Goal: Task Accomplishment & Management: Manage account settings

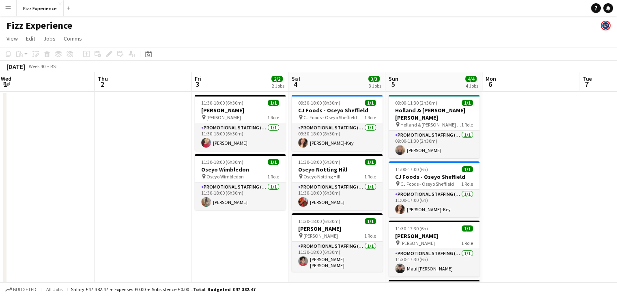
scroll to position [0, 297]
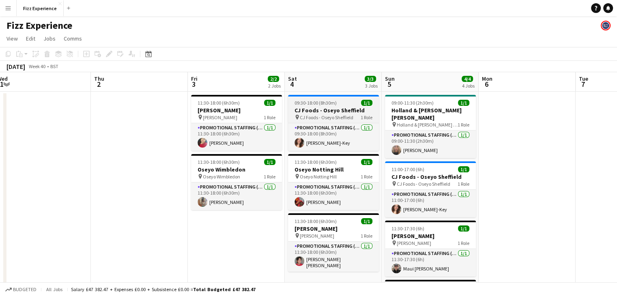
click at [329, 116] on span "CJ Foods - Oseyo Sheffield" at bounding box center [327, 117] width 54 height 6
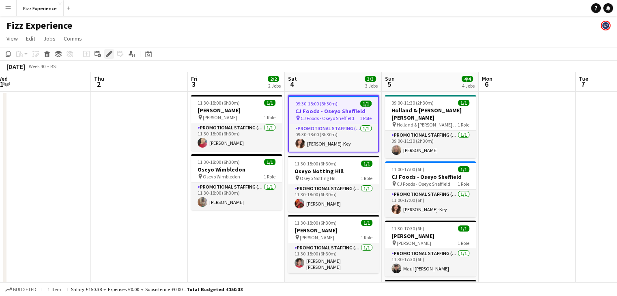
click at [109, 55] on icon at bounding box center [109, 54] width 4 height 4
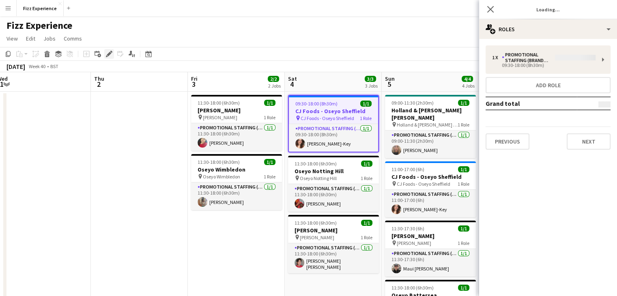
type input "**********"
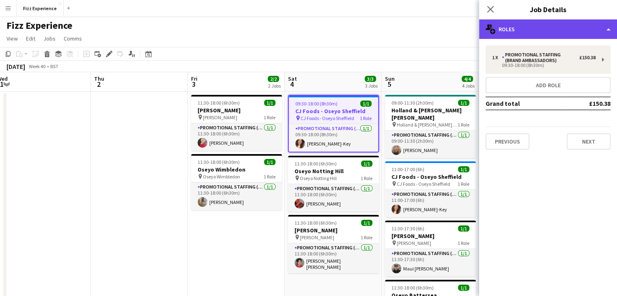
click at [572, 36] on div "multiple-users-add Roles" at bounding box center [548, 28] width 138 height 19
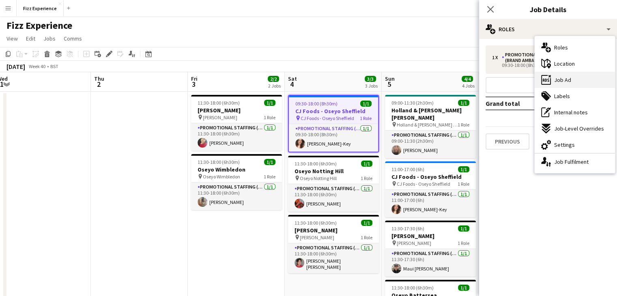
click at [564, 82] on span "Job Ad" at bounding box center [562, 79] width 17 height 7
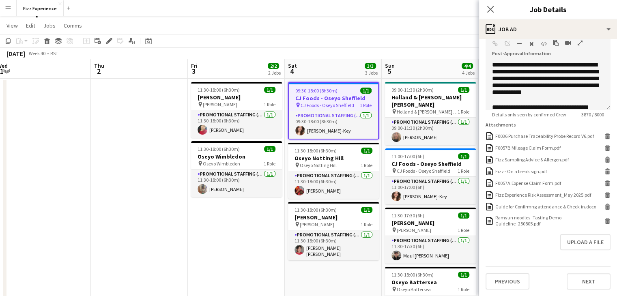
scroll to position [14, 0]
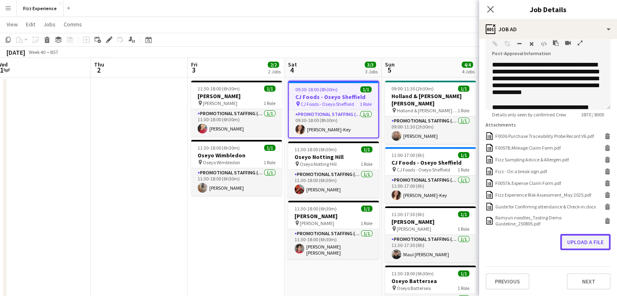
click at [569, 244] on button "Upload a file" at bounding box center [585, 242] width 50 height 16
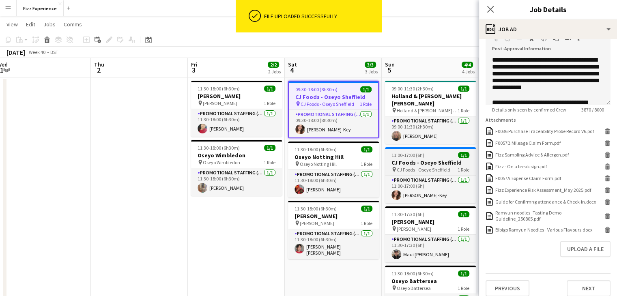
click at [423, 163] on h3 "CJ Foods - Oseyo Sheffield" at bounding box center [430, 162] width 91 height 7
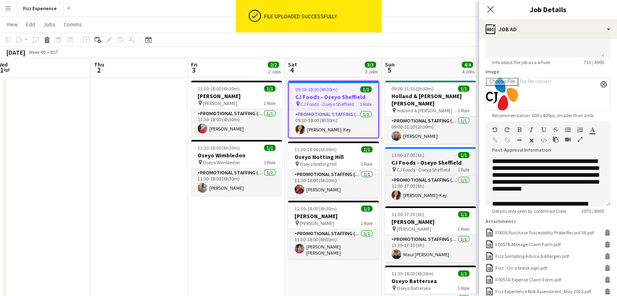
type input "**********"
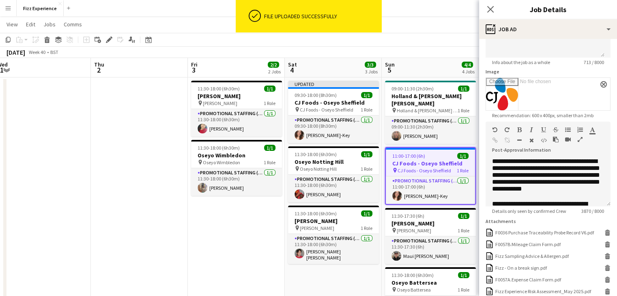
scroll to position [205, 0]
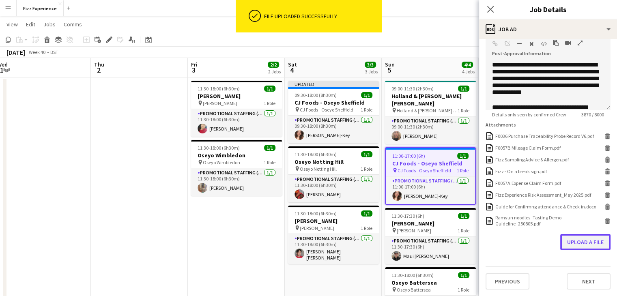
click at [571, 240] on button "Upload a file" at bounding box center [585, 242] width 50 height 16
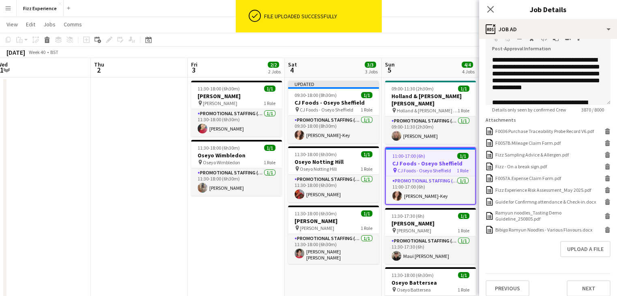
click at [344, 271] on app-date-cell "Updated 09:30-18:00 (8h30m) 1/1 CJ Foods - Oseyo Sheffield pin CJ Foods - Oseyo…" at bounding box center [333, 242] width 97 height 330
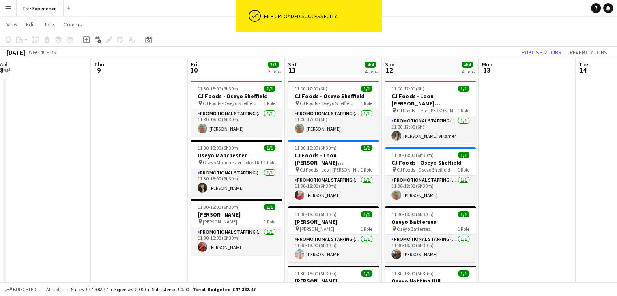
scroll to position [0, 289]
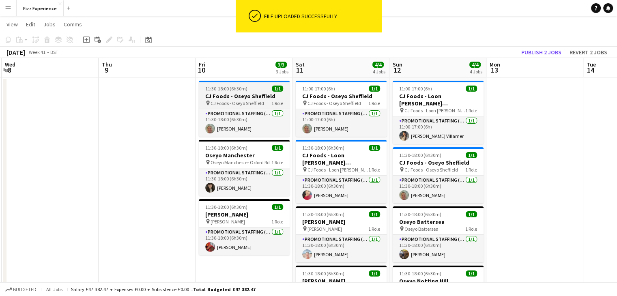
click at [243, 98] on h3 "CJ Foods - Oseyo Sheffield" at bounding box center [244, 95] width 91 height 7
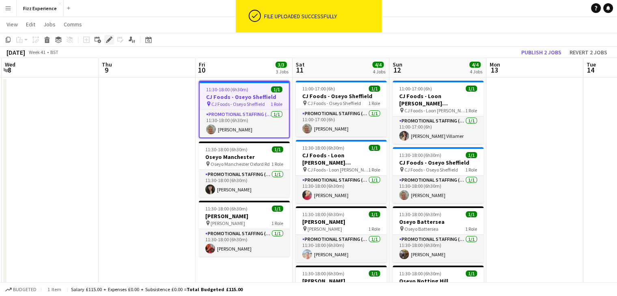
click at [110, 41] on icon "Edit" at bounding box center [109, 39] width 6 height 6
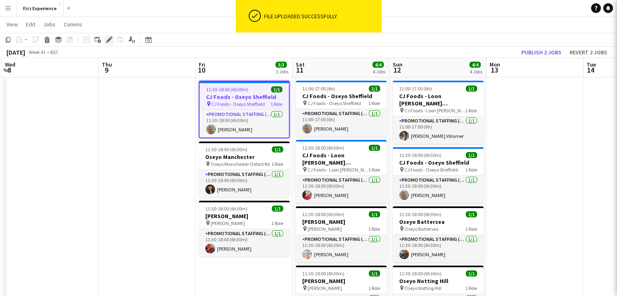
type input "**********"
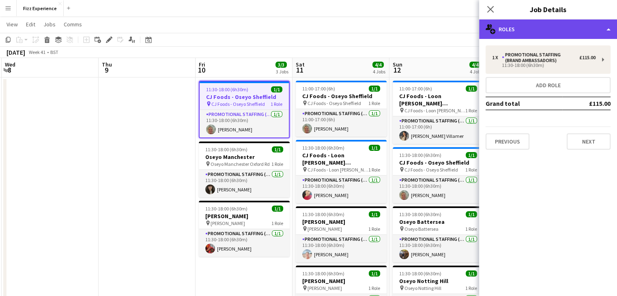
click at [544, 38] on div "multiple-users-add Roles" at bounding box center [548, 28] width 138 height 19
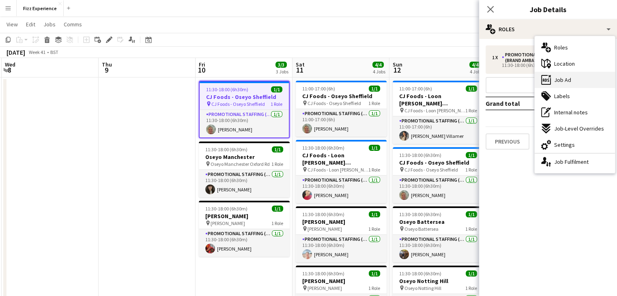
click at [567, 78] on span "Job Ad" at bounding box center [562, 79] width 17 height 7
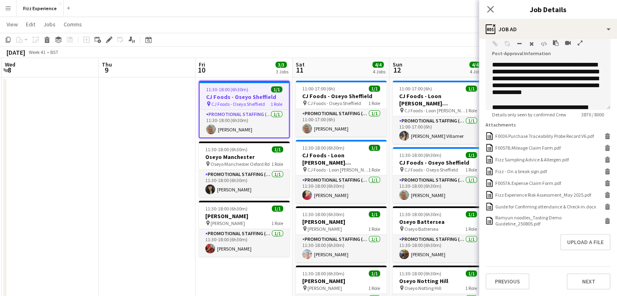
scroll to position [205, 0]
click at [567, 249] on button "Upload a file" at bounding box center [585, 242] width 50 height 16
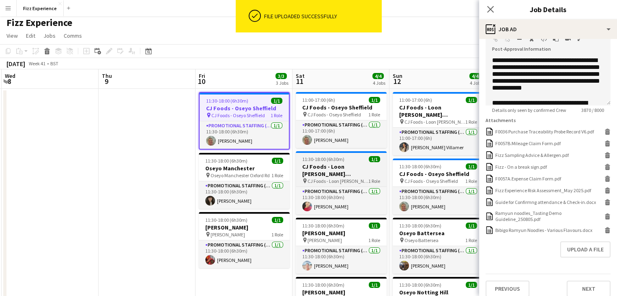
scroll to position [1, 0]
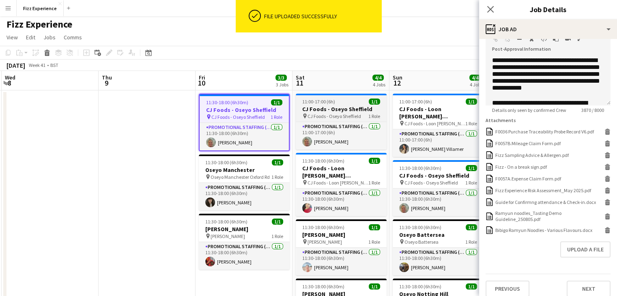
click at [349, 117] on span "CJ Foods - Oseyo Sheffield" at bounding box center [334, 116] width 54 height 6
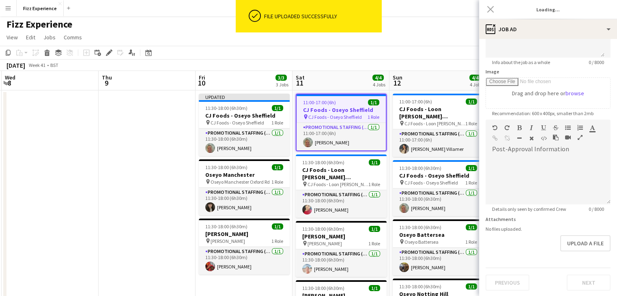
type input "**********"
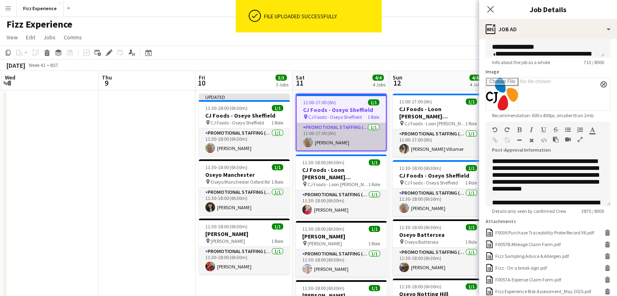
scroll to position [205, 0]
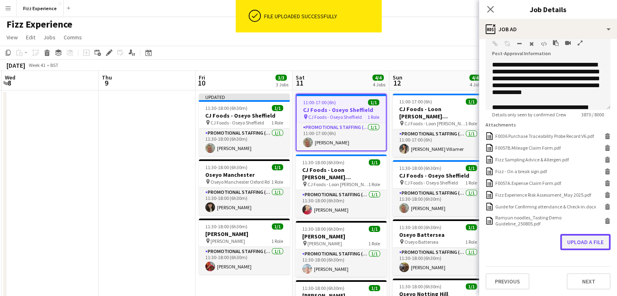
click at [568, 242] on button "Upload a file" at bounding box center [585, 242] width 50 height 16
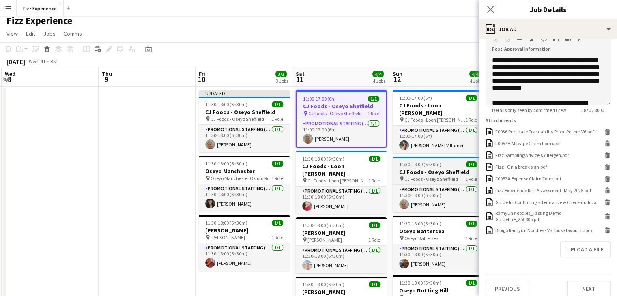
scroll to position [0, 0]
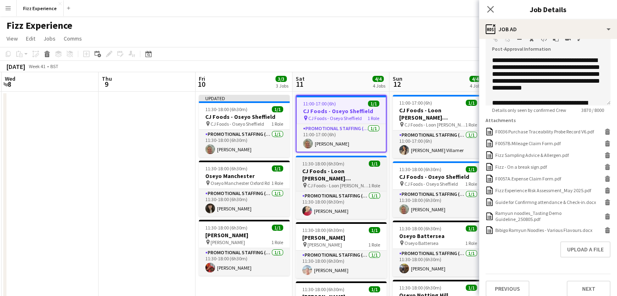
click at [347, 176] on h3 "CJ Foods - Loon [PERSON_NAME] [GEOGRAPHIC_DATA]" at bounding box center [340, 174] width 91 height 15
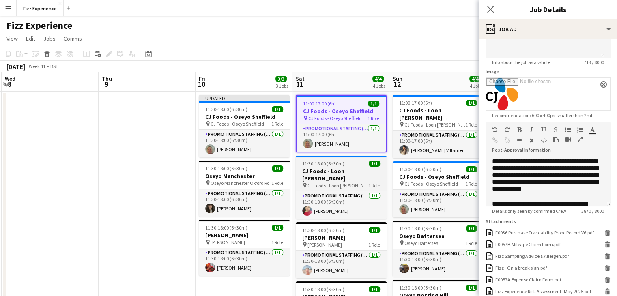
type input "**********"
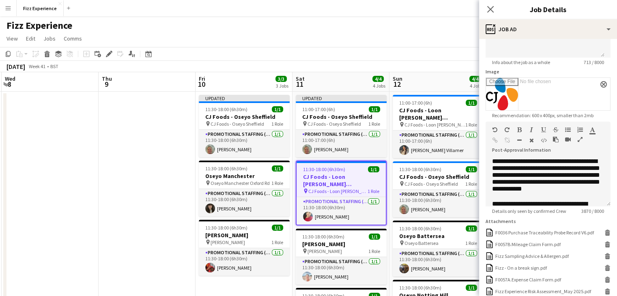
scroll to position [205, 0]
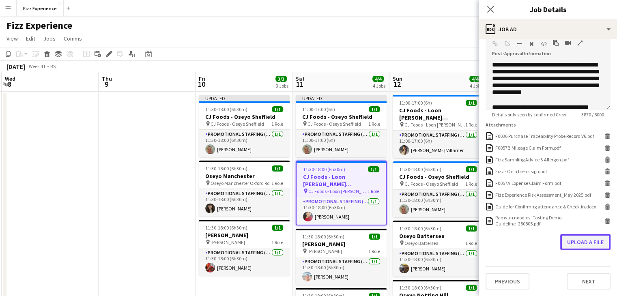
click at [569, 244] on button "Upload a file" at bounding box center [585, 242] width 50 height 16
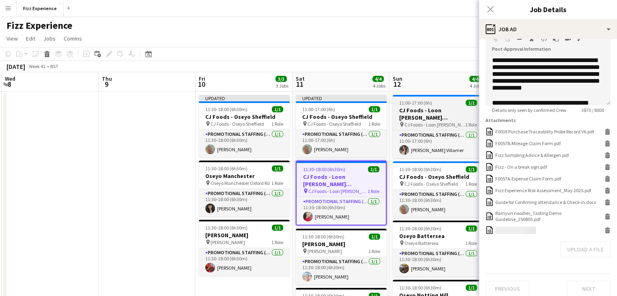
click at [431, 122] on span "CJ Foods - Loon [PERSON_NAME] [GEOGRAPHIC_DATA]" at bounding box center [434, 125] width 61 height 6
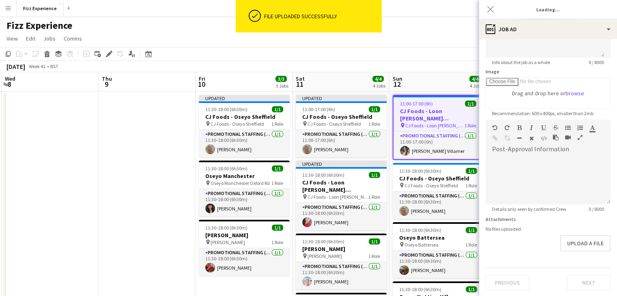
type input "**********"
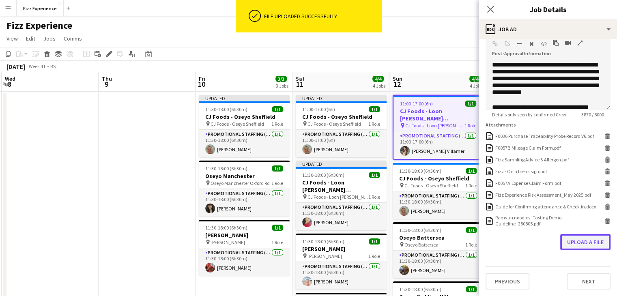
click at [574, 242] on button "Upload a file" at bounding box center [585, 242] width 50 height 16
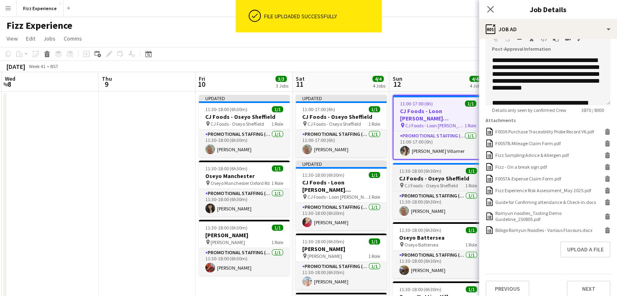
click at [418, 179] on h3 "CJ Foods - Oseyo Sheffield" at bounding box center [437, 178] width 91 height 7
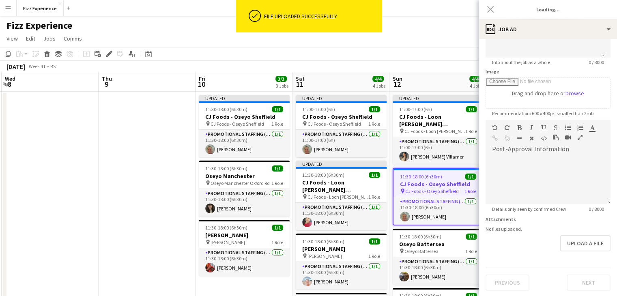
type input "**********"
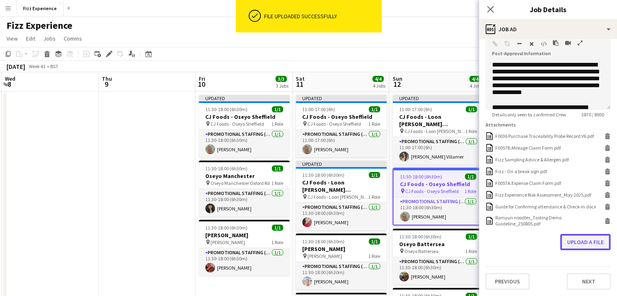
click at [599, 244] on button "Upload a file" at bounding box center [585, 242] width 50 height 16
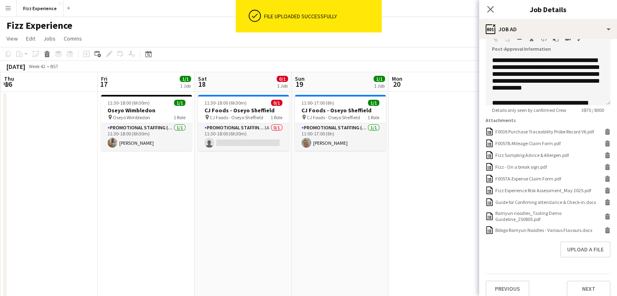
scroll to position [0, 292]
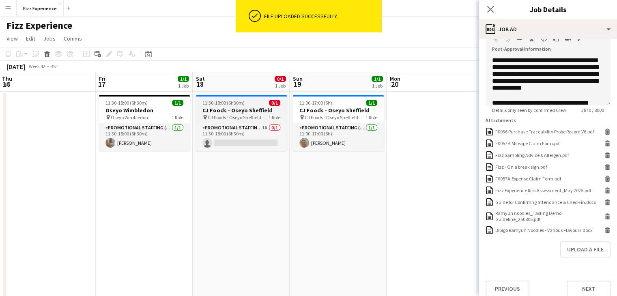
click at [250, 110] on h3 "CJ Foods - Oseyo Sheffield" at bounding box center [241, 110] width 91 height 7
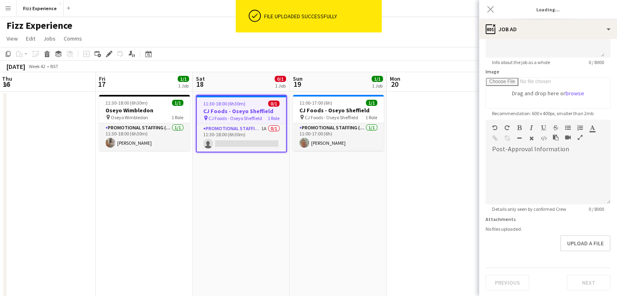
type input "**********"
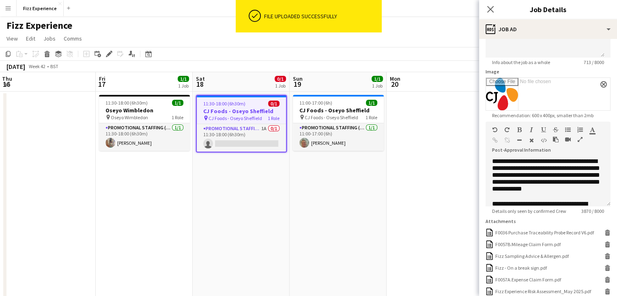
scroll to position [205, 0]
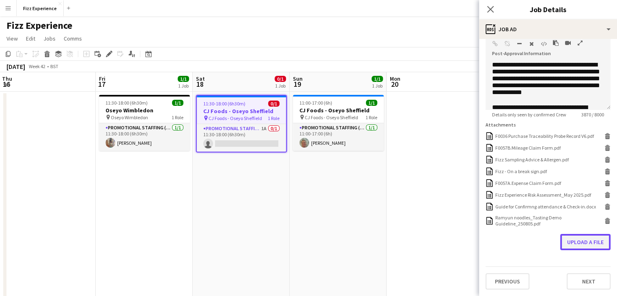
click at [570, 243] on button "Upload a file" at bounding box center [585, 242] width 50 height 16
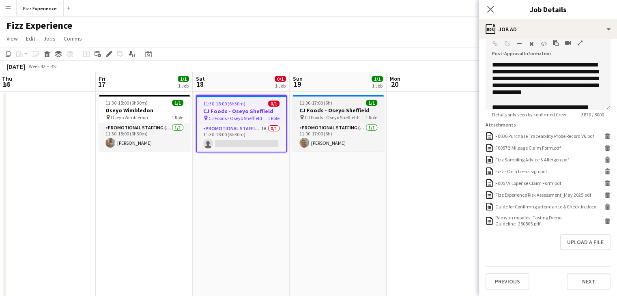
click at [322, 120] on div "pin CJ Foods - Oseyo Sheffield 1 Role" at bounding box center [338, 117] width 91 height 6
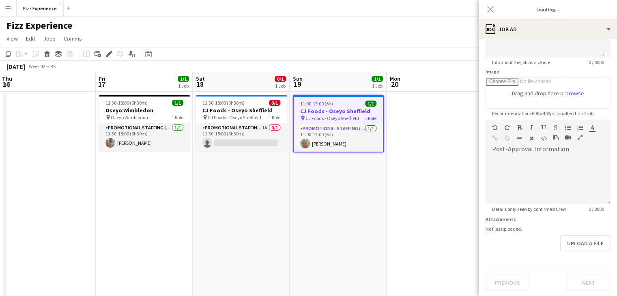
type input "**********"
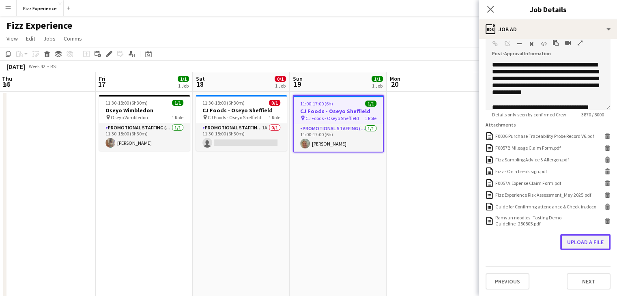
click at [583, 244] on button "Upload a file" at bounding box center [585, 242] width 50 height 16
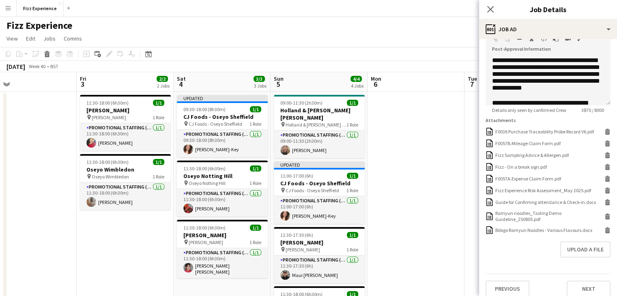
scroll to position [0, 205]
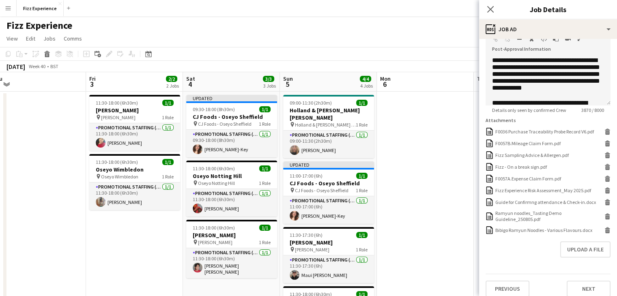
click at [424, 146] on app-date-cell at bounding box center [425, 257] width 97 height 330
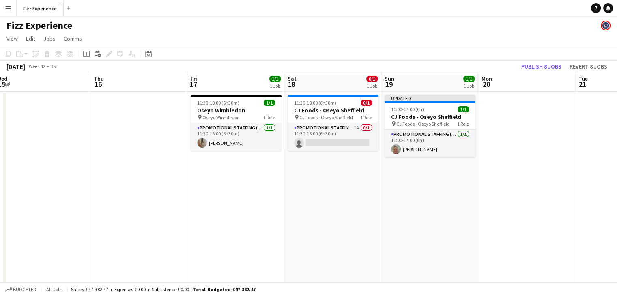
scroll to position [0, 298]
click at [350, 113] on h3 "CJ Foods - Oseyo Sheffield" at bounding box center [332, 110] width 91 height 7
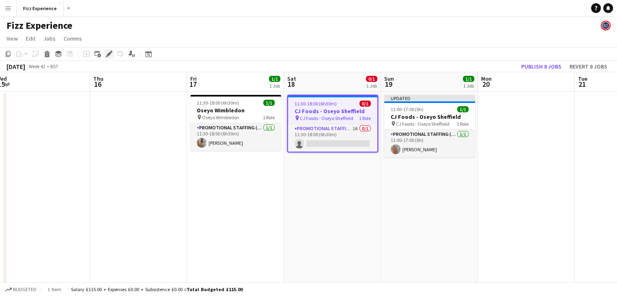
click at [105, 56] on div "Edit" at bounding box center [109, 54] width 10 height 10
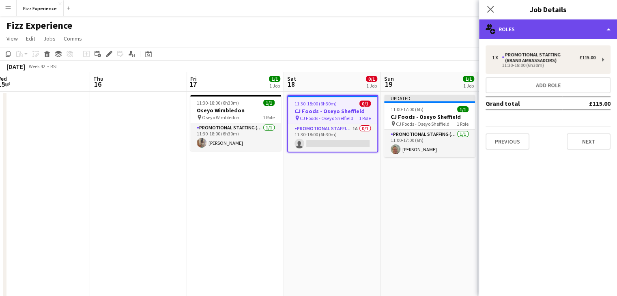
click at [551, 30] on div "multiple-users-add Roles" at bounding box center [548, 28] width 138 height 19
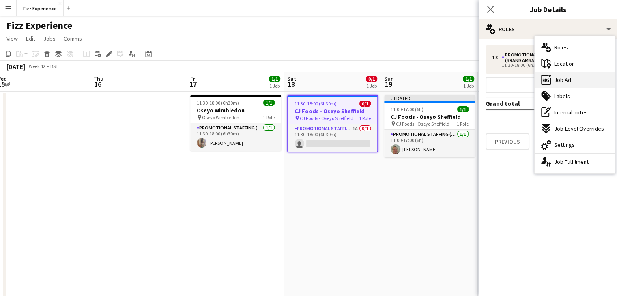
click at [563, 82] on span "Job Ad" at bounding box center [562, 79] width 17 height 7
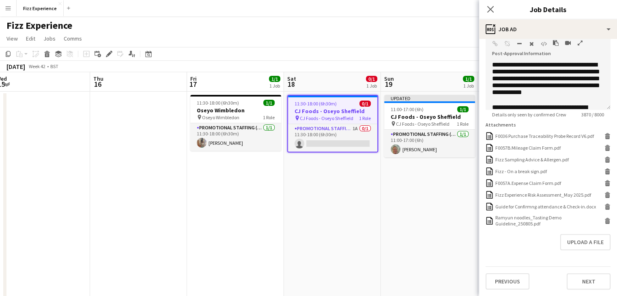
scroll to position [205, 0]
click at [571, 245] on button "Upload a file" at bounding box center [585, 242] width 50 height 16
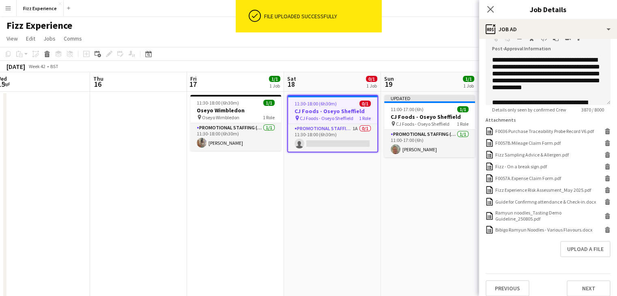
click at [434, 201] on app-date-cell "Updated 11:00-17:00 (6h) 1/1 CJ Foods - Oseyo Sheffield pin CJ Foods - Oseyo Sh…" at bounding box center [429, 257] width 97 height 330
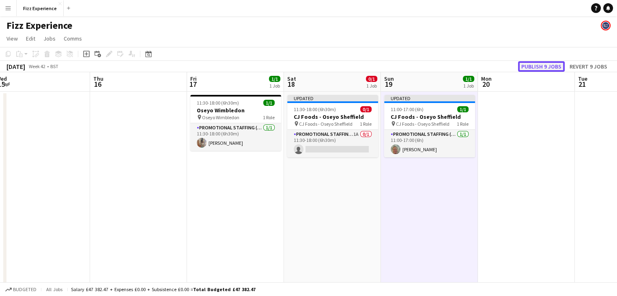
click at [535, 67] on button "Publish 9 jobs" at bounding box center [541, 66] width 47 height 11
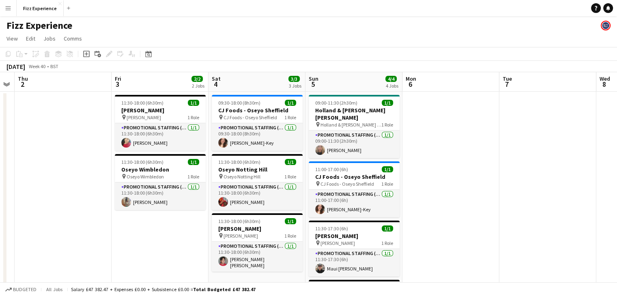
scroll to position [0, 276]
click at [171, 117] on div "pin Oseyo Paddington 1 Role" at bounding box center [160, 117] width 91 height 6
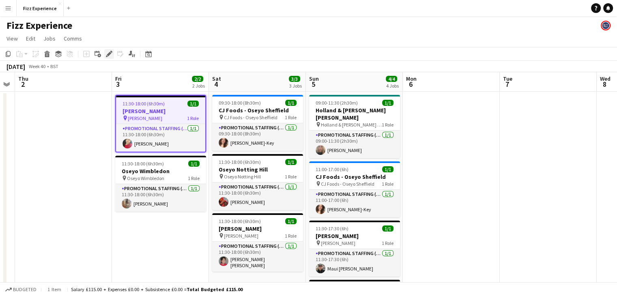
click at [108, 54] on icon at bounding box center [109, 54] width 4 height 4
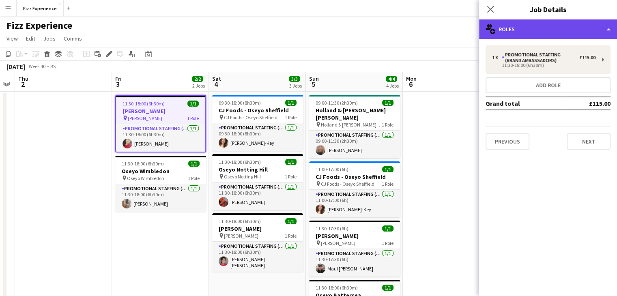
click at [537, 35] on div "multiple-users-add Roles" at bounding box center [548, 28] width 138 height 19
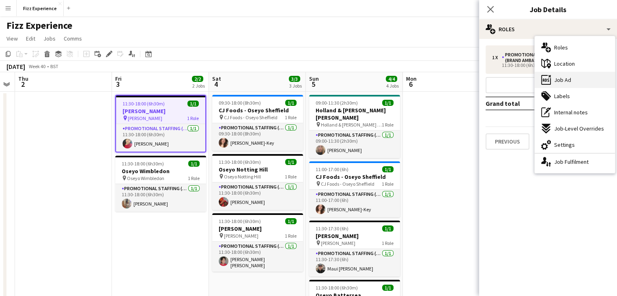
click at [558, 82] on span "Job Ad" at bounding box center [562, 79] width 17 height 7
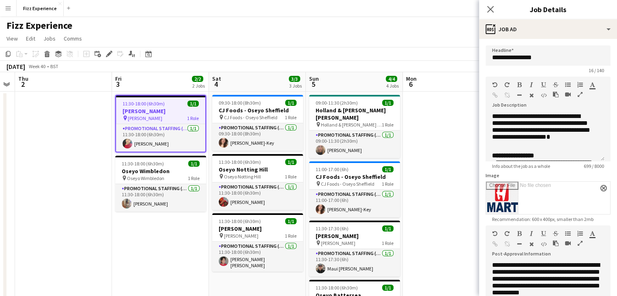
click at [577, 95] on icon "button" at bounding box center [579, 95] width 5 height 6
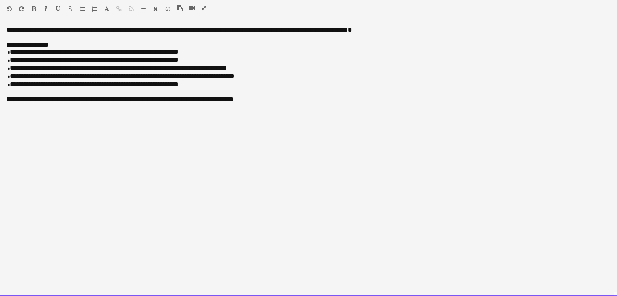
click at [206, 51] on p "**********" at bounding box center [308, 52] width 604 height 8
click at [222, 71] on p "**********" at bounding box center [308, 68] width 604 height 8
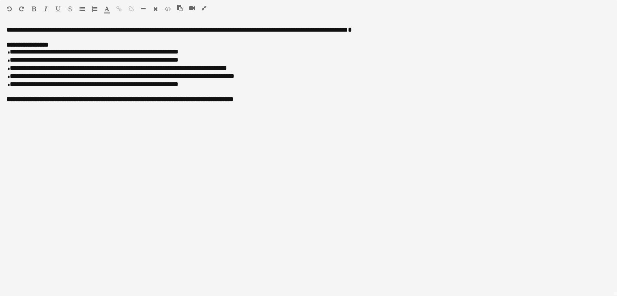
click at [203, 8] on icon "button" at bounding box center [203, 8] width 5 height 6
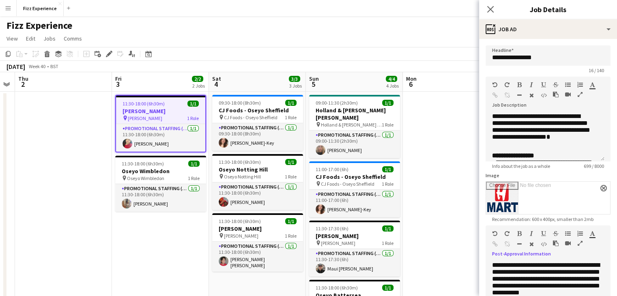
click at [581, 244] on icon "button" at bounding box center [579, 243] width 5 height 6
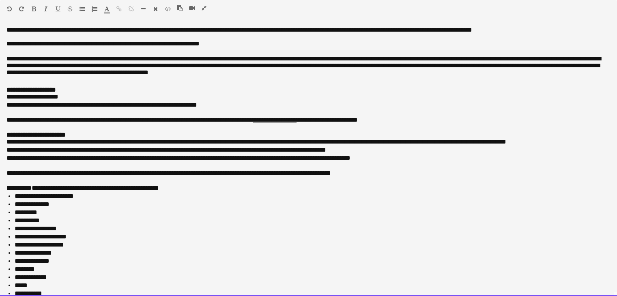
click at [75, 63] on p "**********" at bounding box center [304, 67] width 597 height 24
click at [111, 62] on p "**********" at bounding box center [304, 67] width 597 height 24
drag, startPoint x: 149, startPoint y: 62, endPoint x: 102, endPoint y: 60, distance: 47.5
click at [102, 60] on p "**********" at bounding box center [304, 67] width 597 height 24
drag, startPoint x: 282, startPoint y: 63, endPoint x: 238, endPoint y: 62, distance: 43.8
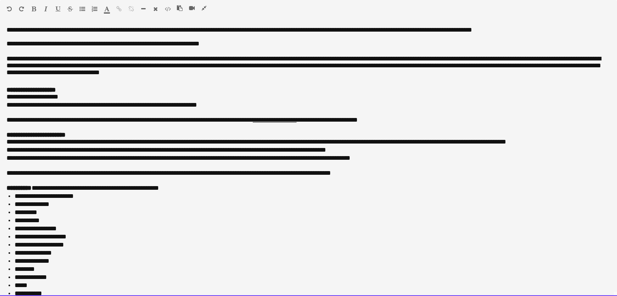
click at [238, 62] on p "**********" at bounding box center [304, 67] width 597 height 24
drag, startPoint x: 121, startPoint y: 71, endPoint x: 106, endPoint y: 60, distance: 18.7
click at [106, 60] on p "**********" at bounding box center [304, 67] width 597 height 24
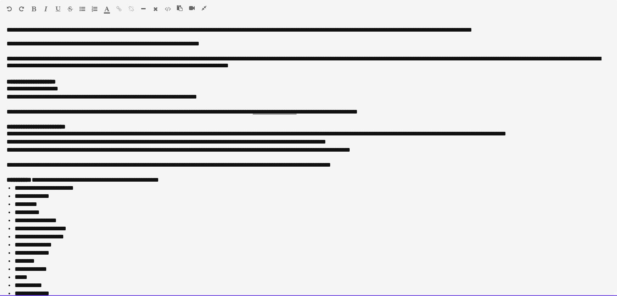
click at [99, 64] on p "**********" at bounding box center [304, 63] width 597 height 16
drag, startPoint x: 340, startPoint y: 80, endPoint x: 2, endPoint y: 62, distance: 339.3
click at [2, 62] on div "**********" at bounding box center [308, 161] width 617 height 270
copy div "**********"
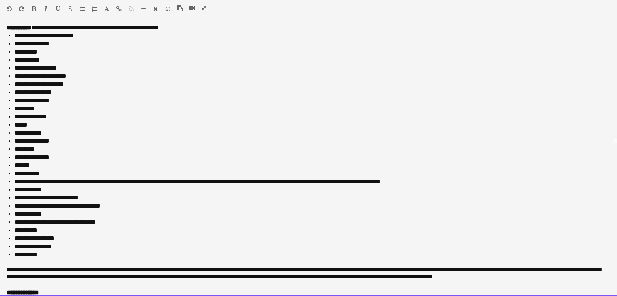
scroll to position [152, 0]
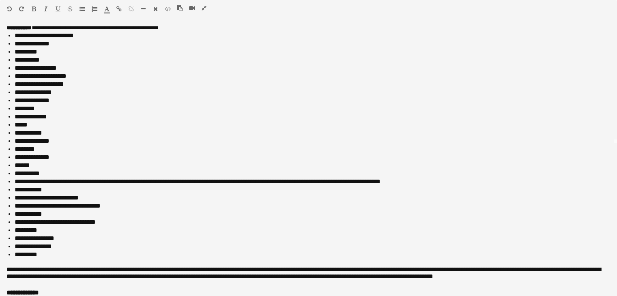
click at [206, 6] on button "button" at bounding box center [204, 8] width 6 height 6
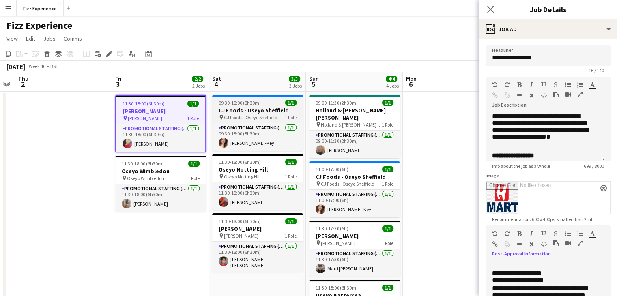
click at [260, 117] on span "CJ Foods - Oseyo Sheffield" at bounding box center [251, 117] width 54 height 6
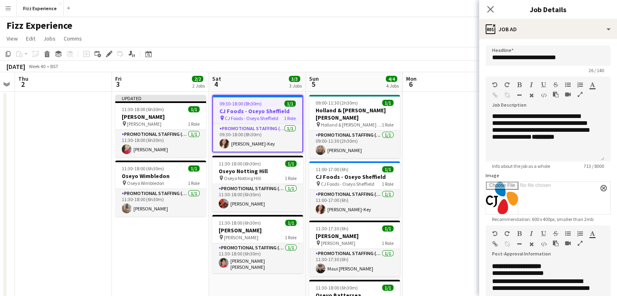
click at [580, 243] on icon "button" at bounding box center [579, 243] width 5 height 6
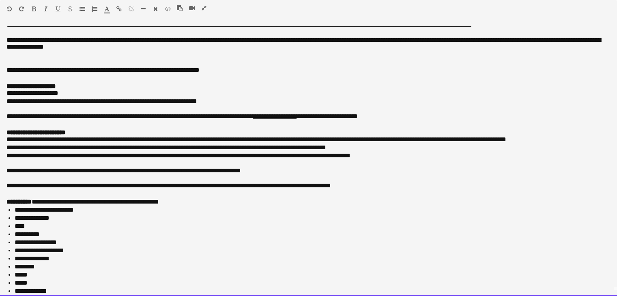
scroll to position [0, 0]
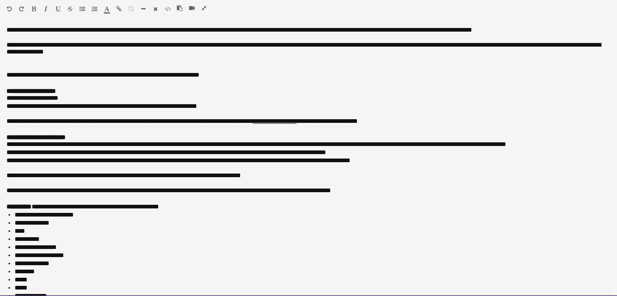
drag, startPoint x: 46, startPoint y: 257, endPoint x: 5, endPoint y: 214, distance: 58.8
click at [5, 214] on div "**********" at bounding box center [308, 161] width 617 height 270
copy div "**********"
click at [208, 10] on div at bounding box center [195, 10] width 36 height 10
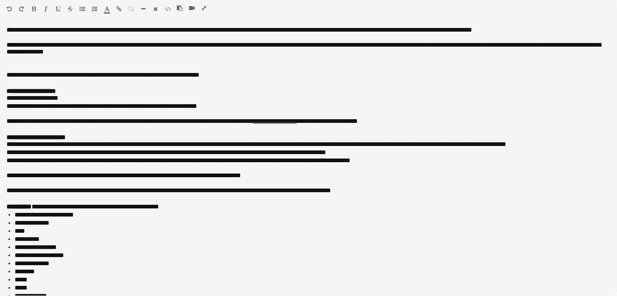
click at [202, 6] on icon "button" at bounding box center [203, 8] width 5 height 6
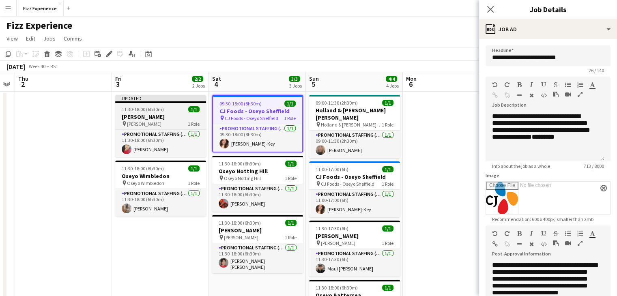
click at [156, 122] on span "[PERSON_NAME]" at bounding box center [144, 124] width 34 height 6
type input "**********"
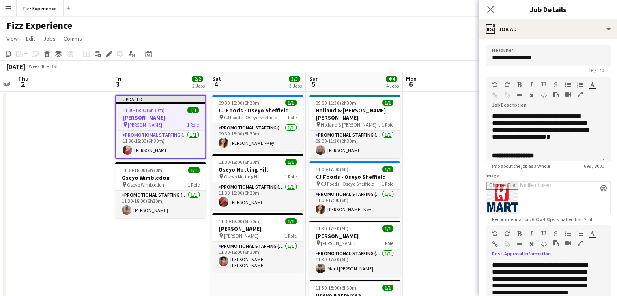
click at [576, 245] on div at bounding box center [570, 245] width 36 height 10
click at [579, 243] on icon "button" at bounding box center [579, 243] width 5 height 6
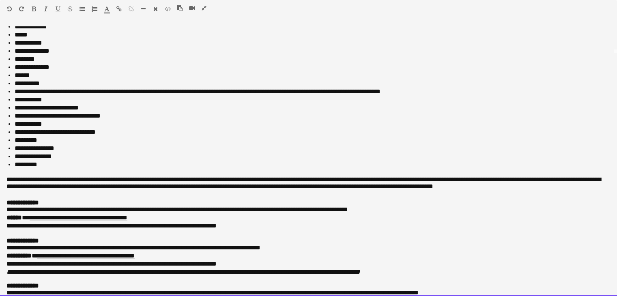
scroll to position [328, 0]
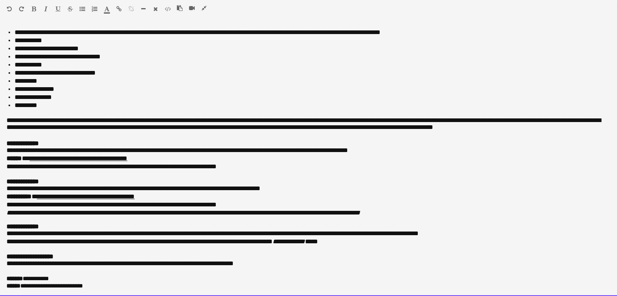
drag, startPoint x: 6, startPoint y: 91, endPoint x: 30, endPoint y: 90, distance: 24.4
click at [30, 90] on div "**********" at bounding box center [308, 161] width 617 height 270
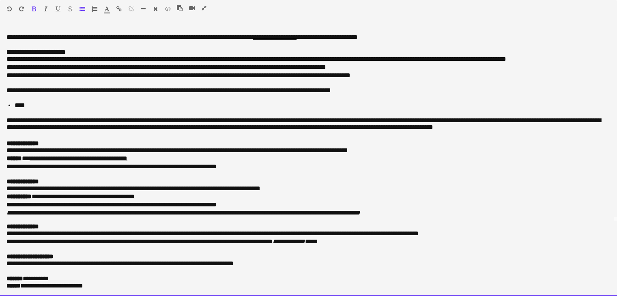
scroll to position [101, 0]
click at [29, 102] on li "****" at bounding box center [309, 106] width 589 height 8
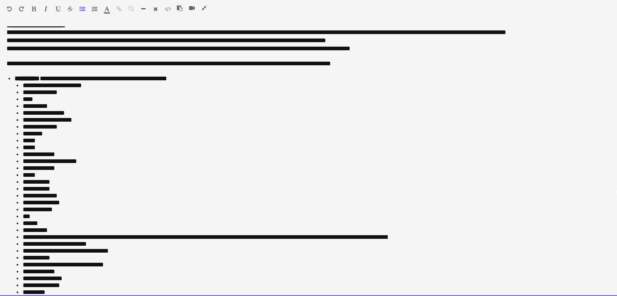
scroll to position [152, 0]
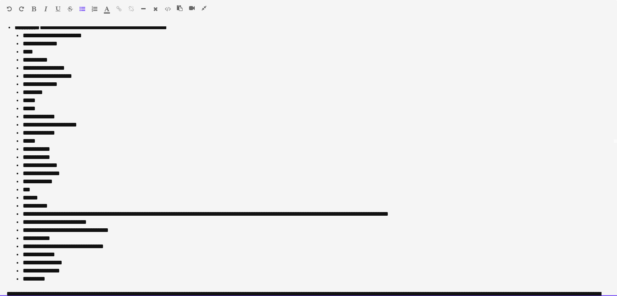
click at [15, 30] on span "*********" at bounding box center [27, 27] width 25 height 6
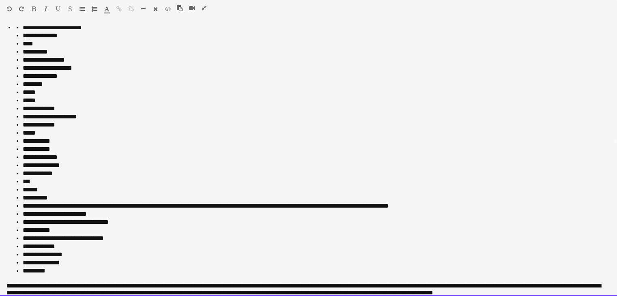
click at [15, 40] on ul "**********" at bounding box center [309, 149] width 589 height 251
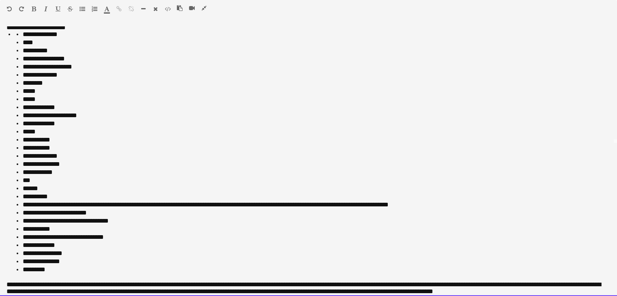
click at [88, 7] on div at bounding box center [91, 11] width 24 height 10
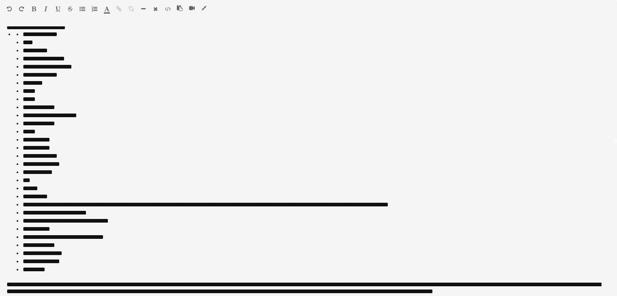
click at [84, 7] on icon "button" at bounding box center [82, 9] width 6 height 6
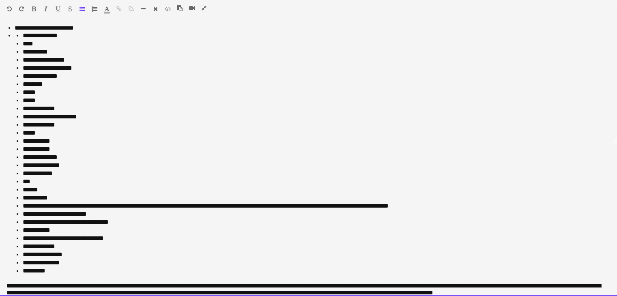
click at [23, 40] on li "**********" at bounding box center [313, 36] width 581 height 8
drag, startPoint x: 14, startPoint y: 39, endPoint x: 38, endPoint y: 284, distance: 246.0
click at [38, 275] on ul "**********" at bounding box center [308, 149] width 604 height 251
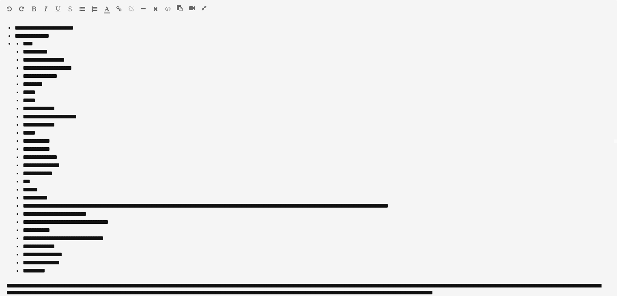
click at [81, 11] on icon "button" at bounding box center [82, 9] width 6 height 6
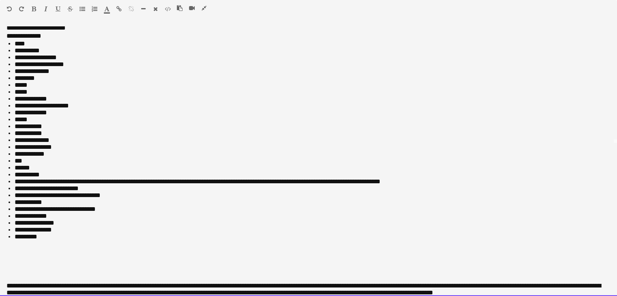
click at [13, 58] on ul "**********" at bounding box center [308, 157] width 604 height 235
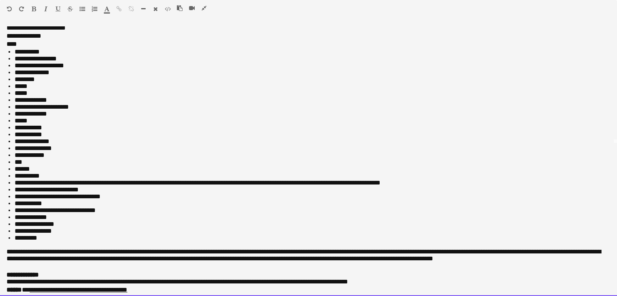
click at [14, 63] on ul "**********" at bounding box center [308, 144] width 604 height 193
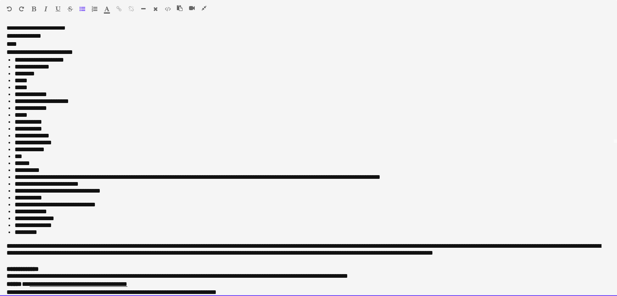
click at [15, 63] on span "**********" at bounding box center [39, 60] width 49 height 6
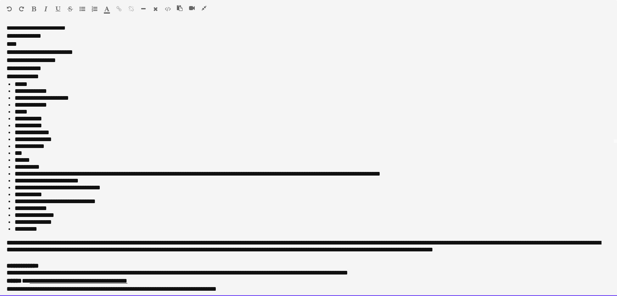
click at [28, 79] on span "*****" at bounding box center [32, 76] width 13 height 6
click at [15, 87] on span "*****" at bounding box center [21, 84] width 13 height 6
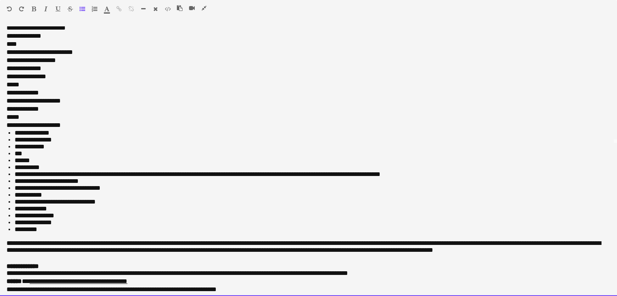
click at [37, 128] on span "**********" at bounding box center [47, 125] width 27 height 6
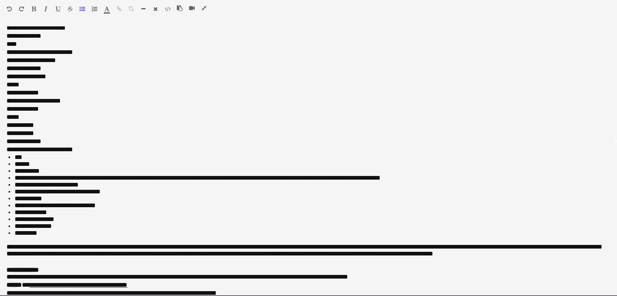
click at [45, 152] on span "**********" at bounding box center [58, 149] width 30 height 6
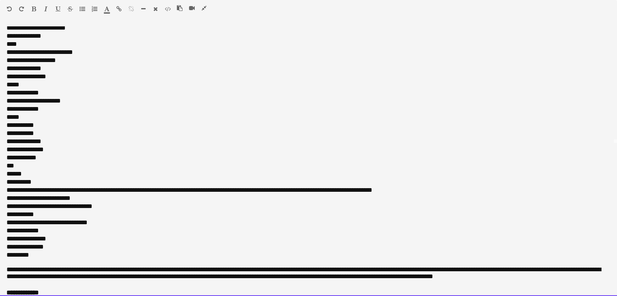
drag, startPoint x: 39, startPoint y: 266, endPoint x: 0, endPoint y: 32, distance: 237.1
click at [0, 32] on div "**********" at bounding box center [308, 161] width 617 height 270
copy div "**********"
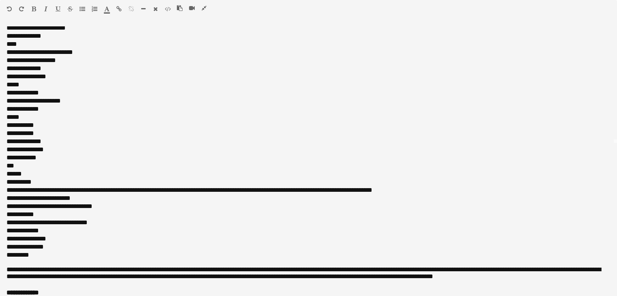
click at [204, 9] on icon "button" at bounding box center [203, 8] width 5 height 6
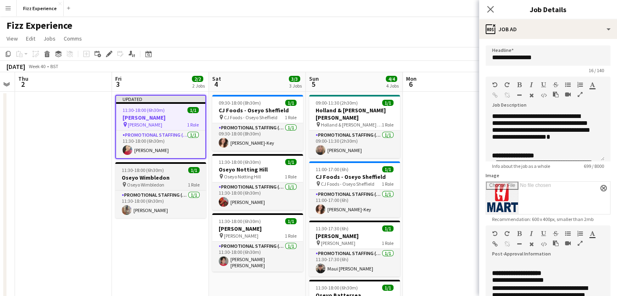
click at [162, 184] on span "Oseyo Wimbledon" at bounding box center [145, 185] width 37 height 6
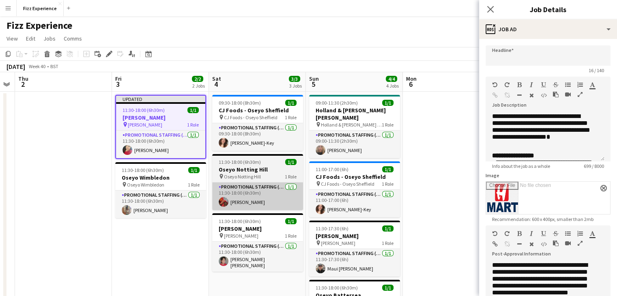
type input "**********"
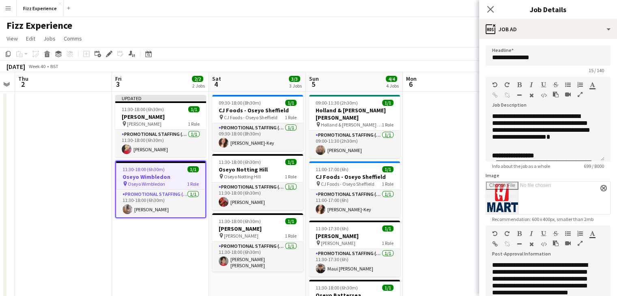
click at [580, 243] on icon "button" at bounding box center [579, 243] width 5 height 6
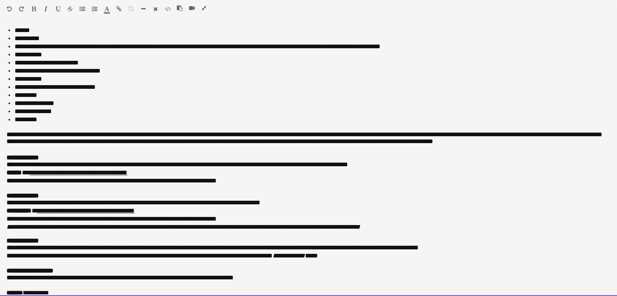
scroll to position [336, 0]
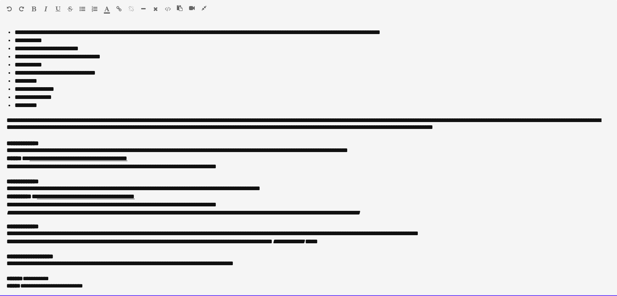
drag, startPoint x: 6, startPoint y: 201, endPoint x: 38, endPoint y: 86, distance: 119.1
click at [38, 86] on div "**********" at bounding box center [308, 161] width 617 height 270
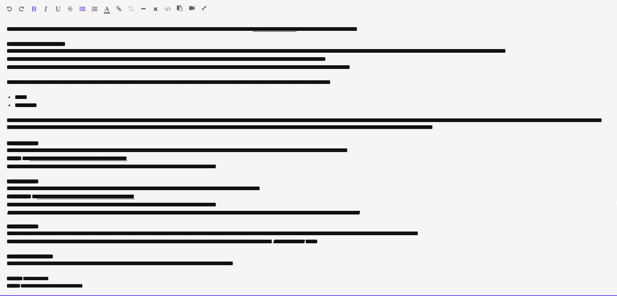
drag, startPoint x: 47, startPoint y: 93, endPoint x: 15, endPoint y: 82, distance: 33.7
click at [15, 94] on ul "***** *********" at bounding box center [308, 102] width 604 height 16
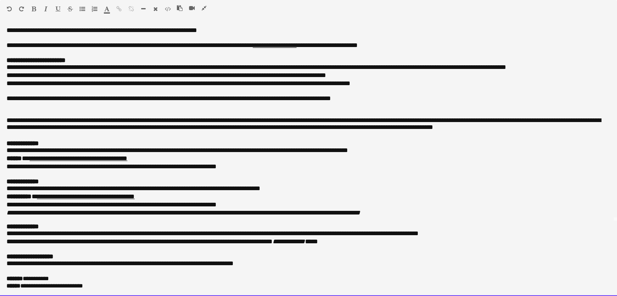
scroll to position [109, 0]
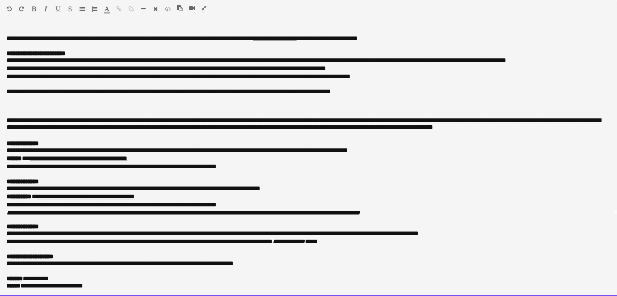
click at [11, 103] on p at bounding box center [308, 106] width 604 height 7
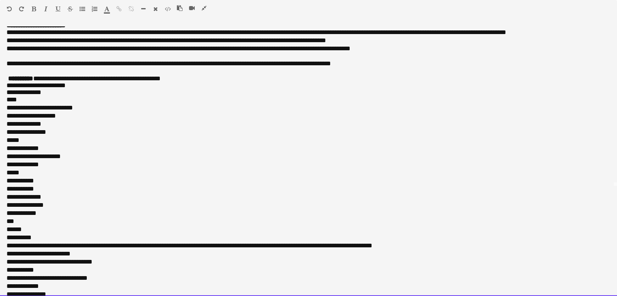
scroll to position [144, 0]
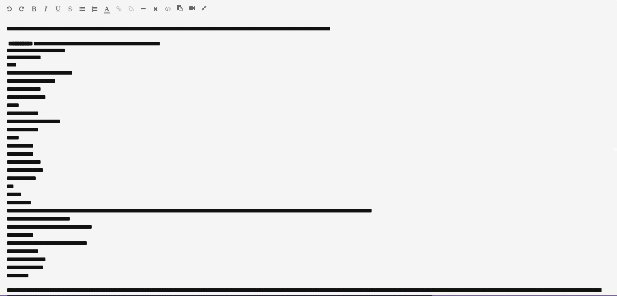
click at [7, 47] on o\ at bounding box center [7, 44] width 2 height 6
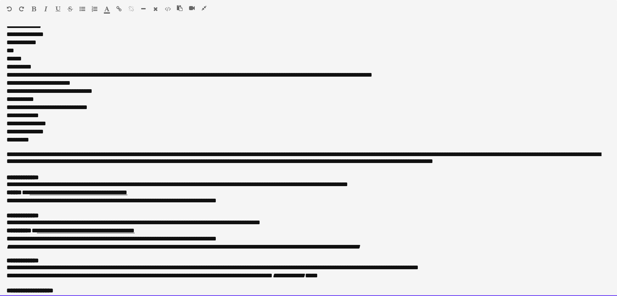
scroll to position [345, 0]
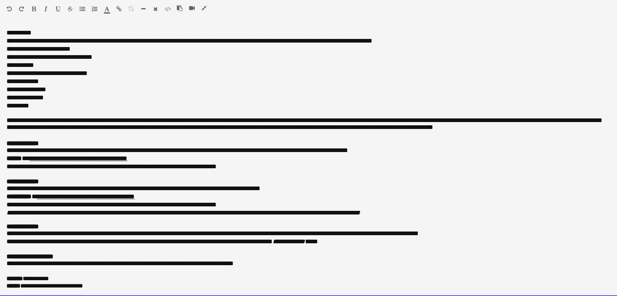
drag, startPoint x: 6, startPoint y: 56, endPoint x: 54, endPoint y: 92, distance: 58.8
click at [54, 92] on div "**********" at bounding box center [308, 161] width 617 height 270
copy div "**********"
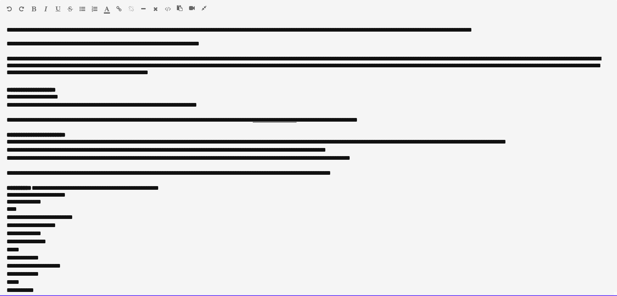
scroll to position [0, 0]
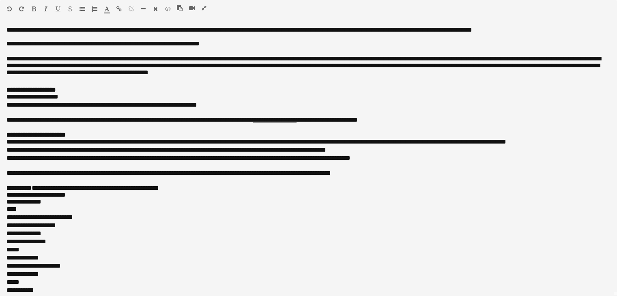
click at [205, 9] on icon "button" at bounding box center [203, 8] width 5 height 6
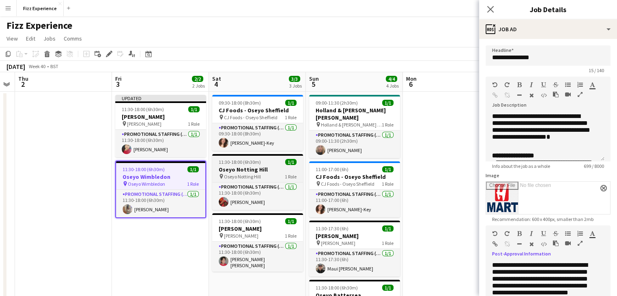
click at [266, 172] on h3 "Oseyo Notting Hill" at bounding box center [257, 169] width 91 height 7
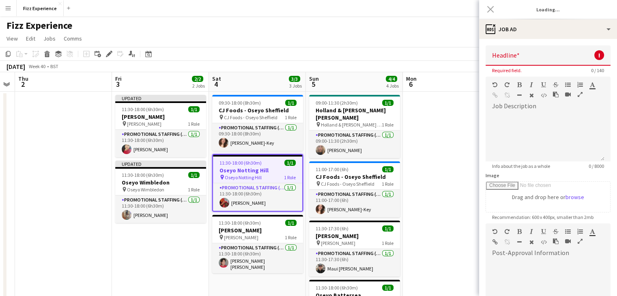
type input "**********"
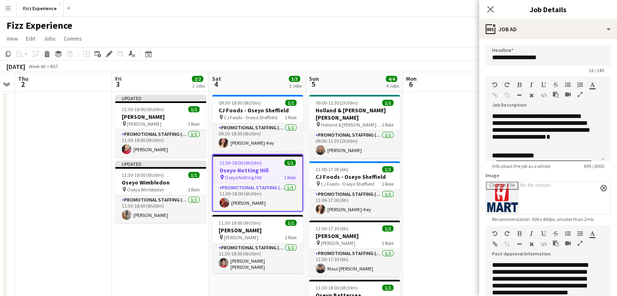
click at [580, 245] on icon "button" at bounding box center [579, 243] width 5 height 6
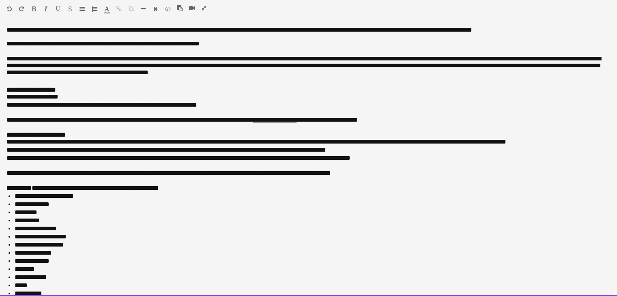
click at [358, 131] on p at bounding box center [308, 127] width 604 height 7
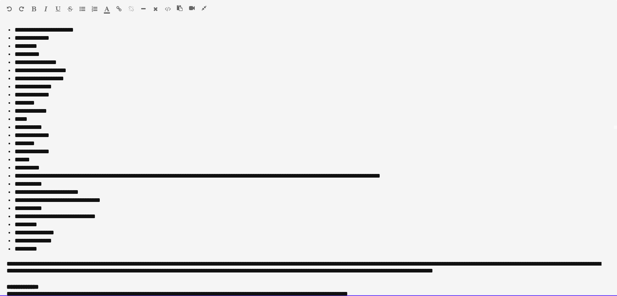
scroll to position [336, 0]
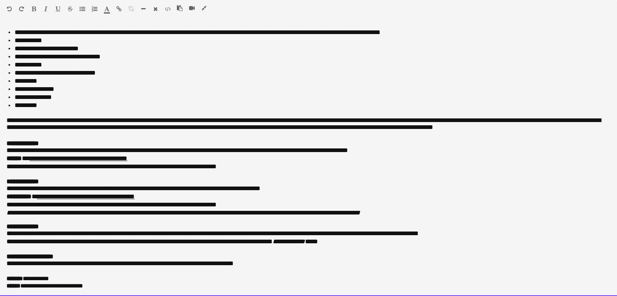
drag, startPoint x: 4, startPoint y: 196, endPoint x: 49, endPoint y: 94, distance: 111.9
click at [49, 94] on div "**********" at bounding box center [308, 161] width 617 height 270
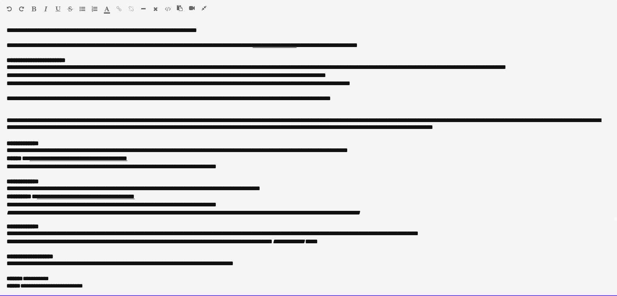
scroll to position [109, 0]
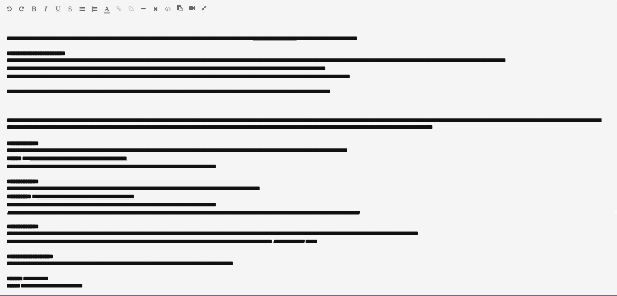
click at [61, 43] on p at bounding box center [308, 46] width 604 height 7
click at [13, 103] on p at bounding box center [308, 106] width 604 height 7
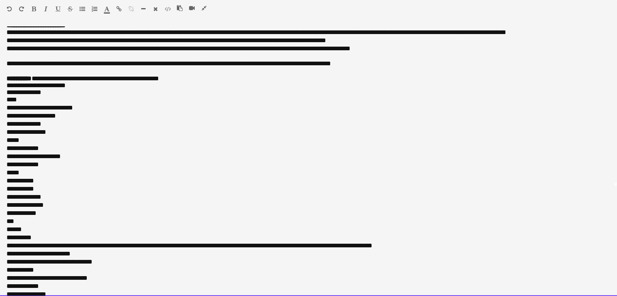
scroll to position [144, 0]
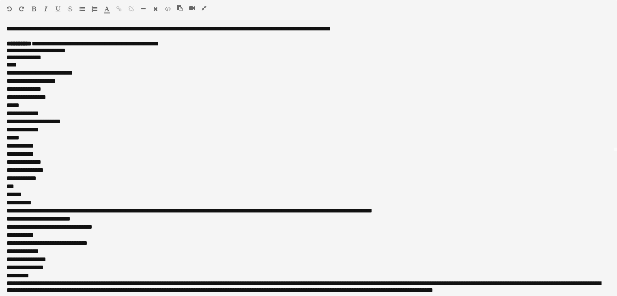
click at [204, 7] on icon "button" at bounding box center [203, 8] width 5 height 6
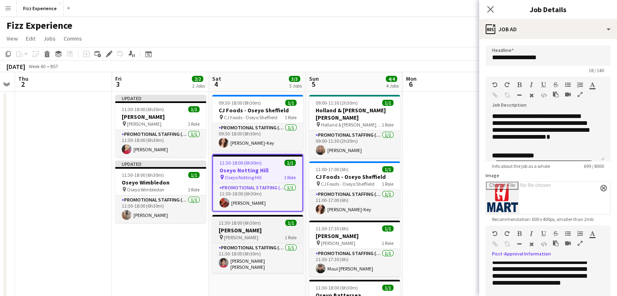
click at [256, 232] on h3 "[PERSON_NAME]" at bounding box center [257, 230] width 91 height 7
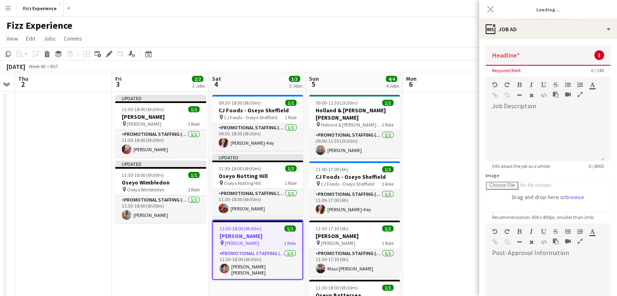
scroll to position [0, 0]
type input "**********"
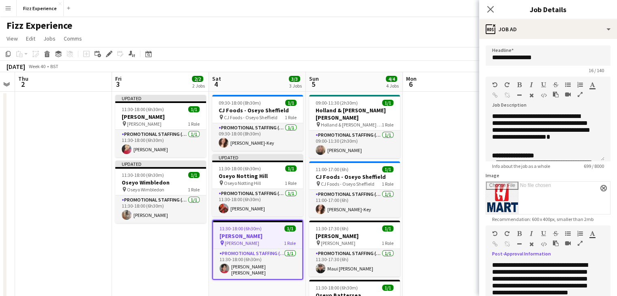
click at [578, 246] on div at bounding box center [570, 245] width 36 height 10
click at [578, 242] on icon "button" at bounding box center [579, 243] width 5 height 6
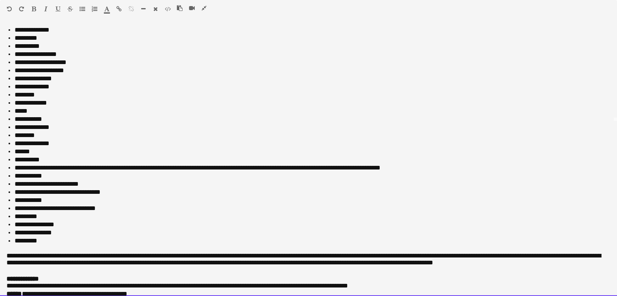
scroll to position [336, 0]
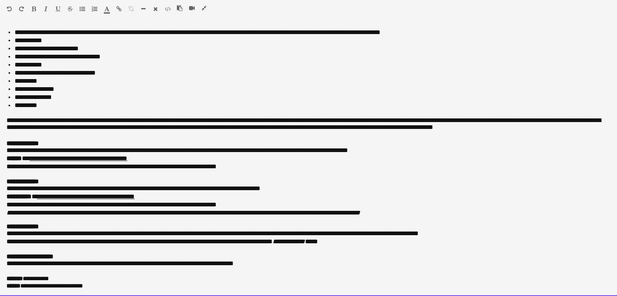
drag, startPoint x: 8, startPoint y: 201, endPoint x: 45, endPoint y: 85, distance: 121.9
click at [45, 85] on div "**********" at bounding box center [308, 161] width 617 height 270
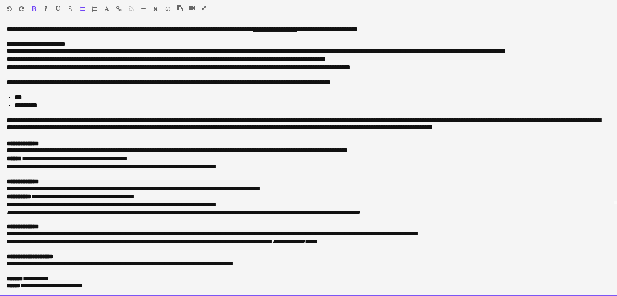
drag, startPoint x: 47, startPoint y: 86, endPoint x: 15, endPoint y: 80, distance: 32.6
click at [15, 94] on li "***" at bounding box center [309, 98] width 589 height 8
drag, startPoint x: 52, startPoint y: 93, endPoint x: 18, endPoint y: 84, distance: 34.8
click at [18, 94] on ul "*********" at bounding box center [308, 102] width 604 height 16
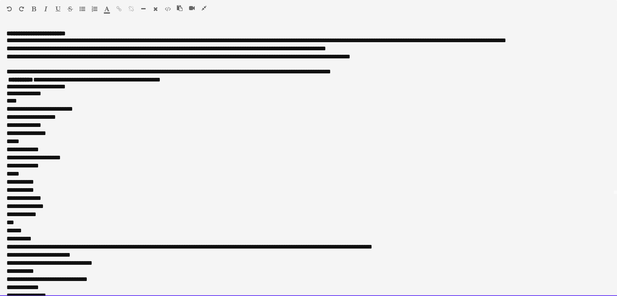
scroll to position [136, 0]
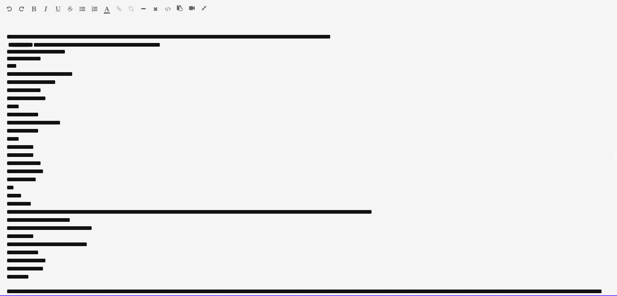
click at [7, 48] on o\ at bounding box center [7, 45] width 2 height 6
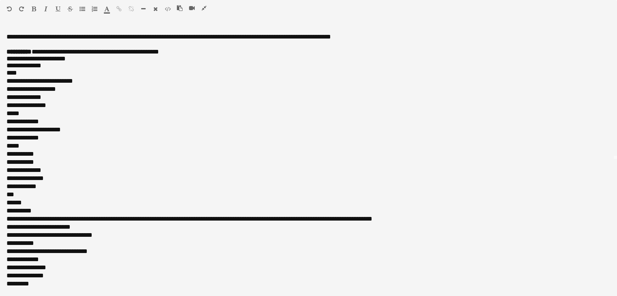
click at [203, 8] on icon "button" at bounding box center [203, 8] width 5 height 6
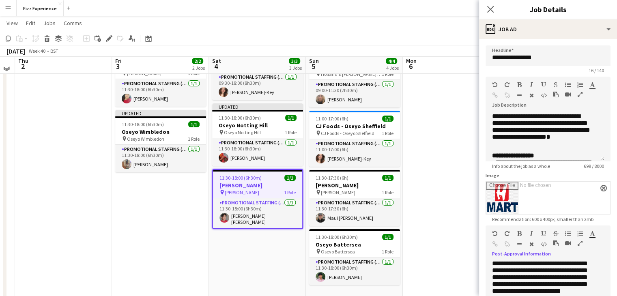
scroll to position [50, 0]
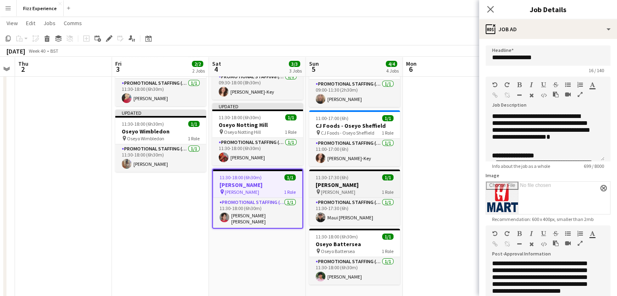
click at [359, 185] on h3 "[PERSON_NAME]" at bounding box center [354, 184] width 91 height 7
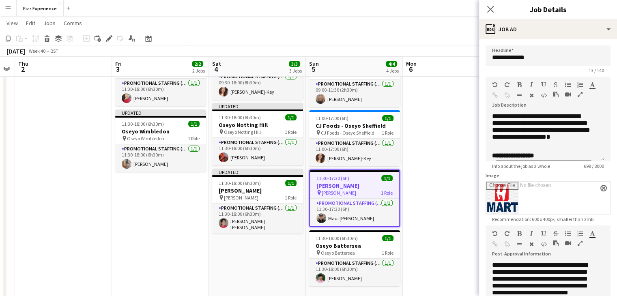
click at [577, 244] on icon "button" at bounding box center [579, 243] width 5 height 6
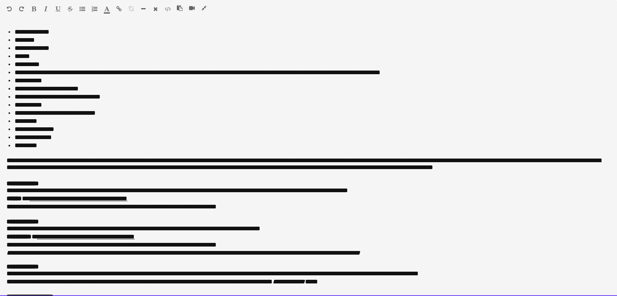
scroll to position [336, 0]
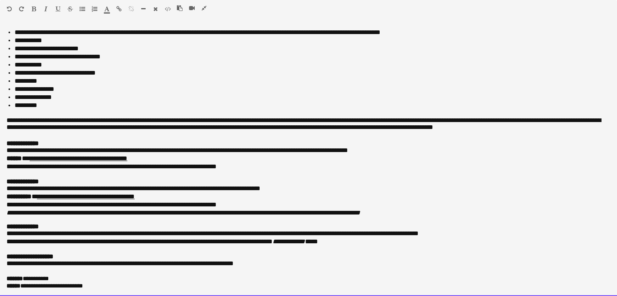
drag, startPoint x: 3, startPoint y: 83, endPoint x: 32, endPoint y: 93, distance: 30.0
click at [32, 93] on div "**********" at bounding box center [308, 161] width 617 height 270
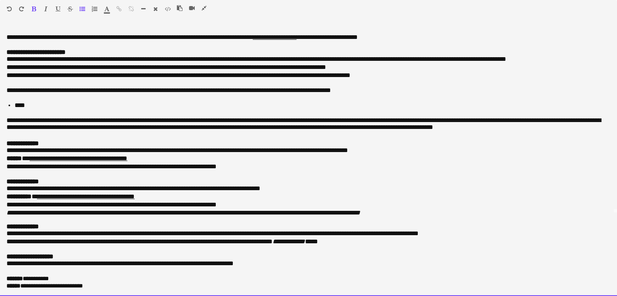
click at [46, 110] on p at bounding box center [318, 113] width 584 height 7
click at [44, 110] on p at bounding box center [318, 113] width 584 height 7
click at [36, 102] on li "****" at bounding box center [309, 106] width 589 height 8
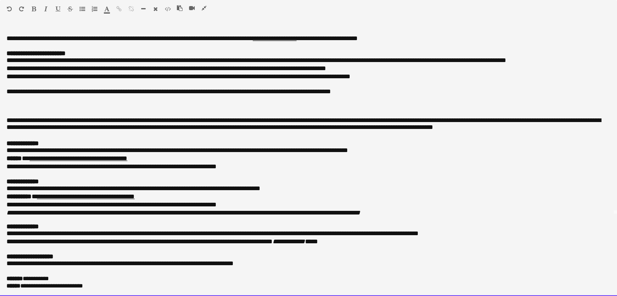
scroll to position [144, 0]
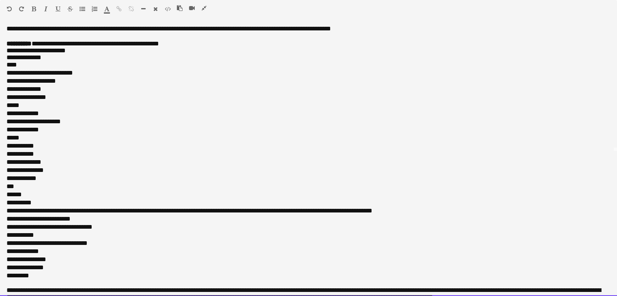
click at [22, 69] on div "****" at bounding box center [308, 65] width 604 height 8
click at [39, 76] on span "**********" at bounding box center [52, 73] width 42 height 6
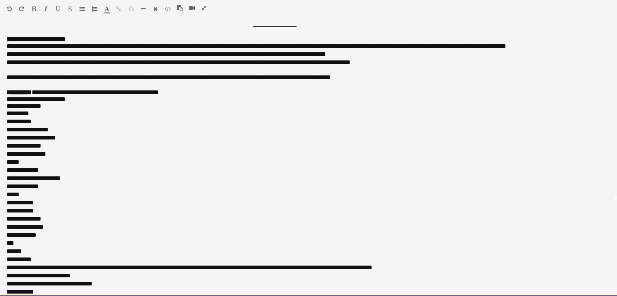
scroll to position [96, 0]
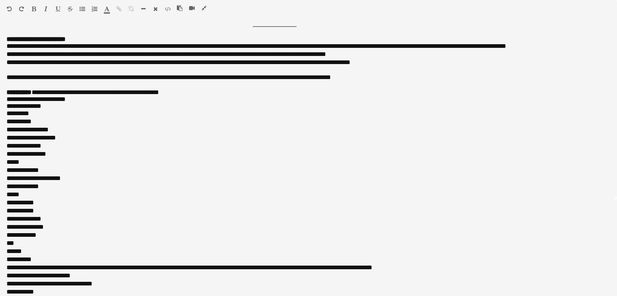
click at [204, 9] on icon "button" at bounding box center [203, 8] width 5 height 6
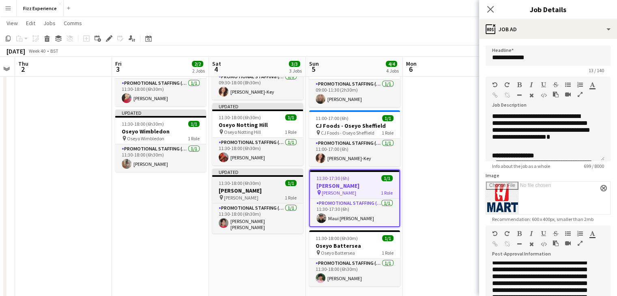
click at [262, 196] on div "pin Oseyo Paddington 1 Role" at bounding box center [257, 197] width 91 height 6
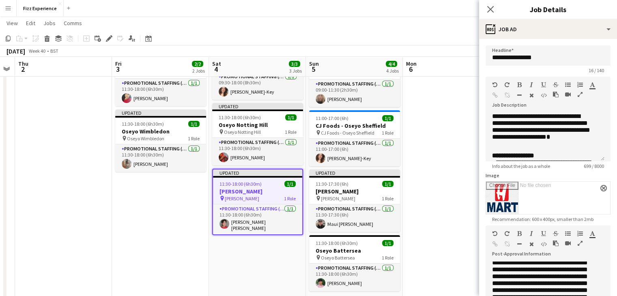
click at [581, 243] on icon "button" at bounding box center [579, 243] width 5 height 6
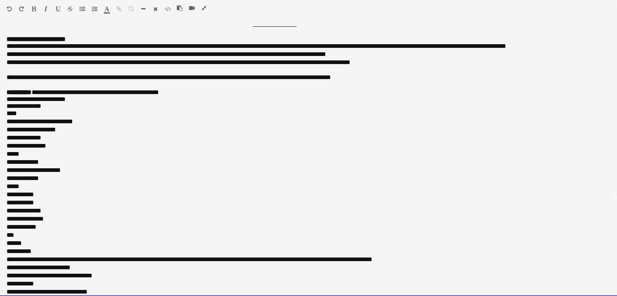
click at [19, 67] on p "**********" at bounding box center [304, 63] width 597 height 8
click at [28, 118] on div "****" at bounding box center [308, 113] width 604 height 8
click at [39, 124] on span "**********" at bounding box center [52, 121] width 42 height 6
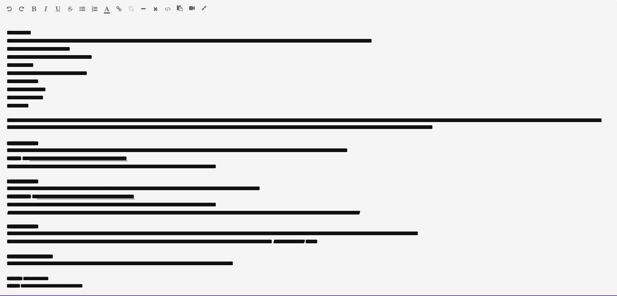
scroll to position [353, 0]
drag, startPoint x: 6, startPoint y: 103, endPoint x: 52, endPoint y: 86, distance: 48.5
click at [52, 86] on div "**********" at bounding box center [308, 161] width 617 height 270
copy div "**********"
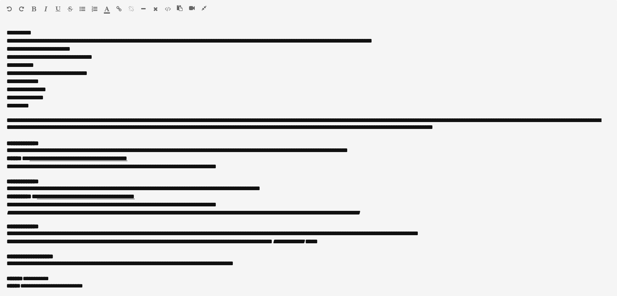
click at [204, 7] on icon "button" at bounding box center [203, 8] width 5 height 6
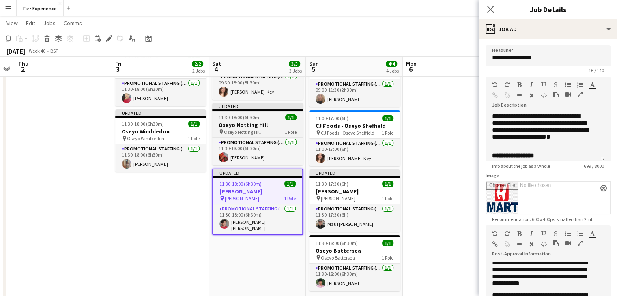
click at [256, 131] on span "Oseyo Notting Hill" at bounding box center [242, 132] width 37 height 6
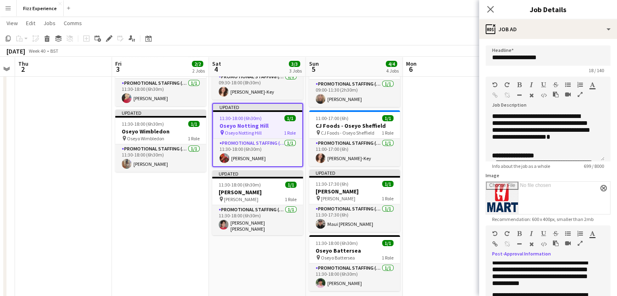
click at [580, 245] on icon "button" at bounding box center [579, 243] width 5 height 6
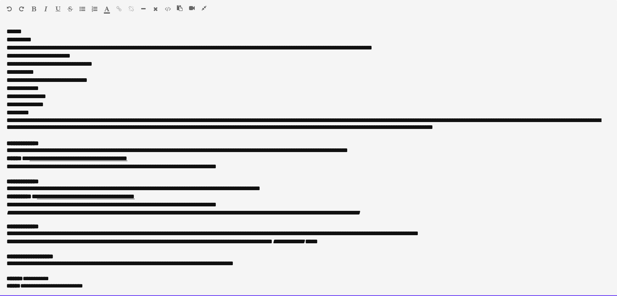
click at [40, 109] on div "*********" at bounding box center [308, 113] width 604 height 8
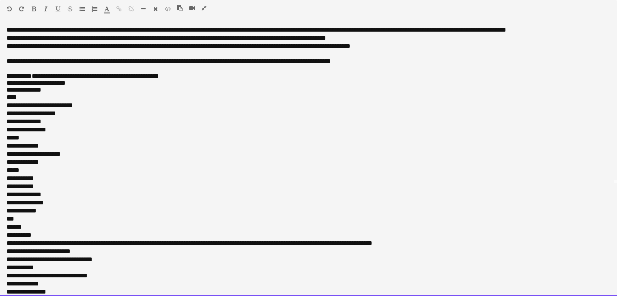
scroll to position [103, 0]
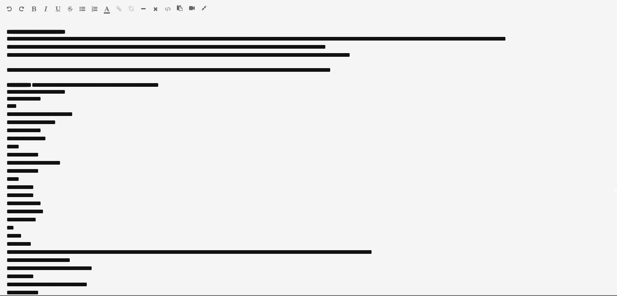
click at [22, 110] on div "****" at bounding box center [308, 106] width 604 height 8
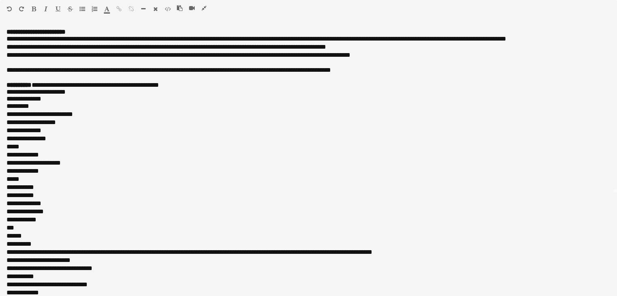
click at [206, 7] on icon "button" at bounding box center [203, 8] width 5 height 6
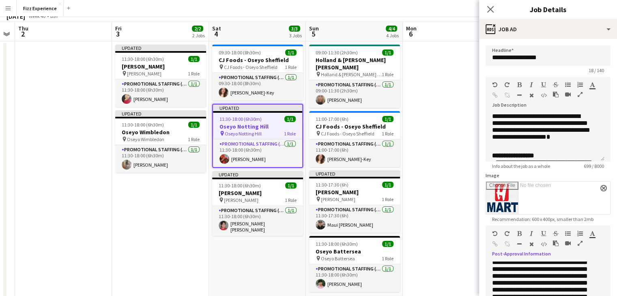
scroll to position [0, 0]
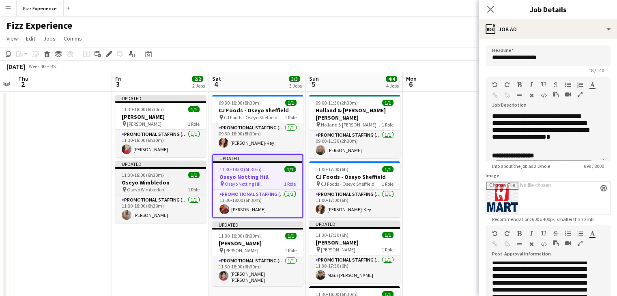
click at [169, 190] on div "pin Oseyo Wimbledon 1 Role" at bounding box center [160, 189] width 91 height 6
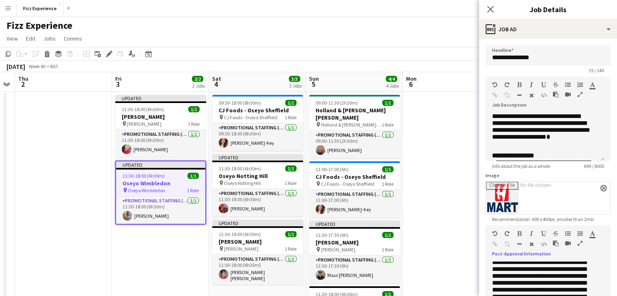
click at [581, 244] on icon "button" at bounding box center [579, 243] width 5 height 6
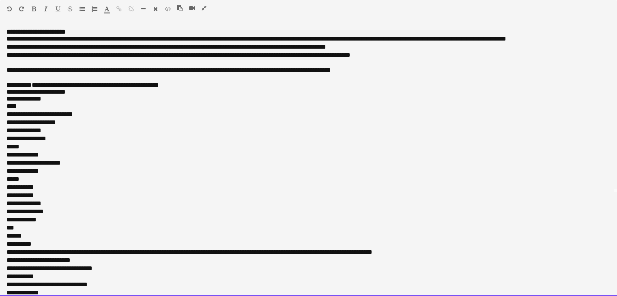
click at [23, 110] on div "****" at bounding box center [308, 106] width 604 height 8
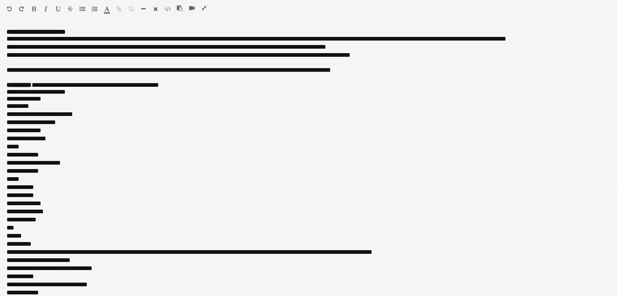
click at [203, 10] on icon "button" at bounding box center [203, 8] width 5 height 6
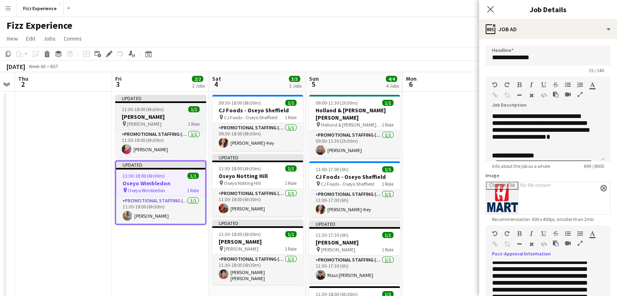
click at [157, 124] on span "[PERSON_NAME]" at bounding box center [144, 124] width 34 height 6
type input "**********"
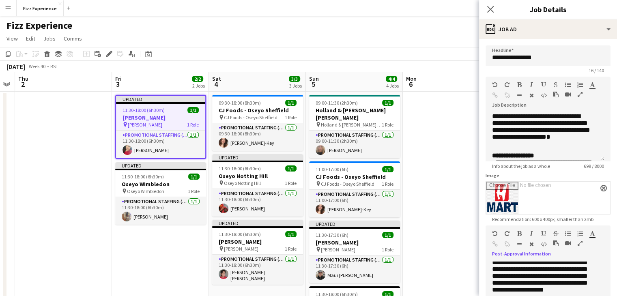
click at [579, 242] on icon "button" at bounding box center [579, 243] width 5 height 6
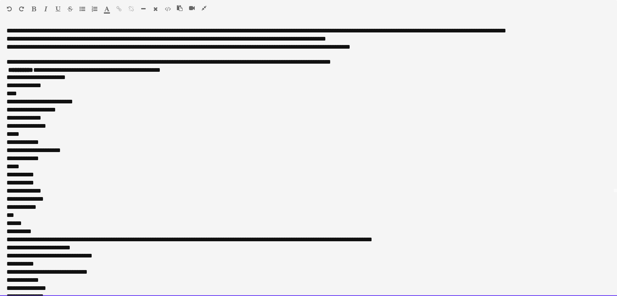
click at [25, 98] on div "****" at bounding box center [308, 94] width 604 height 8
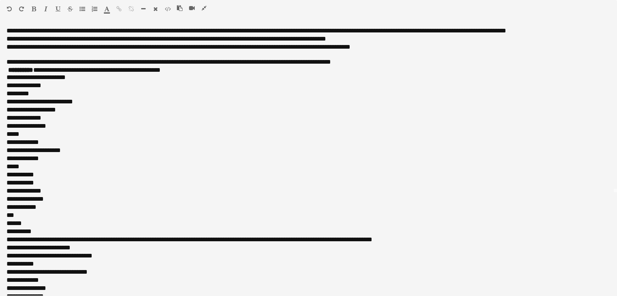
click at [206, 11] on icon "button" at bounding box center [203, 8] width 5 height 6
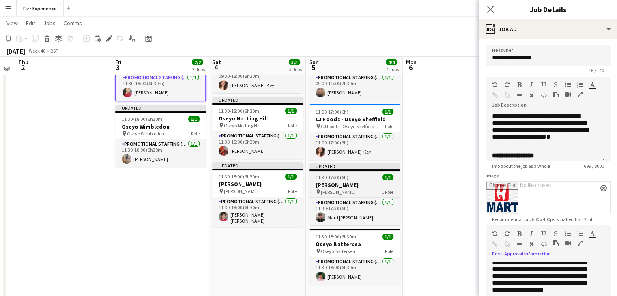
scroll to position [55, 0]
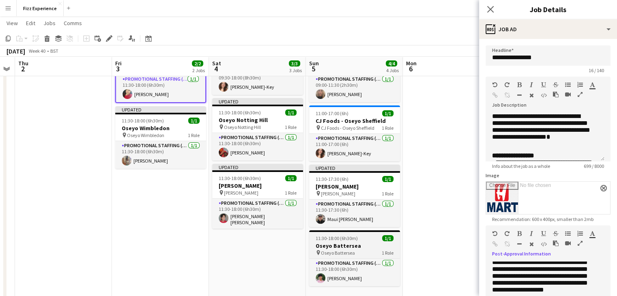
click at [355, 249] on div "pin Oseyo Battersea 1 Role" at bounding box center [354, 252] width 91 height 6
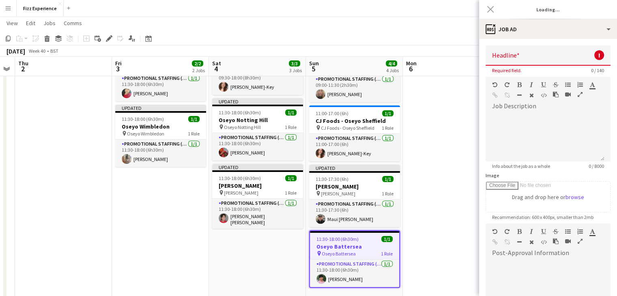
scroll to position [0, 0]
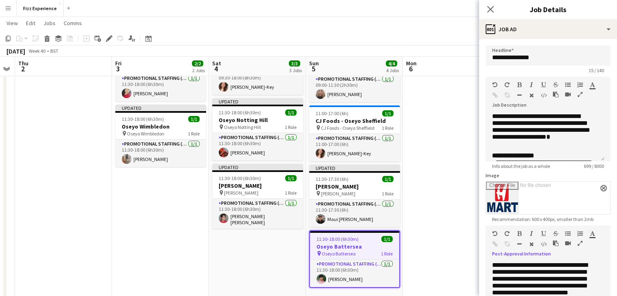
click at [580, 241] on icon "button" at bounding box center [579, 243] width 5 height 6
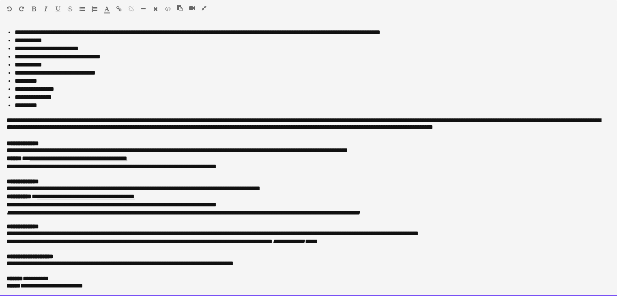
scroll to position [336, 0]
drag, startPoint x: 5, startPoint y: 145, endPoint x: 47, endPoint y: 91, distance: 68.1
click at [47, 91] on div "**********" at bounding box center [308, 161] width 617 height 270
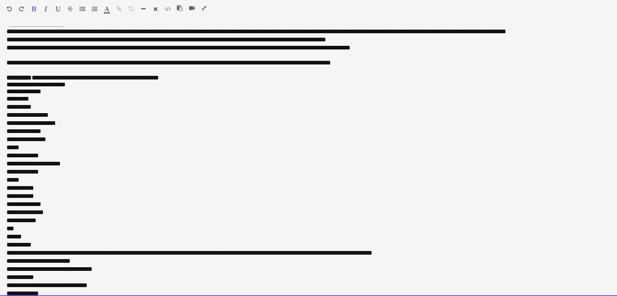
scroll to position [101, 0]
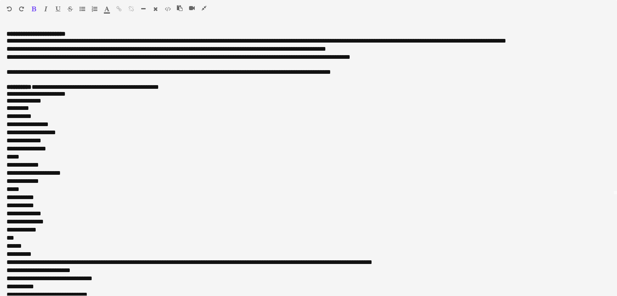
click at [205, 9] on icon "button" at bounding box center [203, 8] width 5 height 6
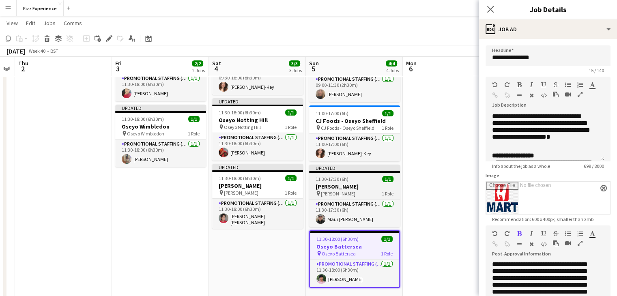
click at [362, 193] on div "pin Oseyo Arndale 1 Role" at bounding box center [354, 193] width 91 height 6
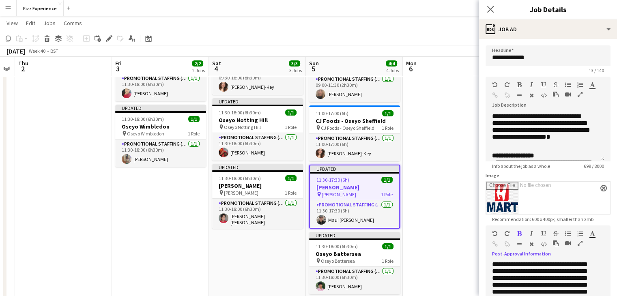
click at [579, 242] on icon "button" at bounding box center [579, 243] width 5 height 6
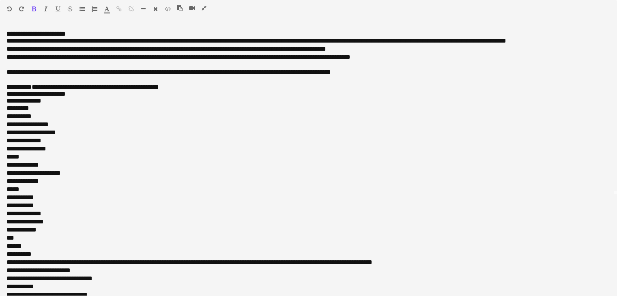
click at [205, 8] on icon "button" at bounding box center [203, 8] width 5 height 6
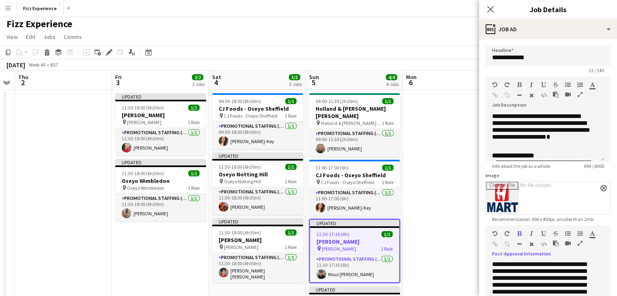
scroll to position [0, 0]
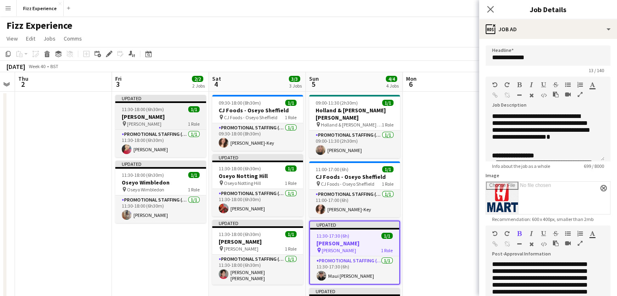
click at [161, 121] on span "[PERSON_NAME]" at bounding box center [144, 124] width 34 height 6
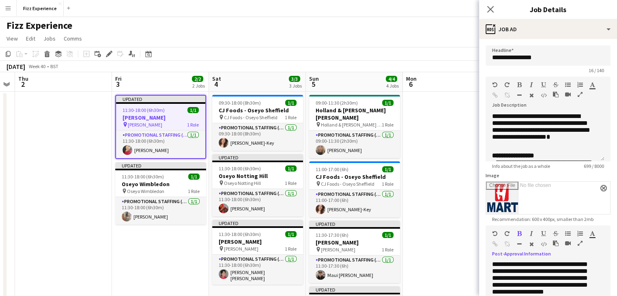
click at [578, 244] on icon "button" at bounding box center [579, 243] width 5 height 6
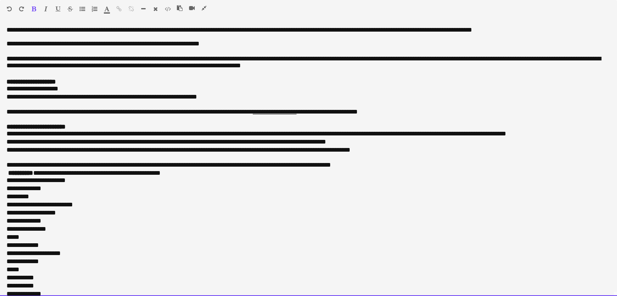
click at [10, 33] on span "**********" at bounding box center [238, 30] width 465 height 6
click at [7, 33] on span "**********" at bounding box center [238, 30] width 465 height 6
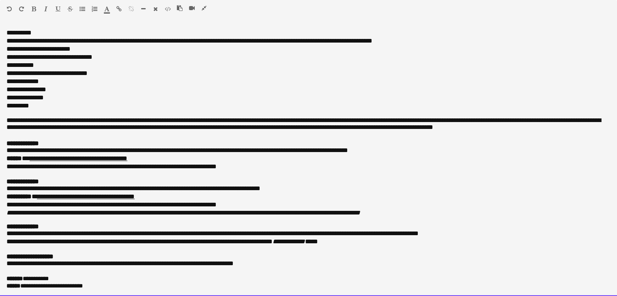
scroll to position [328, 0]
drag, startPoint x: 7, startPoint y: 33, endPoint x: 78, endPoint y: 315, distance: 290.4
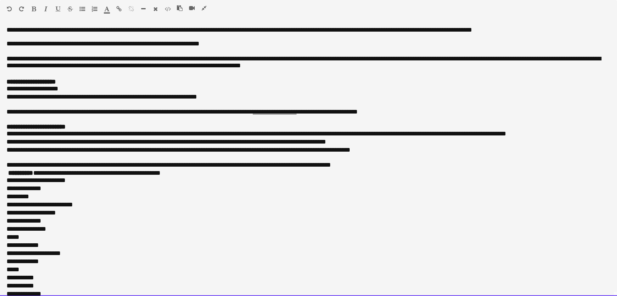
drag, startPoint x: 94, startPoint y: 287, endPoint x: 0, endPoint y: -9, distance: 310.5
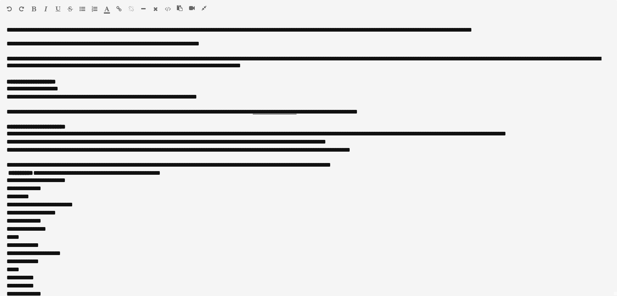
click at [204, 8] on icon "button" at bounding box center [203, 8] width 5 height 6
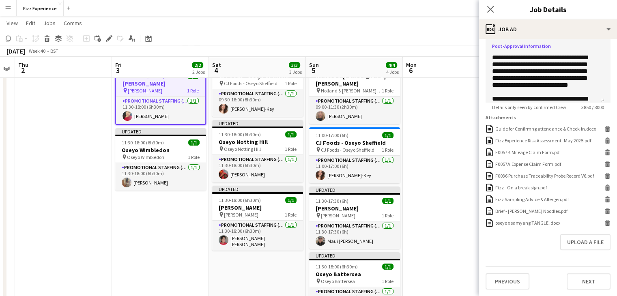
scroll to position [35, 0]
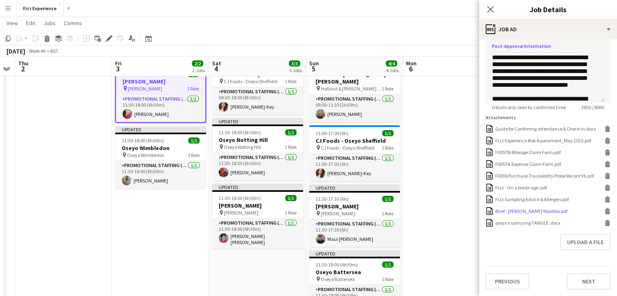
click at [605, 212] on icon at bounding box center [607, 212] width 4 height 4
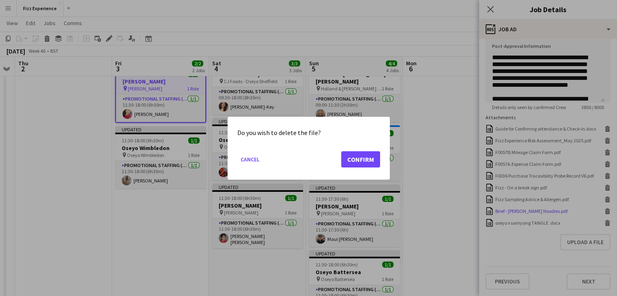
scroll to position [0, 0]
click at [370, 156] on button "Confirm" at bounding box center [360, 159] width 39 height 16
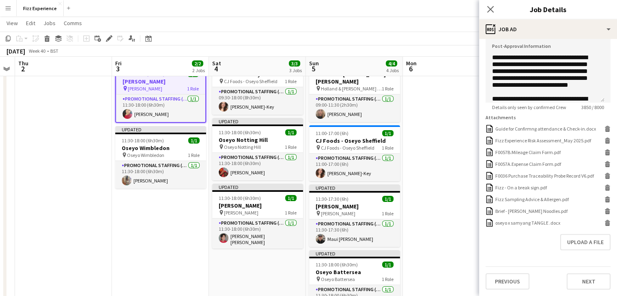
scroll to position [201, 0]
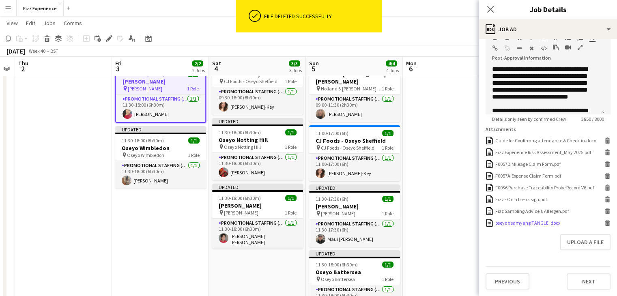
click at [604, 222] on icon at bounding box center [606, 221] width 5 height 2
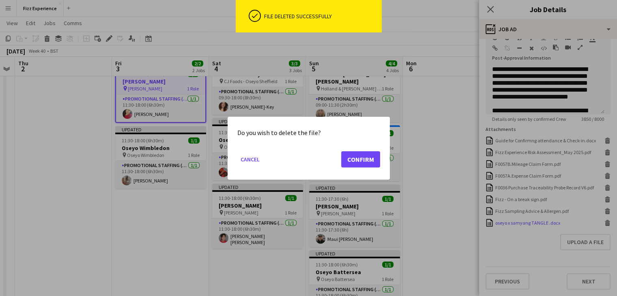
scroll to position [0, 0]
click at [358, 164] on button "Confirm" at bounding box center [360, 159] width 39 height 16
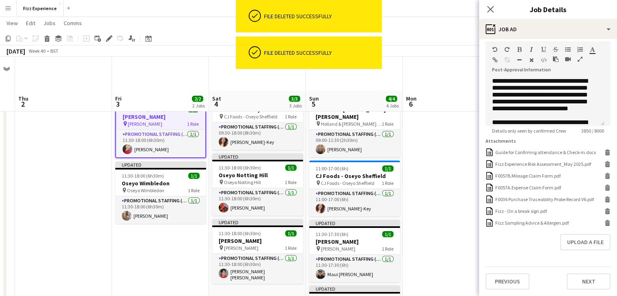
scroll to position [35, 0]
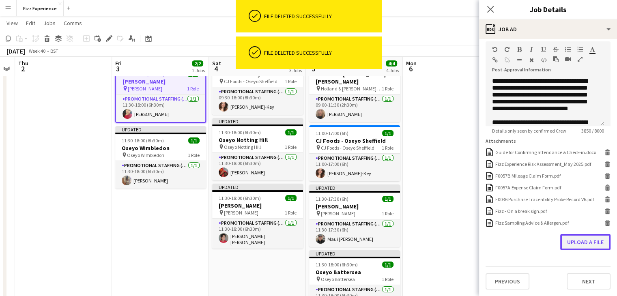
click at [582, 244] on button "Upload a file" at bounding box center [585, 242] width 50 height 16
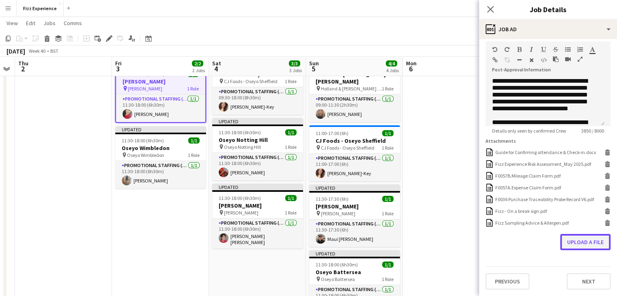
scroll to position [189, 0]
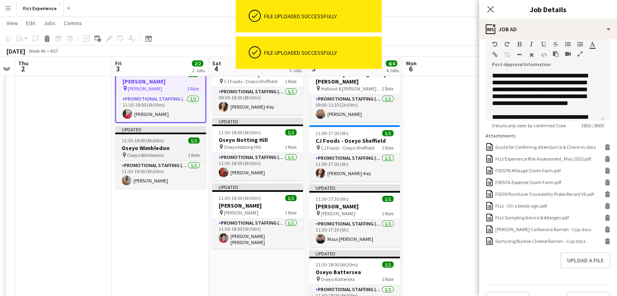
click at [174, 155] on div "pin Oseyo Wimbledon 1 Role" at bounding box center [160, 155] width 91 height 6
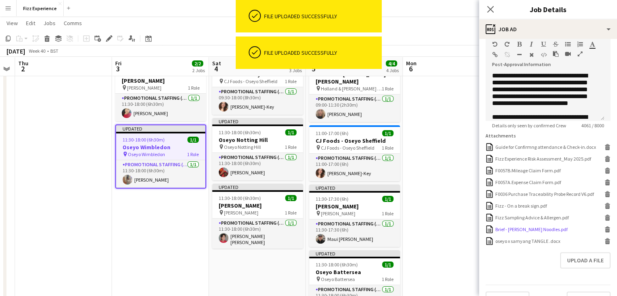
click at [605, 232] on icon at bounding box center [607, 231] width 4 height 4
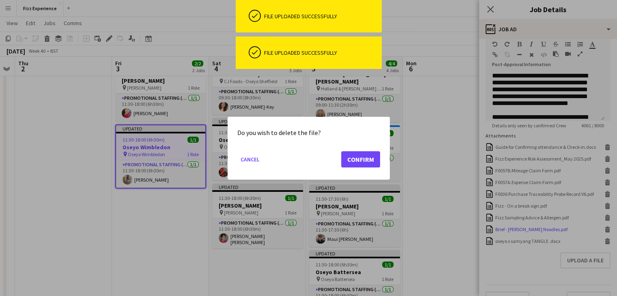
scroll to position [0, 0]
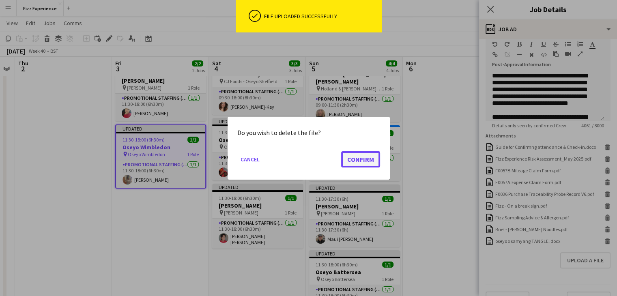
click at [366, 159] on button "Confirm" at bounding box center [360, 159] width 39 height 16
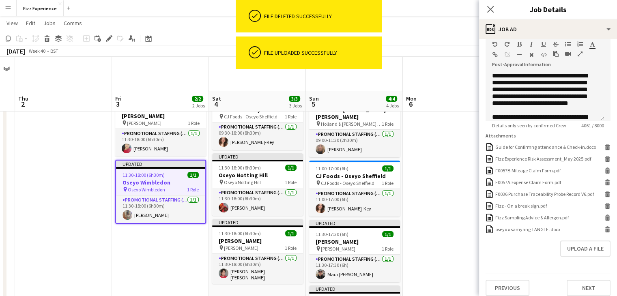
scroll to position [35, 0]
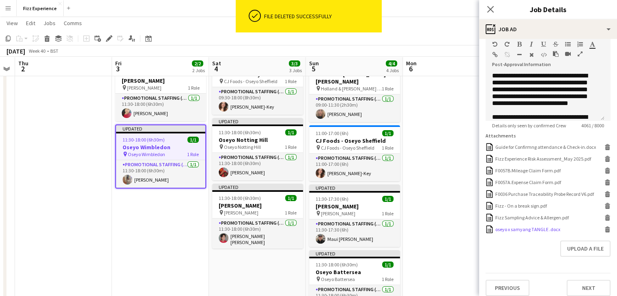
click at [604, 228] on icon at bounding box center [606, 227] width 5 height 2
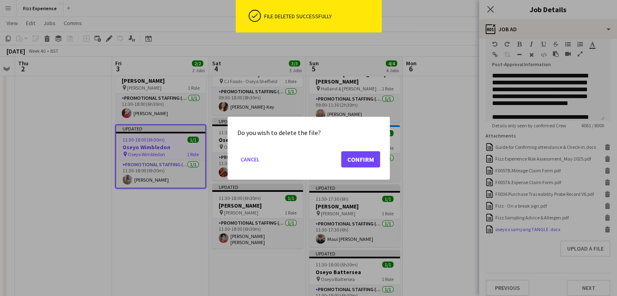
scroll to position [0, 0]
click at [364, 160] on button "Confirm" at bounding box center [360, 159] width 39 height 16
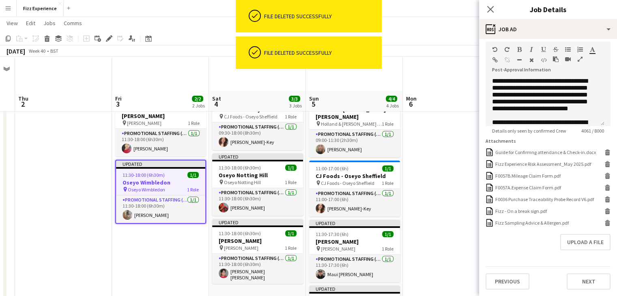
scroll to position [35, 0]
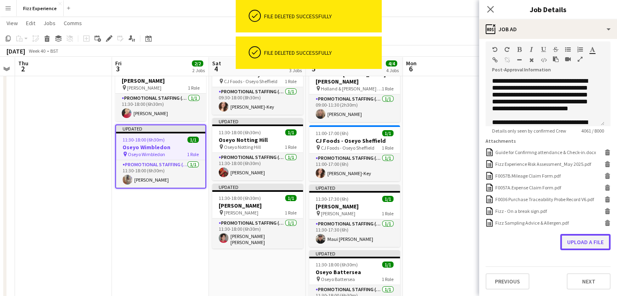
click at [562, 239] on button "Upload a file" at bounding box center [585, 242] width 50 height 16
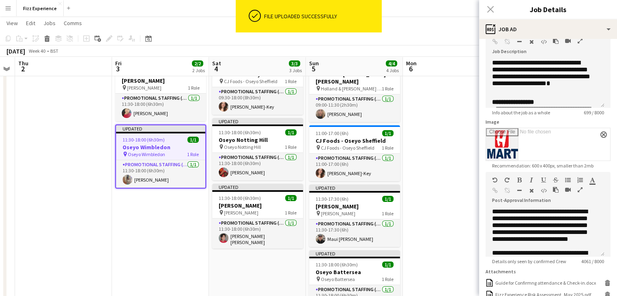
scroll to position [53, 0]
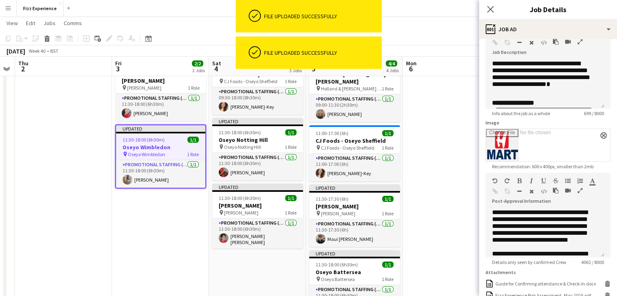
click at [579, 191] on icon "button" at bounding box center [579, 191] width 5 height 6
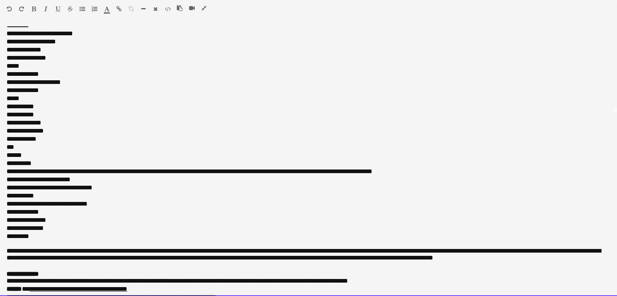
scroll to position [345, 0]
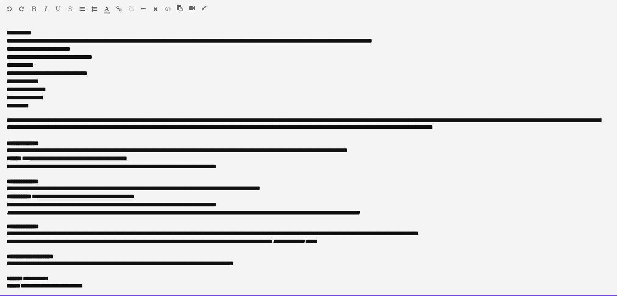
drag, startPoint x: 6, startPoint y: 30, endPoint x: 56, endPoint y: 315, distance: 288.5
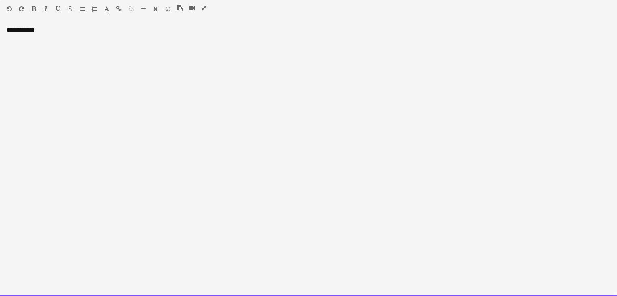
scroll to position [0, 0]
drag, startPoint x: 47, startPoint y: 33, endPoint x: 0, endPoint y: 25, distance: 48.1
click at [0, 25] on div "**********" at bounding box center [308, 158] width 617 height 275
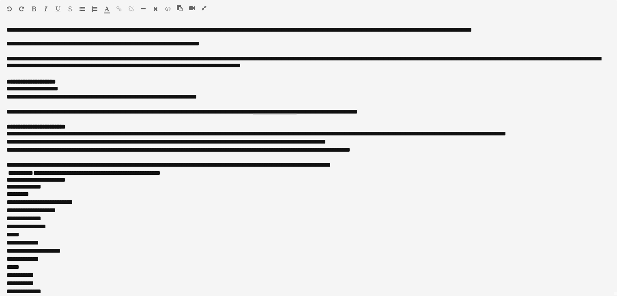
click at [204, 7] on icon "button" at bounding box center [203, 8] width 5 height 6
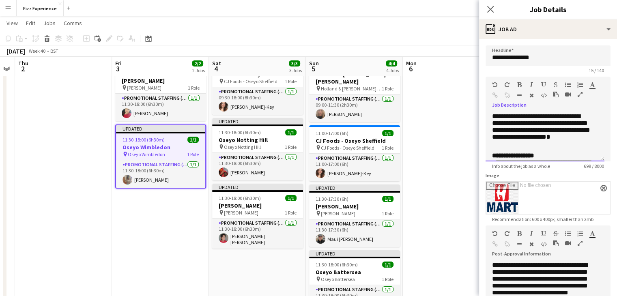
click at [577, 97] on div at bounding box center [570, 96] width 36 height 10
click at [578, 95] on icon "button" at bounding box center [579, 95] width 5 height 6
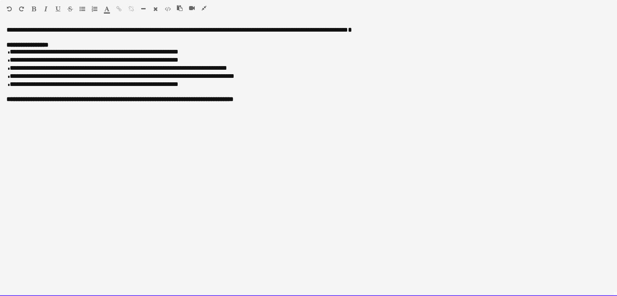
click at [179, 54] on p "**********" at bounding box center [308, 52] width 604 height 8
click at [221, 69] on p "**********" at bounding box center [308, 68] width 604 height 8
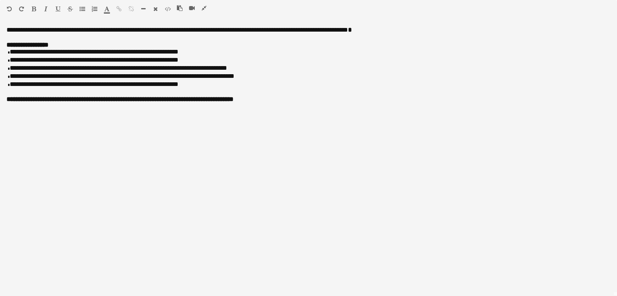
click at [206, 9] on icon "button" at bounding box center [203, 8] width 5 height 6
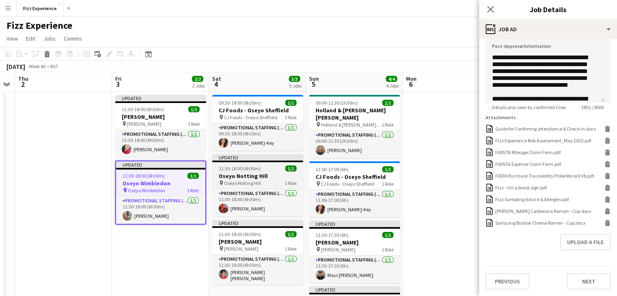
click at [261, 177] on h3 "Oseyo Notting Hill" at bounding box center [257, 175] width 91 height 7
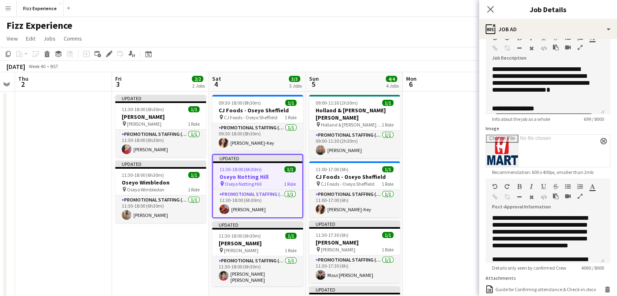
scroll to position [36, 0]
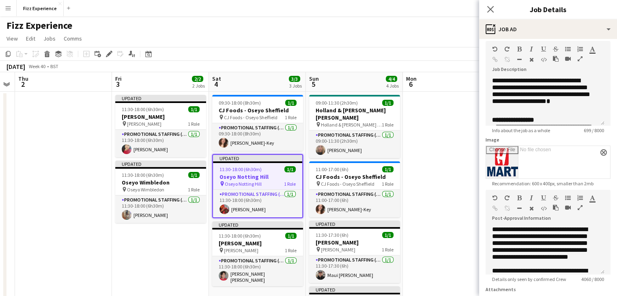
click at [579, 60] on icon "button" at bounding box center [579, 59] width 5 height 6
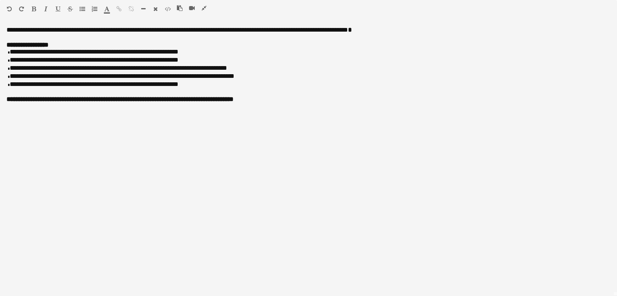
scroll to position [0, 0]
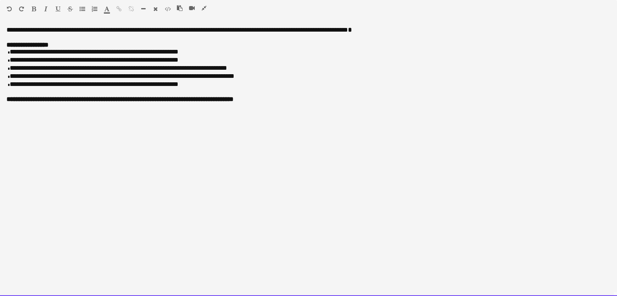
click at [178, 56] on p "**********" at bounding box center [308, 52] width 604 height 8
click at [222, 71] on p "**********" at bounding box center [308, 68] width 604 height 8
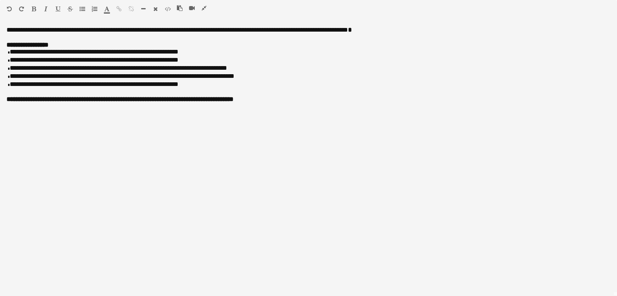
click at [205, 7] on icon "button" at bounding box center [203, 8] width 5 height 6
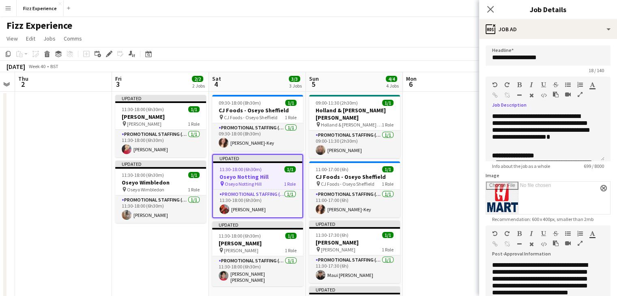
click at [578, 241] on icon "button" at bounding box center [579, 243] width 5 height 6
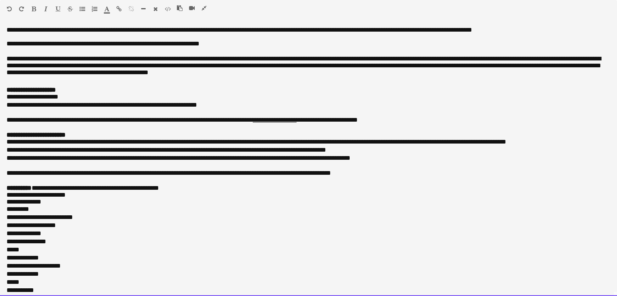
drag, startPoint x: 98, startPoint y: 289, endPoint x: 8, endPoint y: -35, distance: 336.5
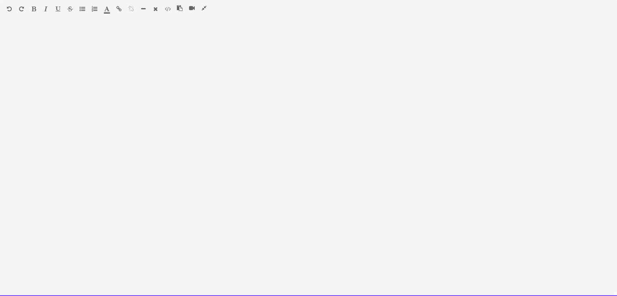
scroll to position [323, 0]
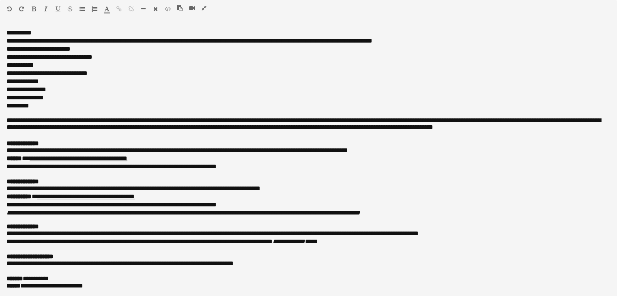
click at [204, 9] on icon "button" at bounding box center [203, 8] width 5 height 6
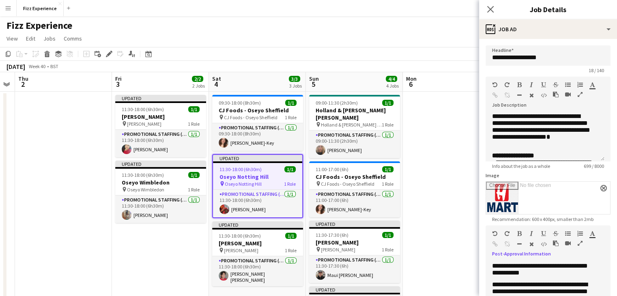
scroll to position [212, 0]
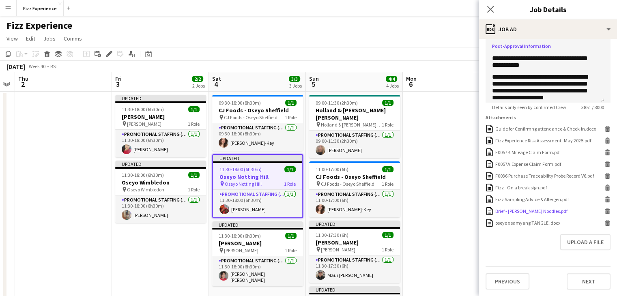
click at [605, 211] on icon at bounding box center [607, 212] width 4 height 4
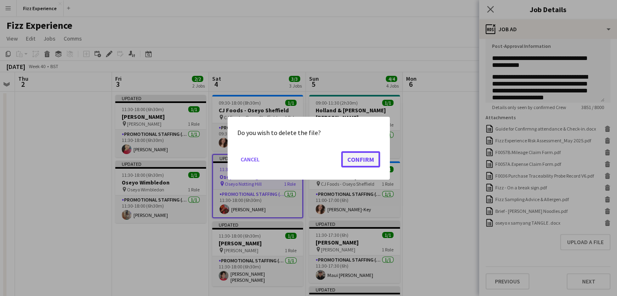
click at [366, 160] on button "Confirm" at bounding box center [360, 159] width 39 height 16
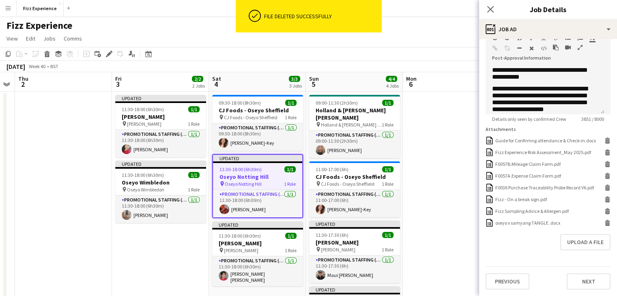
scroll to position [201, 0]
click at [605, 223] on icon at bounding box center [607, 224] width 4 height 4
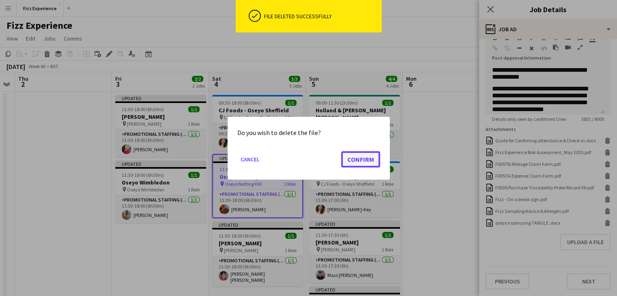
click at [362, 156] on button "Confirm" at bounding box center [360, 159] width 39 height 16
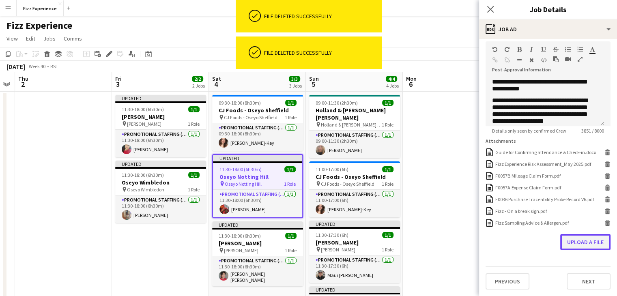
click at [582, 238] on button "Upload a file" at bounding box center [585, 242] width 50 height 16
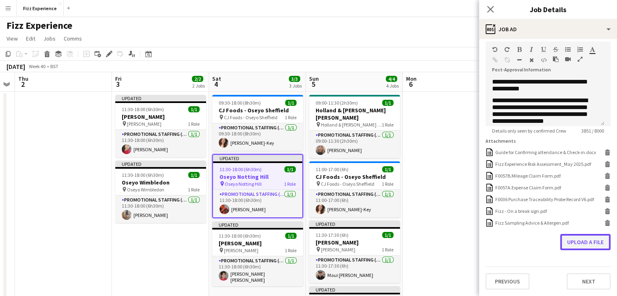
scroll to position [189, 0]
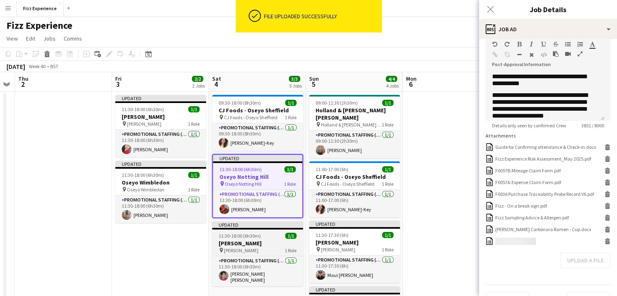
click at [277, 244] on h3 "[PERSON_NAME]" at bounding box center [257, 243] width 91 height 7
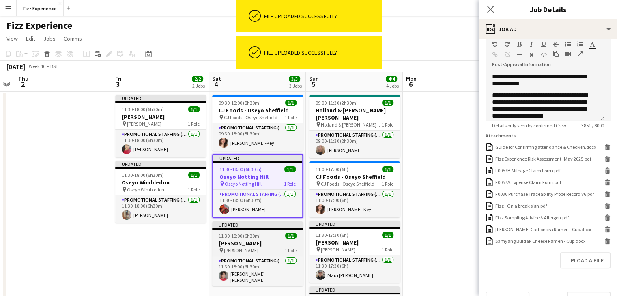
click at [269, 232] on app-job-card "Updated 11:30-18:00 (6h30m) 1/1 [PERSON_NAME] pin [PERSON_NAME] 1 Role Promotio…" at bounding box center [257, 253] width 91 height 65
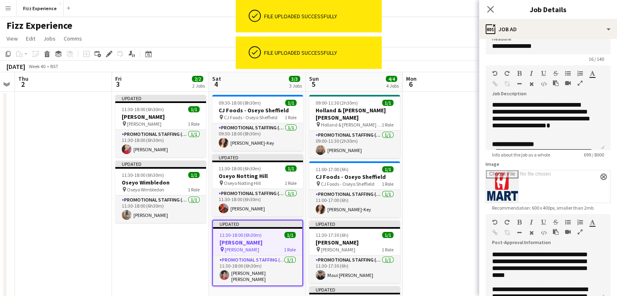
scroll to position [0, 0]
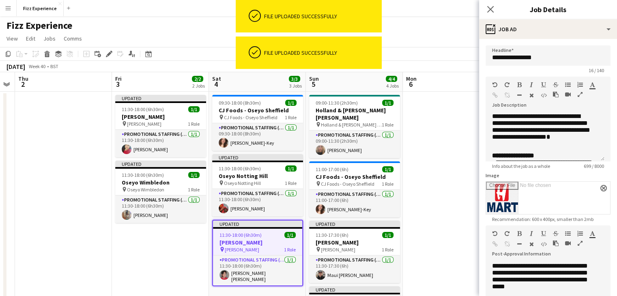
click at [580, 93] on icon "button" at bounding box center [579, 95] width 5 height 6
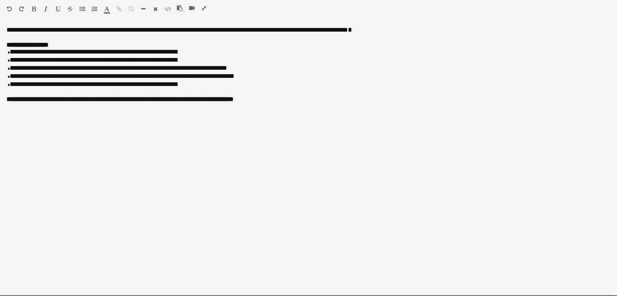
click at [178, 54] on p "**********" at bounding box center [308, 52] width 604 height 8
click at [223, 70] on p "**********" at bounding box center [308, 68] width 604 height 8
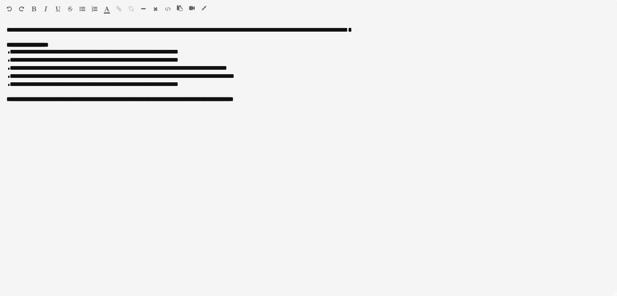
click at [202, 10] on icon "button" at bounding box center [203, 8] width 5 height 6
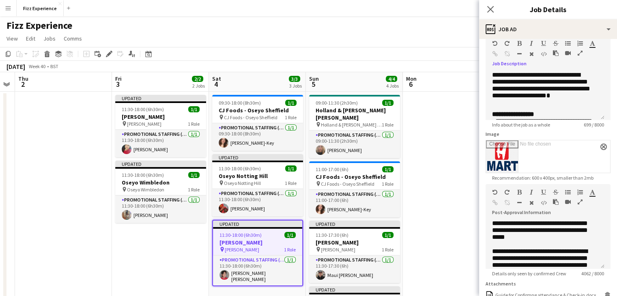
scroll to position [43, 0]
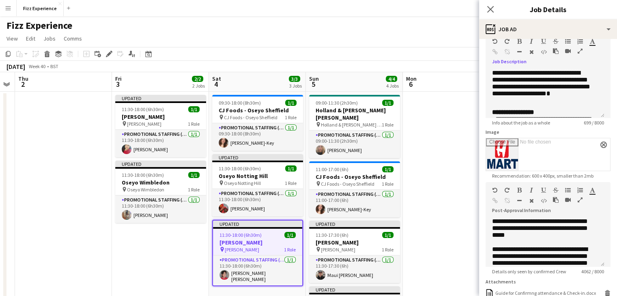
click at [578, 201] on icon "button" at bounding box center [579, 200] width 5 height 6
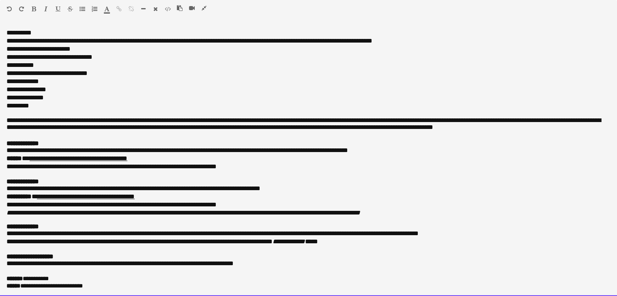
scroll to position [0, 0]
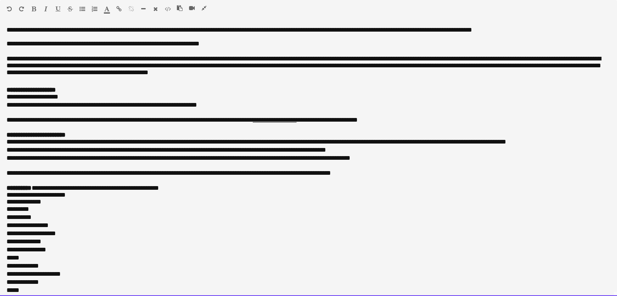
drag, startPoint x: 99, startPoint y: 286, endPoint x: 10, endPoint y: -35, distance: 333.2
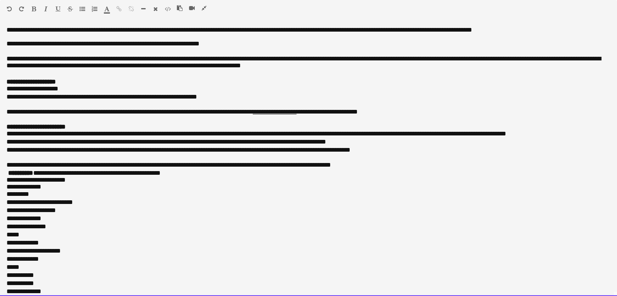
scroll to position [323, 0]
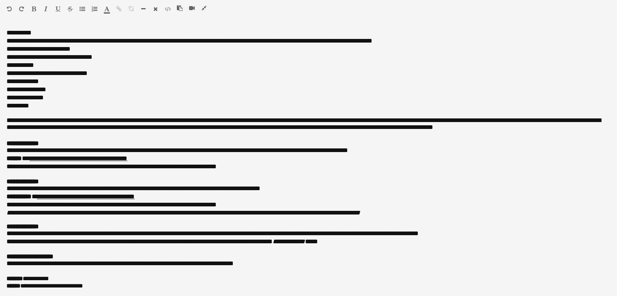
click at [202, 10] on icon "button" at bounding box center [203, 8] width 5 height 6
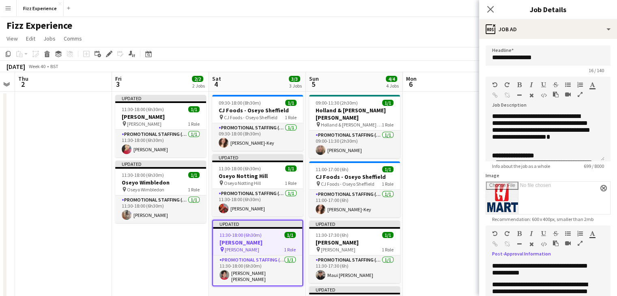
scroll to position [190, 0]
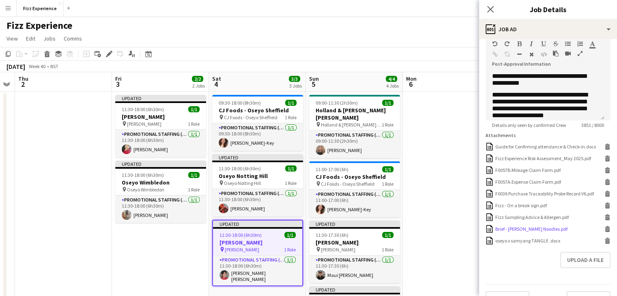
click at [604, 232] on icon "Delete" at bounding box center [607, 229] width 6 height 6
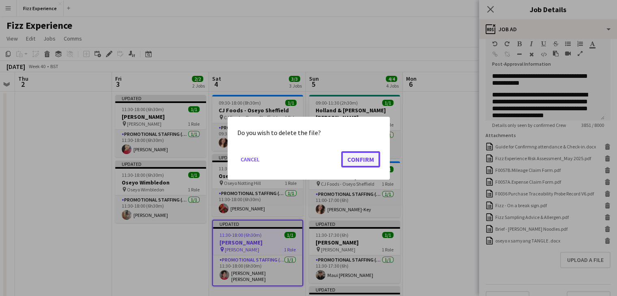
click at [358, 156] on button "Confirm" at bounding box center [360, 159] width 39 height 16
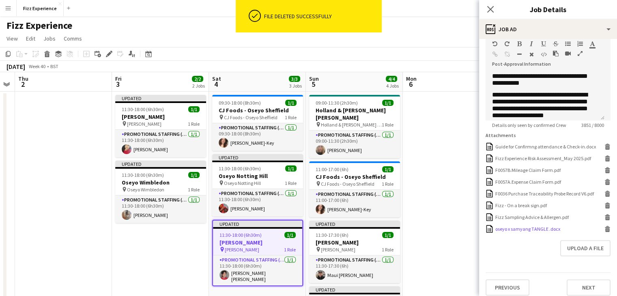
click at [605, 232] on icon at bounding box center [607, 230] width 4 height 4
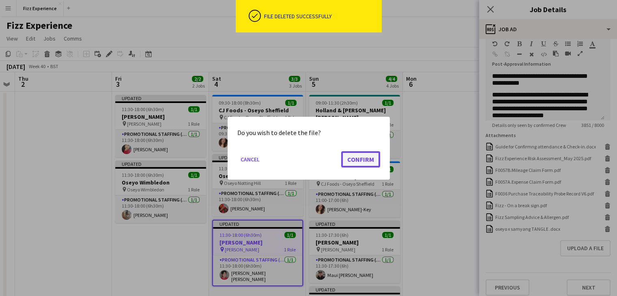
click at [370, 160] on button "Confirm" at bounding box center [360, 159] width 39 height 16
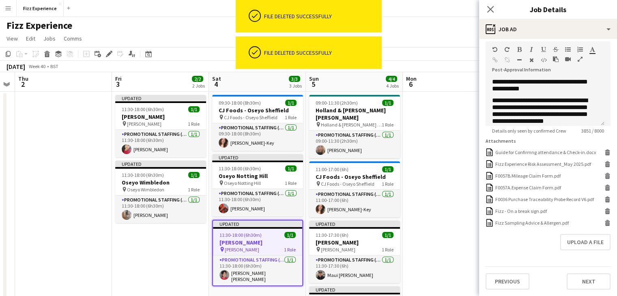
scroll to position [189, 0]
click at [574, 242] on button "Upload a file" at bounding box center [585, 242] width 50 height 16
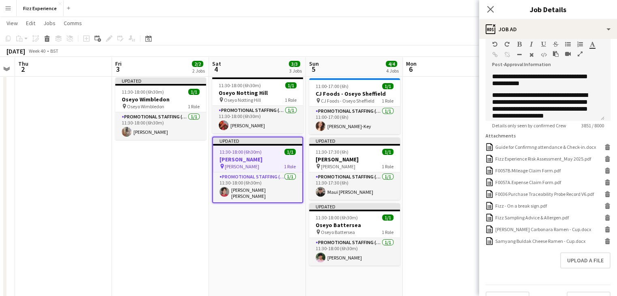
scroll to position [83, 0]
click at [371, 159] on h3 "[PERSON_NAME]" at bounding box center [354, 158] width 91 height 7
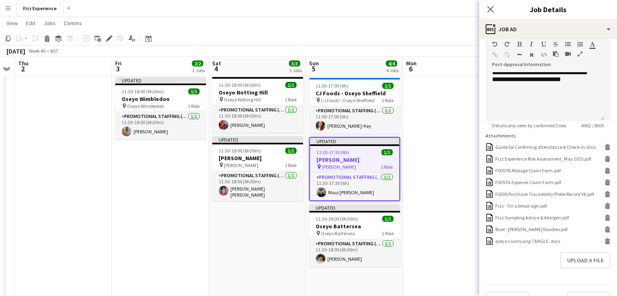
scroll to position [0, 0]
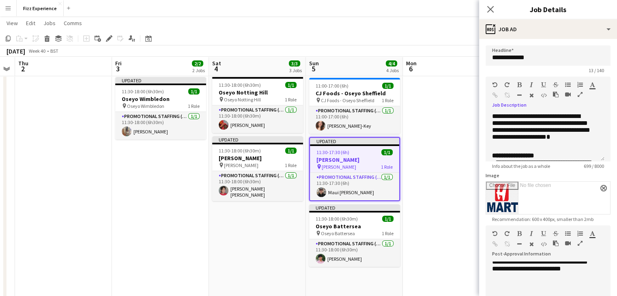
click at [579, 94] on icon "button" at bounding box center [579, 95] width 5 height 6
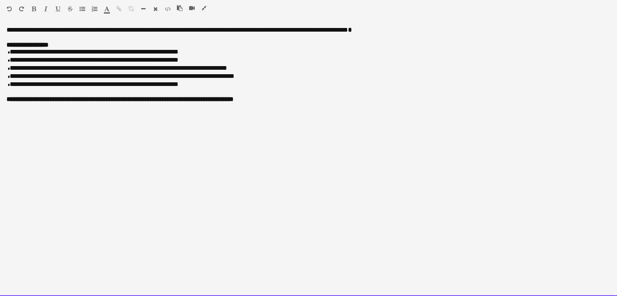
click at [178, 54] on p "**********" at bounding box center [308, 52] width 604 height 8
click at [222, 70] on p "**********" at bounding box center [308, 68] width 604 height 8
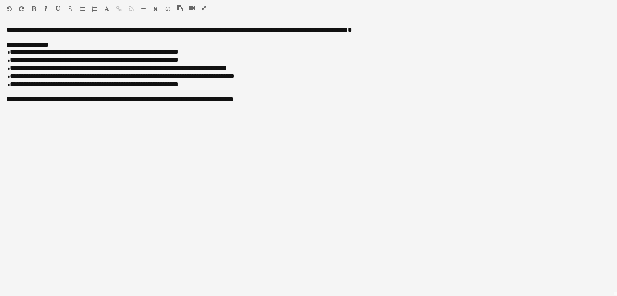
click at [204, 10] on icon "button" at bounding box center [203, 8] width 5 height 6
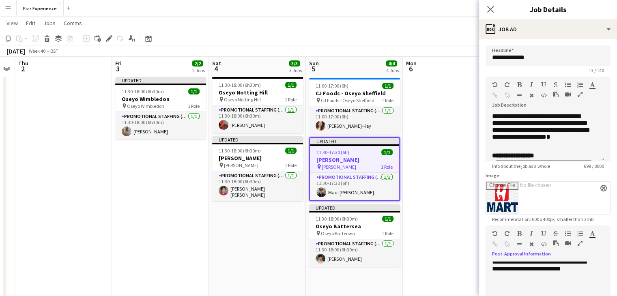
click at [581, 243] on icon "button" at bounding box center [579, 243] width 5 height 6
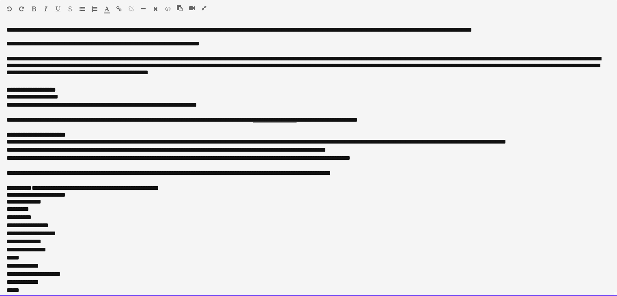
drag, startPoint x: 99, startPoint y: 285, endPoint x: 0, endPoint y: -35, distance: 335.5
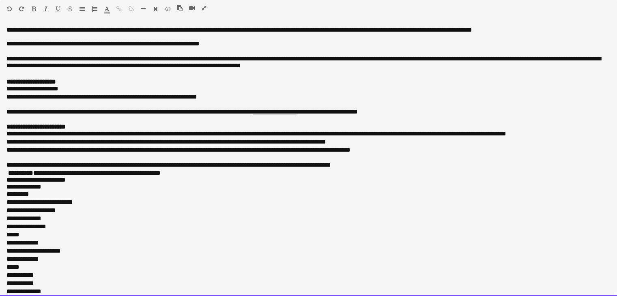
scroll to position [323, 0]
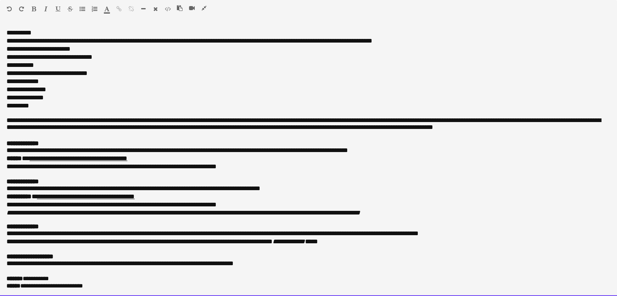
click at [205, 11] on div at bounding box center [195, 10] width 36 height 10
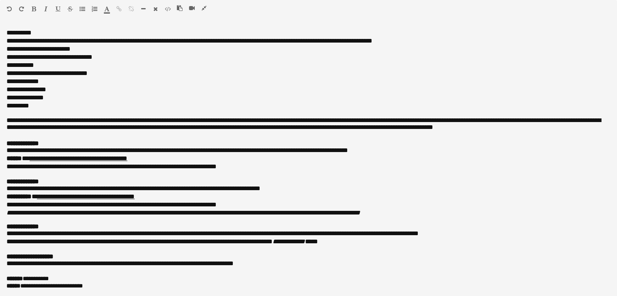
click at [204, 8] on icon "button" at bounding box center [203, 8] width 5 height 6
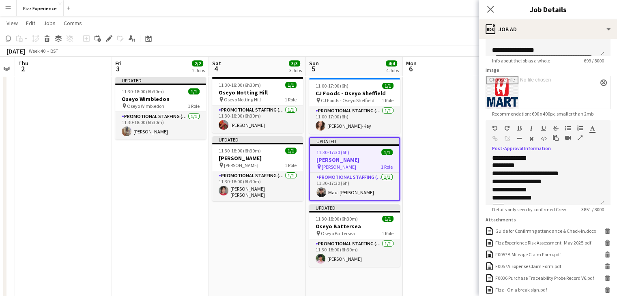
scroll to position [444, 0]
click at [492, 140] on o\ at bounding box center [493, 137] width 2 height 6
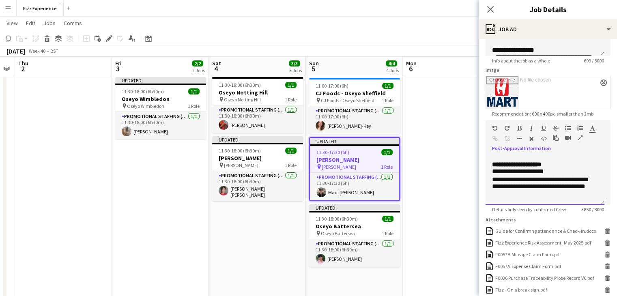
scroll to position [145, 0]
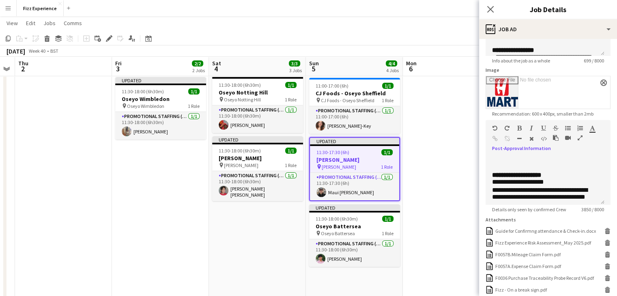
click at [577, 139] on icon "button" at bounding box center [579, 138] width 5 height 6
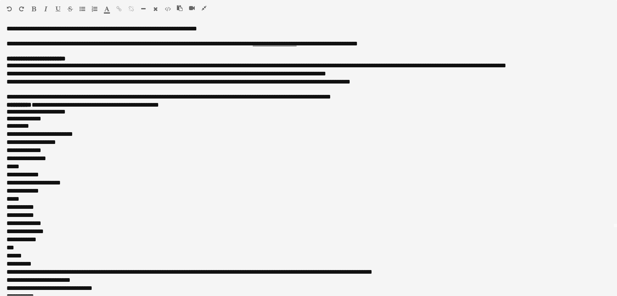
scroll to position [67, 0]
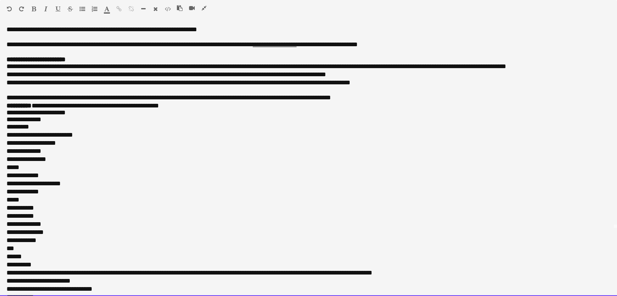
click at [69, 138] on span "**********" at bounding box center [52, 135] width 42 height 6
click at [5, 117] on div "**********" at bounding box center [308, 161] width 617 height 270
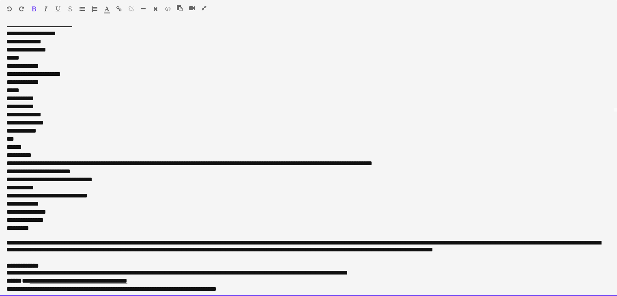
scroll to position [336, 0]
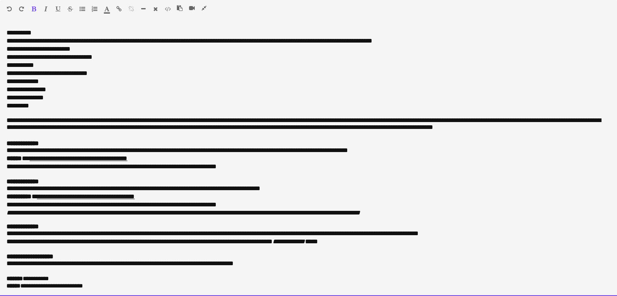
drag, startPoint x: 5, startPoint y: 29, endPoint x: 141, endPoint y: 315, distance: 316.6
copy div "**********"
click at [208, 8] on div at bounding box center [195, 10] width 36 height 10
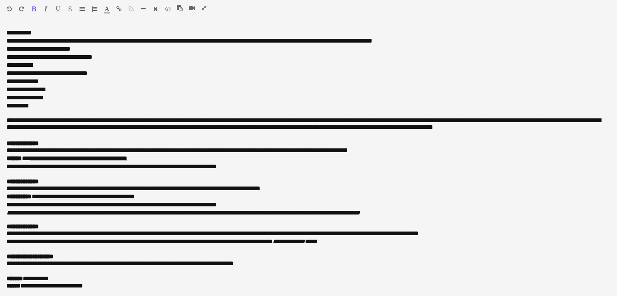
click at [203, 5] on icon "button" at bounding box center [203, 8] width 5 height 6
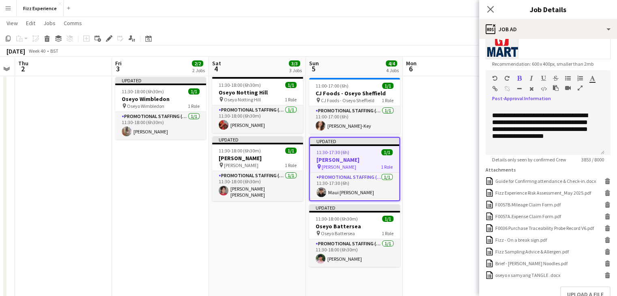
scroll to position [212, 0]
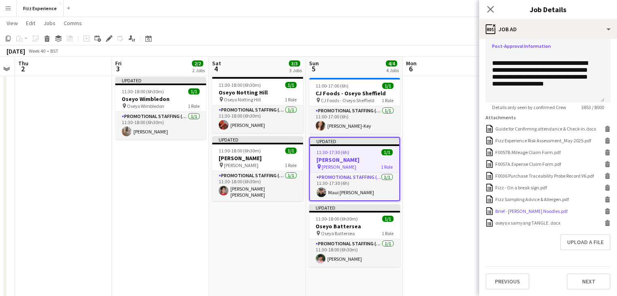
click at [605, 211] on icon at bounding box center [607, 212] width 4 height 4
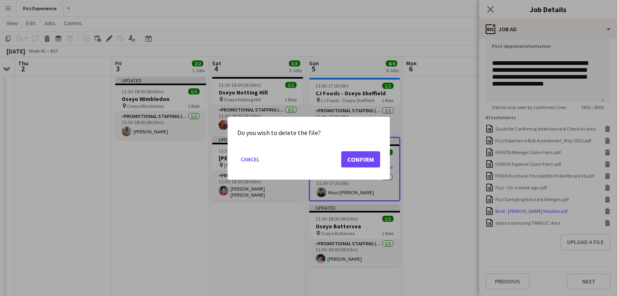
scroll to position [0, 0]
click at [370, 161] on button "Confirm" at bounding box center [360, 159] width 39 height 16
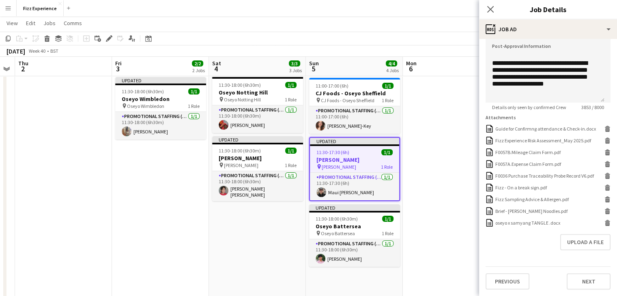
scroll to position [201, 0]
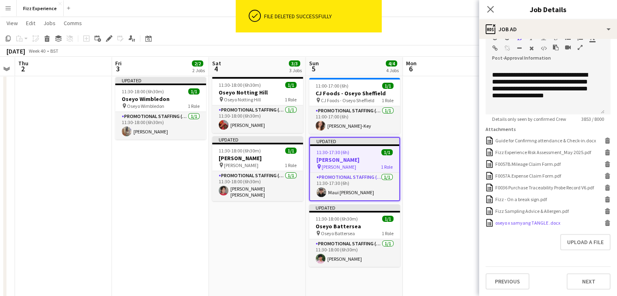
click at [604, 222] on icon "Delete" at bounding box center [607, 223] width 6 height 6
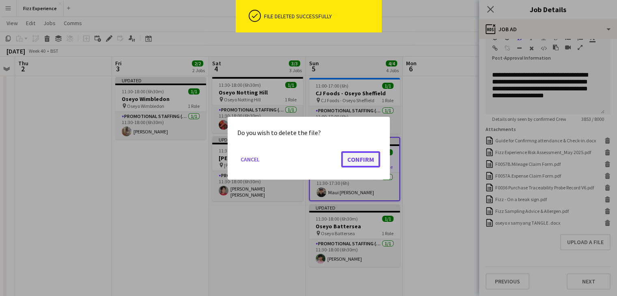
click at [357, 160] on button "Confirm" at bounding box center [360, 159] width 39 height 16
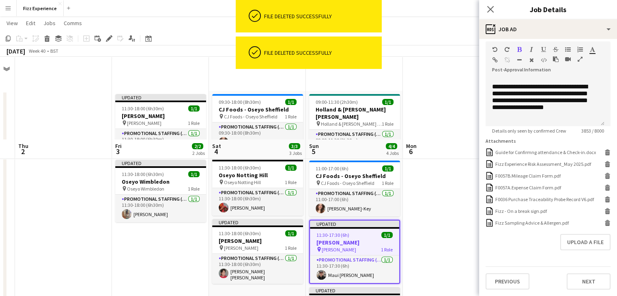
scroll to position [189, 0]
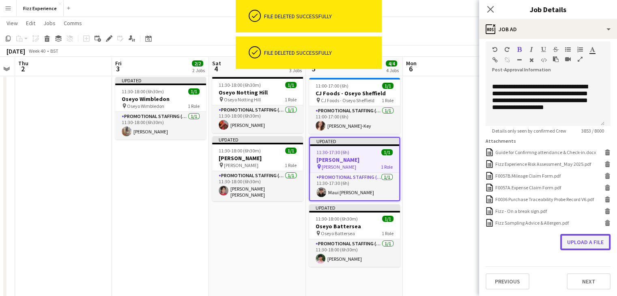
click at [587, 238] on button "Upload a file" at bounding box center [585, 242] width 50 height 16
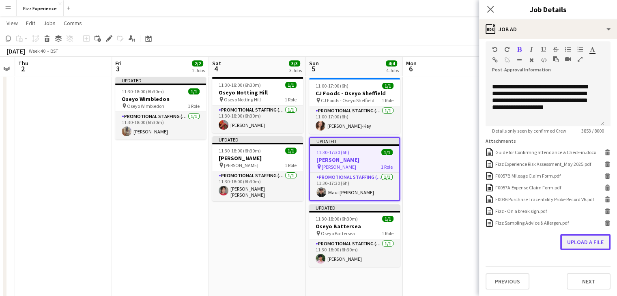
scroll to position [189, 0]
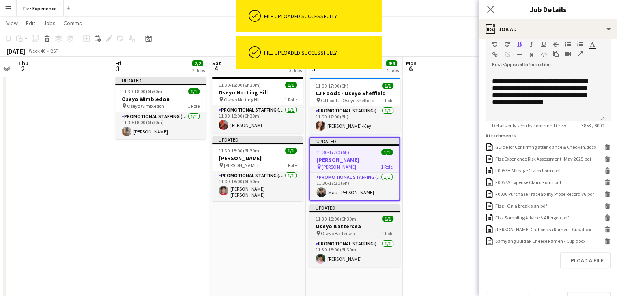
click at [343, 226] on h3 "Oseyo Battersea" at bounding box center [354, 226] width 91 height 7
type input "**********"
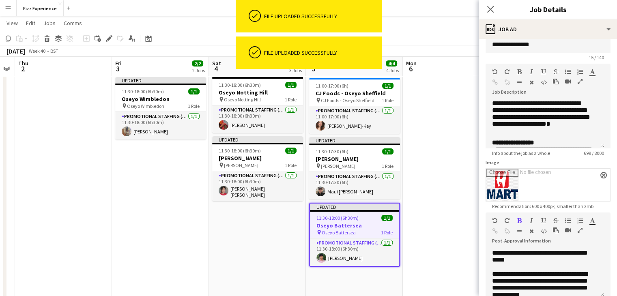
scroll to position [0, 0]
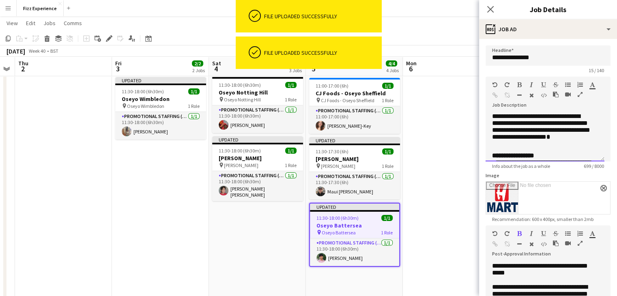
click at [576, 93] on div at bounding box center [570, 96] width 36 height 10
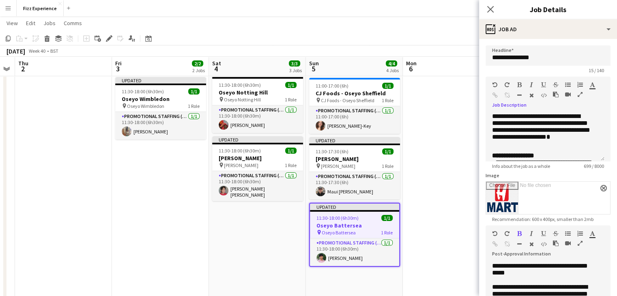
click at [577, 94] on icon "button" at bounding box center [579, 95] width 5 height 6
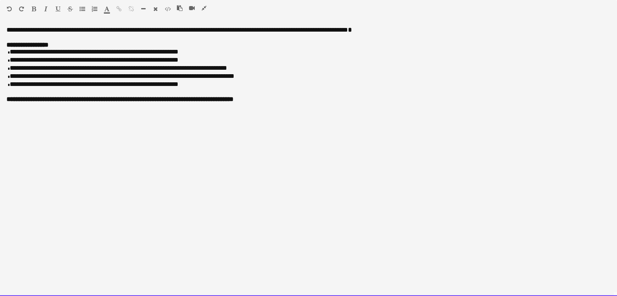
click at [178, 56] on p "**********" at bounding box center [308, 52] width 604 height 8
click at [224, 71] on p "**********" at bounding box center [308, 68] width 604 height 8
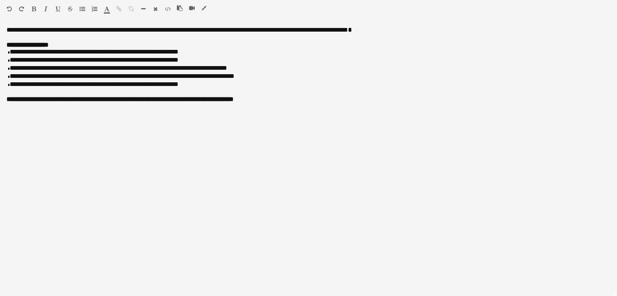
click at [203, 8] on icon "button" at bounding box center [203, 8] width 5 height 6
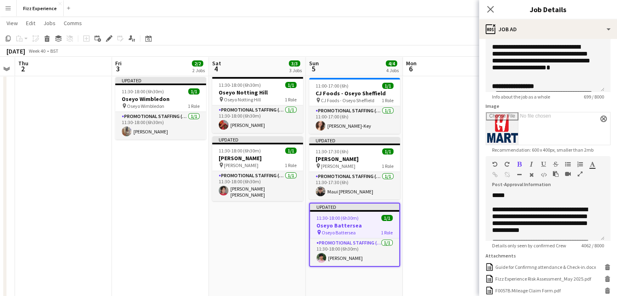
scroll to position [72, 0]
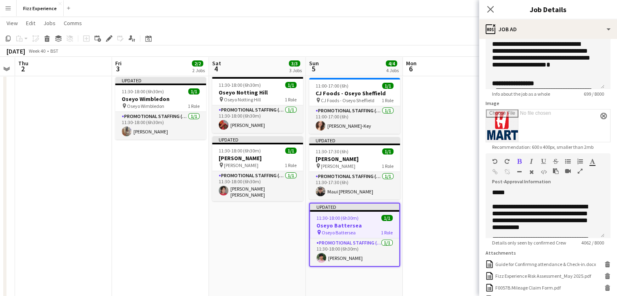
click at [577, 172] on icon "button" at bounding box center [579, 171] width 5 height 6
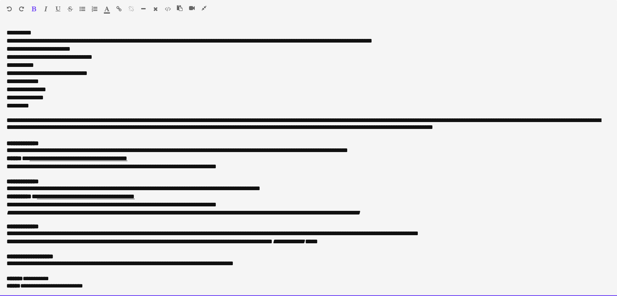
scroll to position [0, 0]
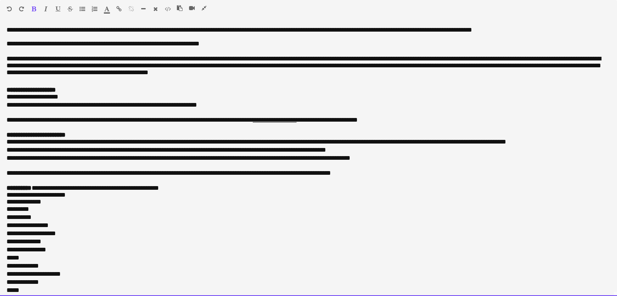
drag, startPoint x: 94, startPoint y: 285, endPoint x: 29, endPoint y: -35, distance: 326.7
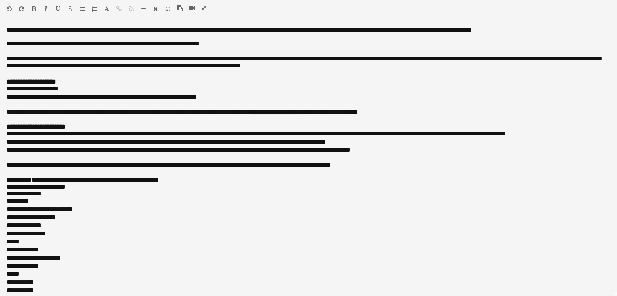
click at [203, 10] on icon "button" at bounding box center [203, 8] width 5 height 6
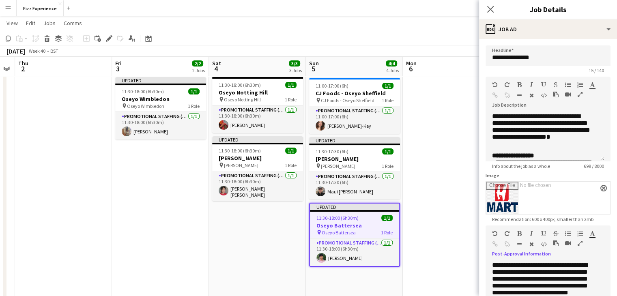
click at [203, 10] on app-navbar "Menu Boards Boards Boards All jobs Status Workforce Workforce My Workforce Recr…" at bounding box center [308, 8] width 617 height 16
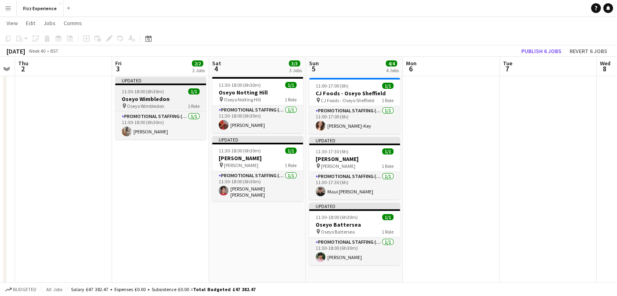
click at [169, 93] on div "11:30-18:00 (6h30m) 1/1" at bounding box center [160, 91] width 91 height 6
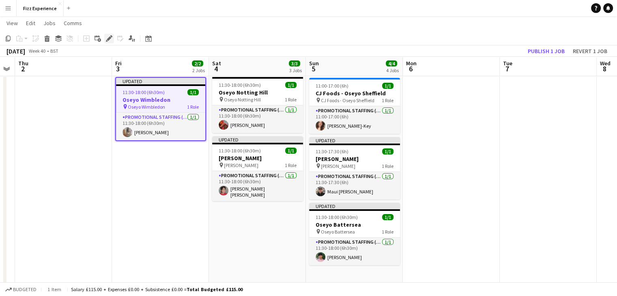
click at [108, 38] on icon "Edit" at bounding box center [109, 38] width 6 height 6
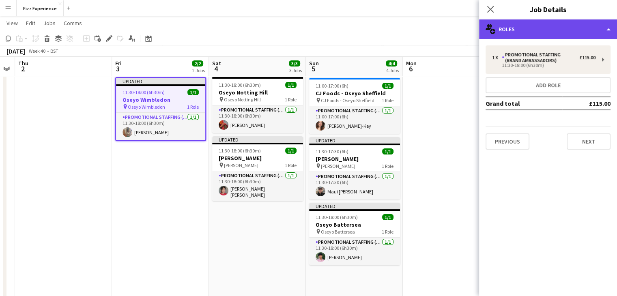
click at [524, 28] on div "multiple-users-add Roles" at bounding box center [548, 28] width 138 height 19
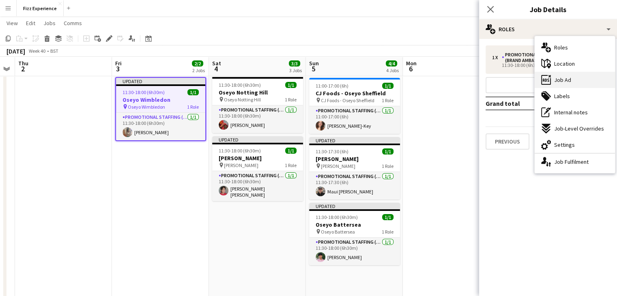
click at [566, 78] on span "Job Ad" at bounding box center [562, 79] width 17 height 7
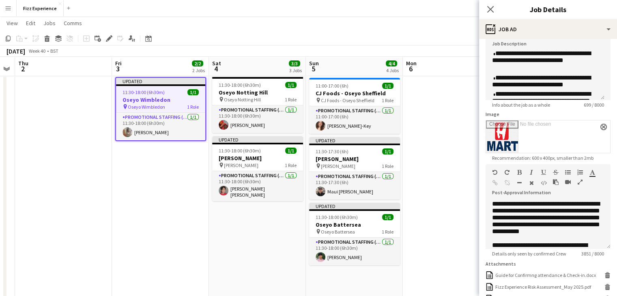
scroll to position [62, 0]
click at [580, 180] on icon "button" at bounding box center [579, 182] width 5 height 6
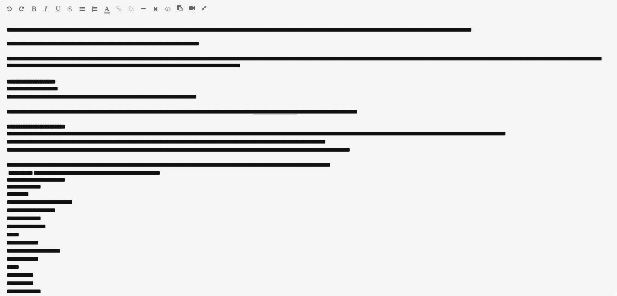
click at [202, 8] on icon "button" at bounding box center [203, 8] width 5 height 6
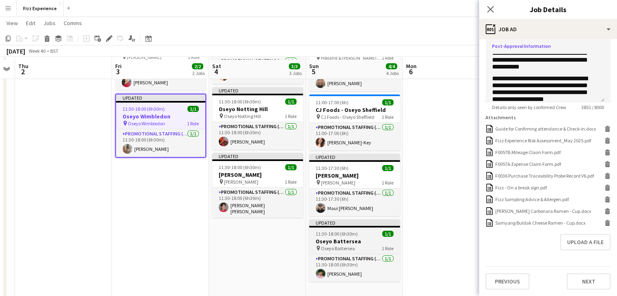
scroll to position [71, 0]
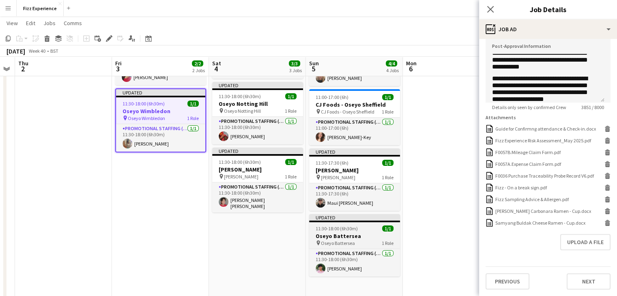
click at [362, 230] on div "11:30-18:00 (6h30m) 1/1" at bounding box center [354, 228] width 91 height 6
type input "**********"
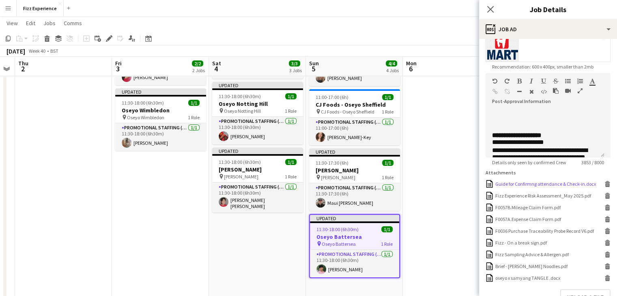
scroll to position [212, 0]
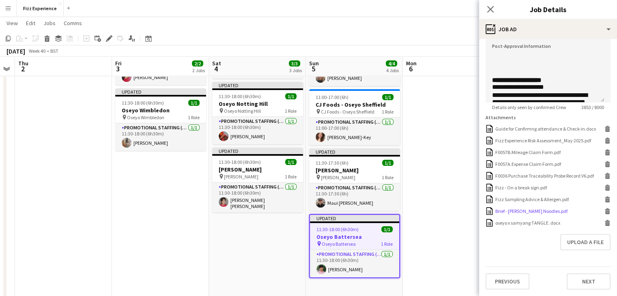
click at [604, 210] on icon at bounding box center [606, 209] width 5 height 2
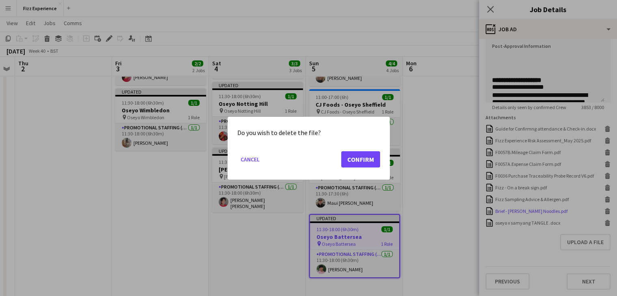
scroll to position [0, 0]
click at [351, 158] on button "Confirm" at bounding box center [360, 159] width 39 height 16
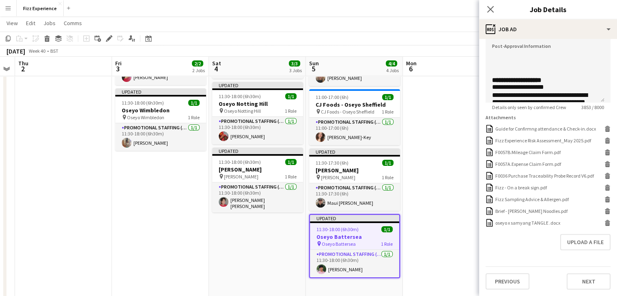
scroll to position [201, 0]
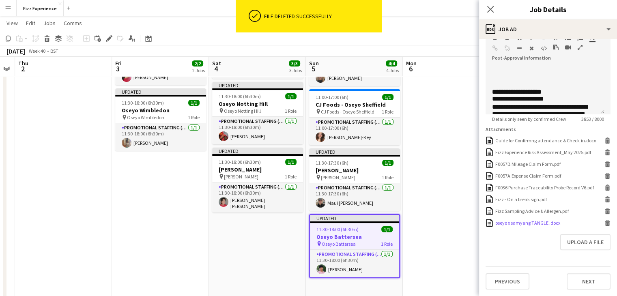
click at [604, 223] on icon "Delete" at bounding box center [607, 223] width 6 height 6
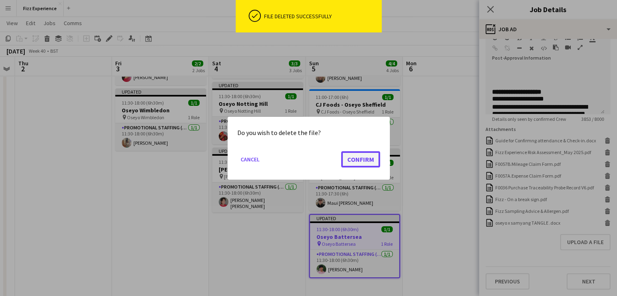
click at [353, 159] on button "Confirm" at bounding box center [360, 159] width 39 height 16
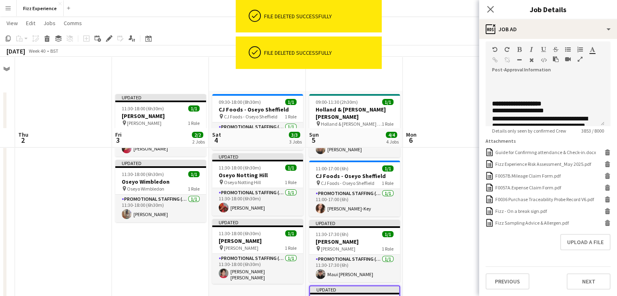
scroll to position [189, 0]
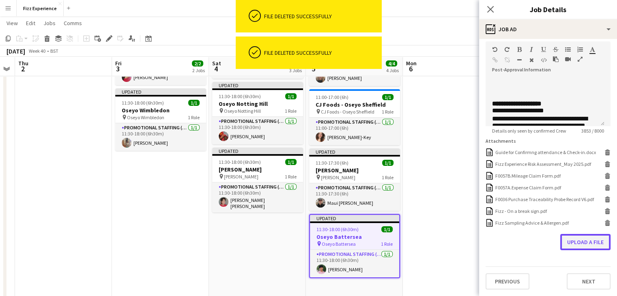
click at [578, 240] on button "Upload a file" at bounding box center [585, 242] width 50 height 16
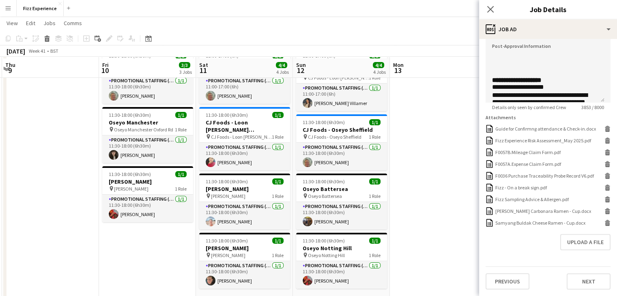
scroll to position [41, 0]
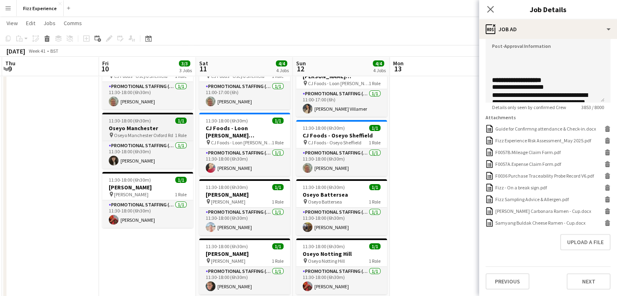
click at [156, 124] on app-job-card "11:30-18:00 (6h30m) 1/1 Oseyo Manchester pin Oseyo Manchester Oxford Rd 1 Role …" at bounding box center [147, 141] width 91 height 56
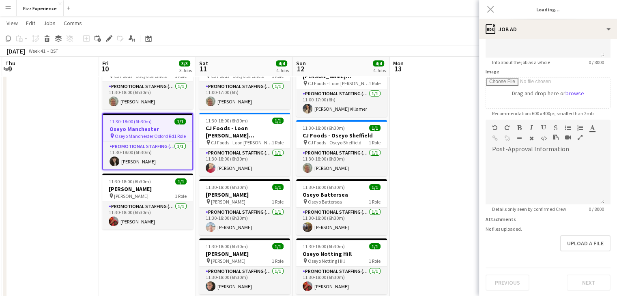
type input "**********"
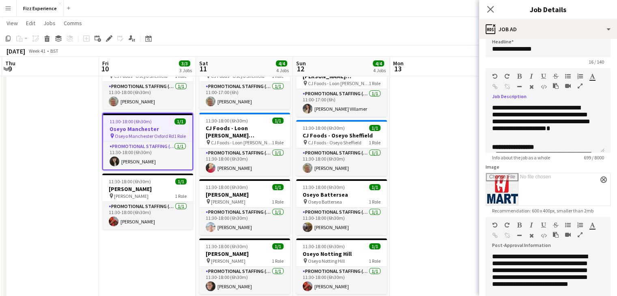
click at [579, 87] on icon "button" at bounding box center [579, 86] width 5 height 6
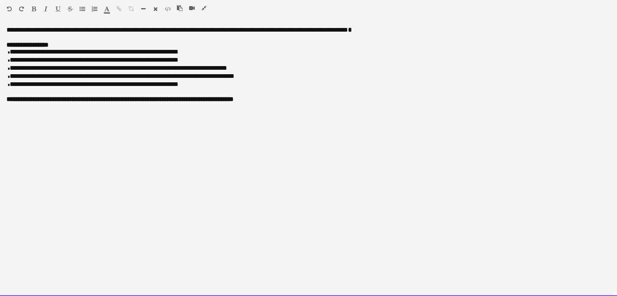
click at [178, 54] on p "**********" at bounding box center [308, 52] width 604 height 8
click at [220, 73] on p "**********" at bounding box center [308, 68] width 604 height 8
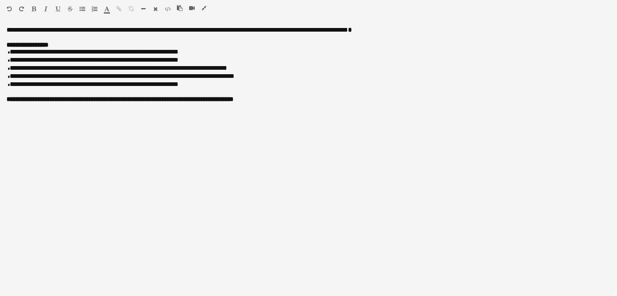
click at [202, 9] on icon "button" at bounding box center [203, 8] width 5 height 6
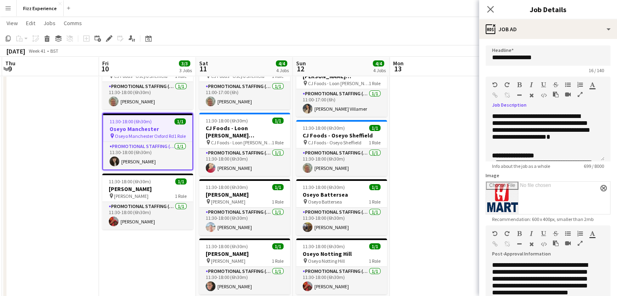
click at [578, 242] on icon "button" at bounding box center [579, 243] width 5 height 6
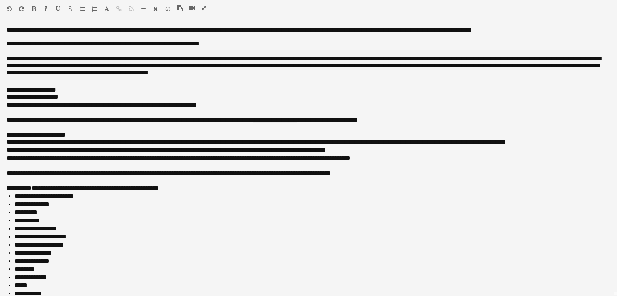
scroll to position [336, 0]
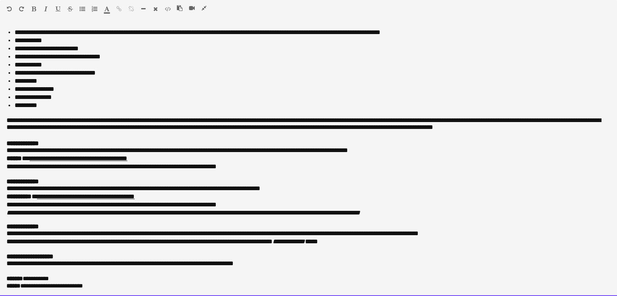
click at [49, 230] on p "**********" at bounding box center [304, 234] width 597 height 8
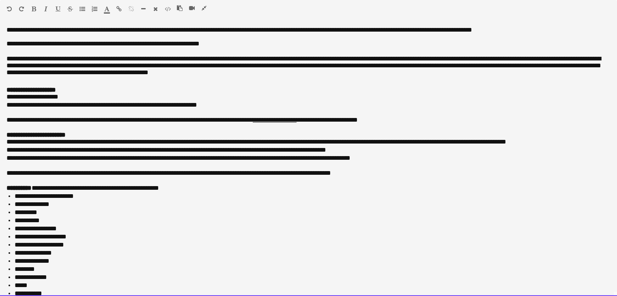
drag, startPoint x: 101, startPoint y: 287, endPoint x: 0, endPoint y: -35, distance: 337.9
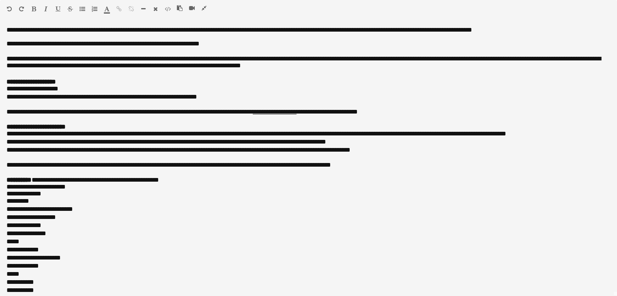
click at [202, 9] on icon "button" at bounding box center [203, 8] width 5 height 6
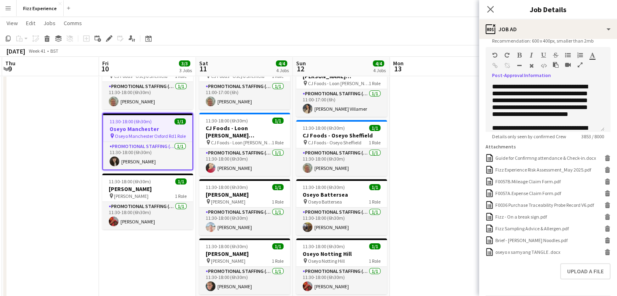
scroll to position [212, 0]
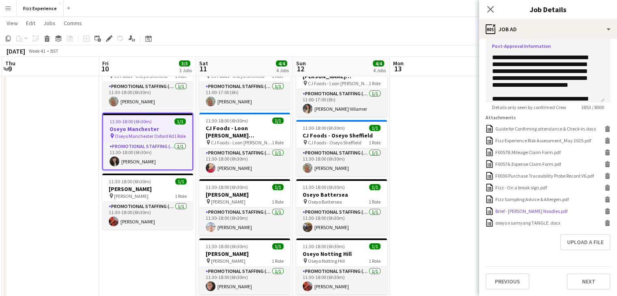
click at [605, 212] on icon at bounding box center [607, 212] width 4 height 4
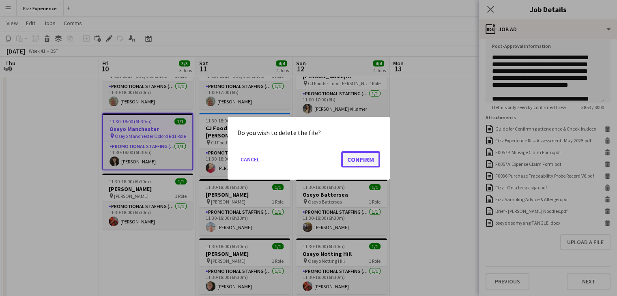
click at [355, 157] on button "Confirm" at bounding box center [360, 159] width 39 height 16
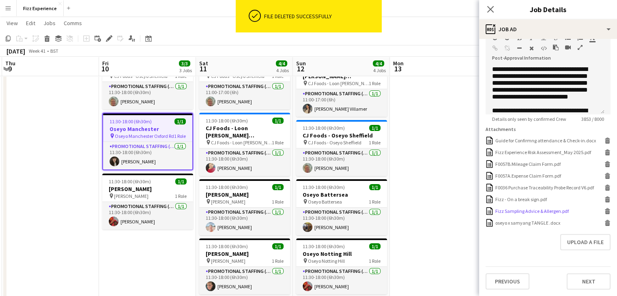
scroll to position [201, 0]
click at [604, 223] on icon "Delete" at bounding box center [607, 223] width 6 height 6
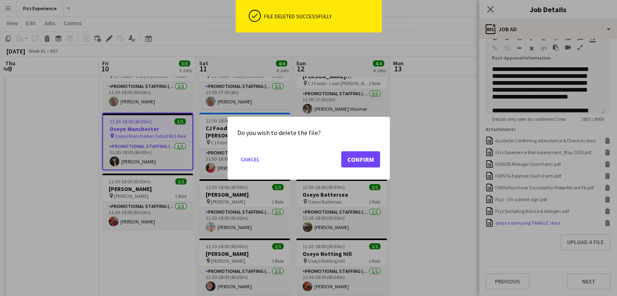
scroll to position [0, 0]
click at [360, 158] on button "Confirm" at bounding box center [360, 159] width 39 height 16
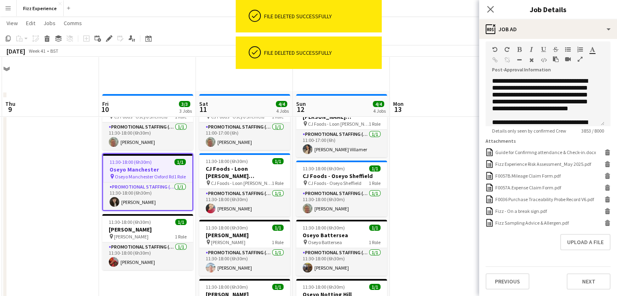
scroll to position [41, 0]
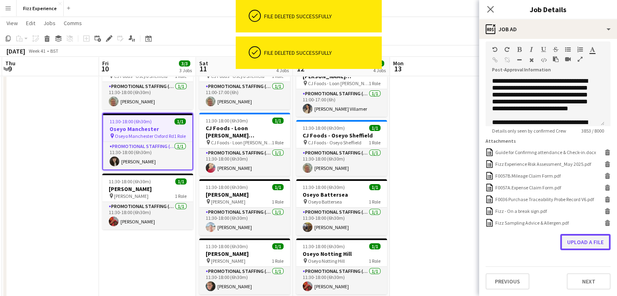
click at [566, 241] on button "Upload a file" at bounding box center [585, 242] width 50 height 16
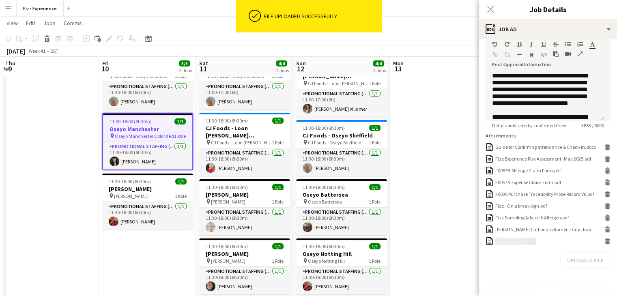
scroll to position [212, 0]
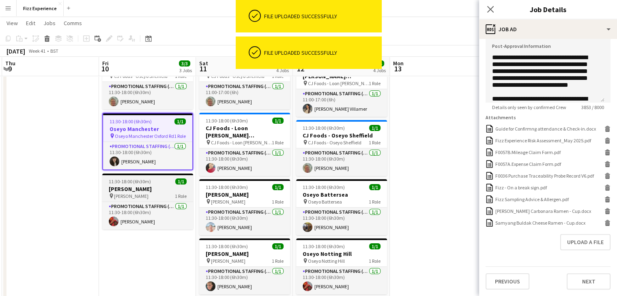
click at [152, 191] on h3 "[PERSON_NAME]" at bounding box center [147, 188] width 91 height 7
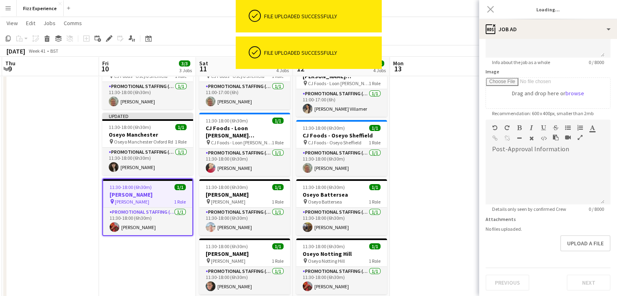
type input "**********"
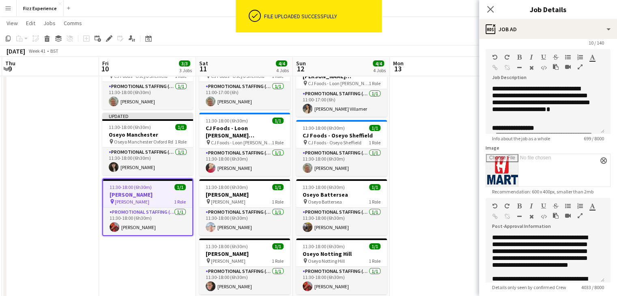
scroll to position [27, 0]
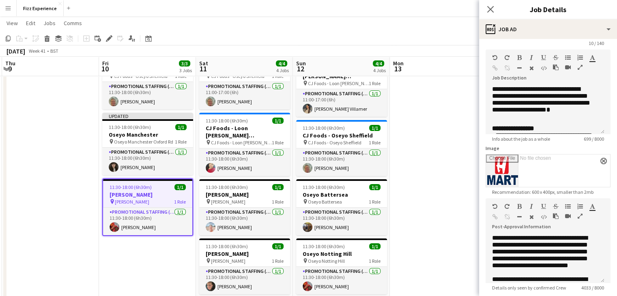
click at [578, 65] on icon "button" at bounding box center [579, 67] width 5 height 6
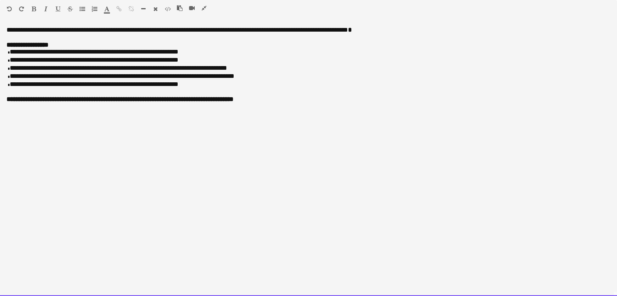
click at [179, 52] on p "**********" at bounding box center [308, 52] width 604 height 8
click at [222, 69] on p "**********" at bounding box center [308, 68] width 604 height 8
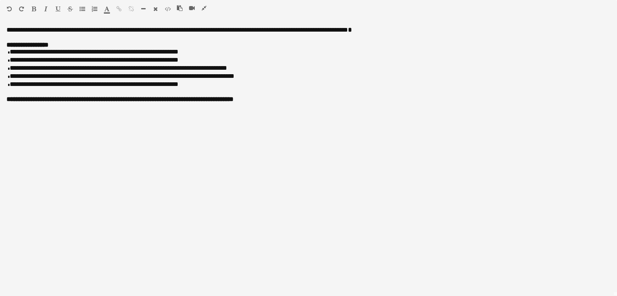
click at [203, 8] on icon "button" at bounding box center [203, 8] width 5 height 6
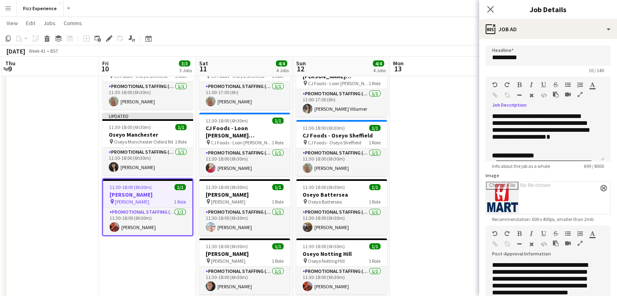
click at [578, 244] on icon "button" at bounding box center [579, 243] width 5 height 6
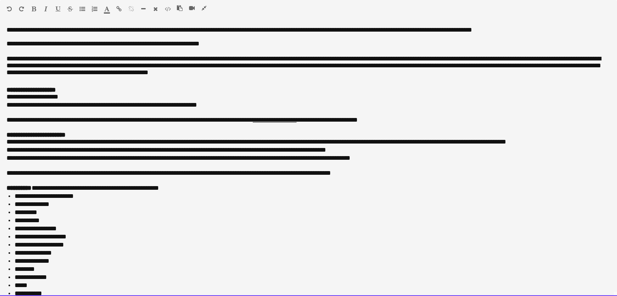
drag, startPoint x: 93, startPoint y: 287, endPoint x: 4, endPoint y: -35, distance: 334.5
click at [4, 0] on html "Menu Boards Boards Boards All jobs Status Workforce Workforce My Workforce Recr…" at bounding box center [308, 240] width 617 height 942
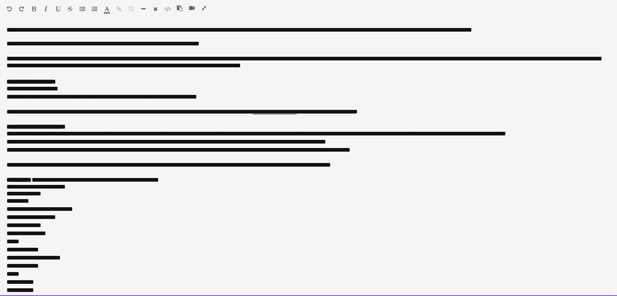
scroll to position [331, 0]
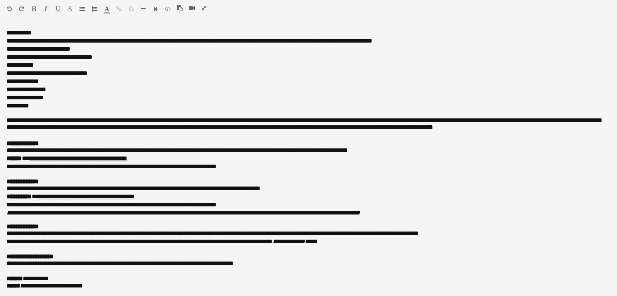
click at [204, 11] on icon "button" at bounding box center [203, 8] width 5 height 6
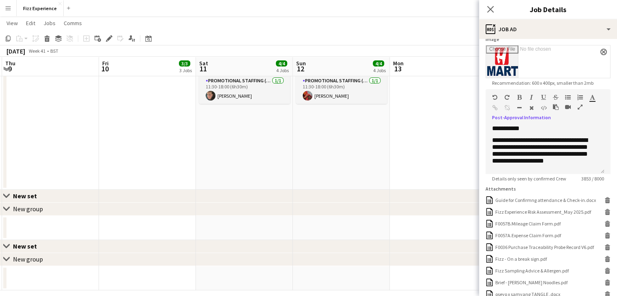
scroll to position [212, 0]
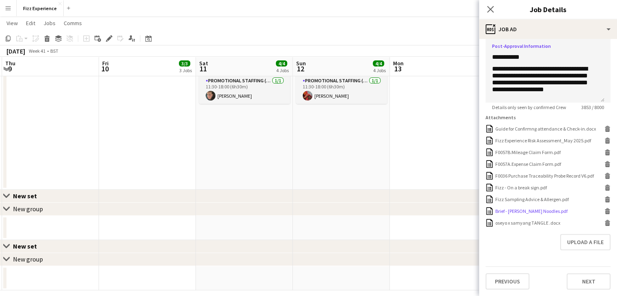
click at [604, 213] on icon "Delete" at bounding box center [607, 211] width 6 height 6
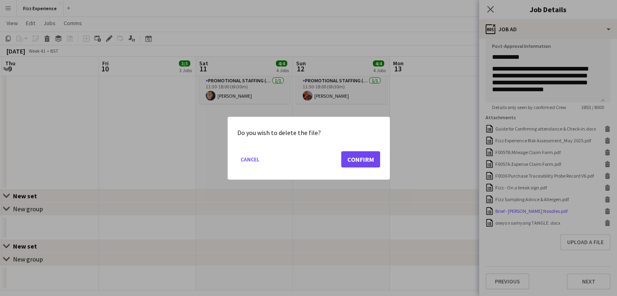
scroll to position [0, 0]
click at [369, 159] on button "Confirm" at bounding box center [360, 159] width 39 height 16
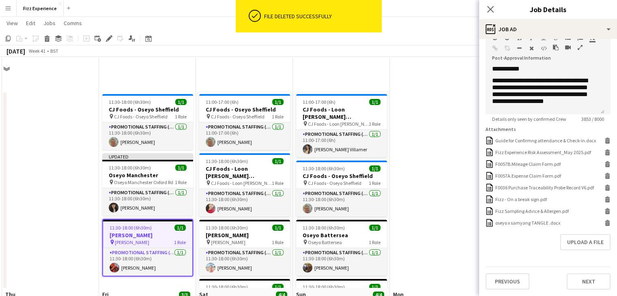
scroll to position [201, 0]
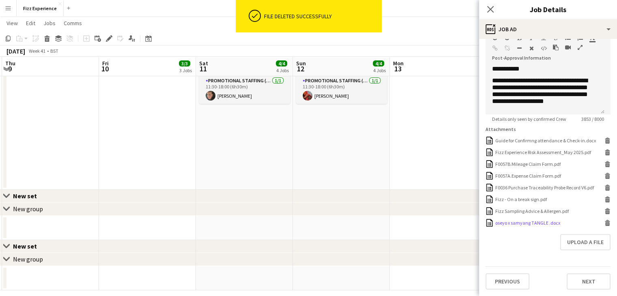
click at [604, 222] on icon "Delete" at bounding box center [607, 223] width 6 height 6
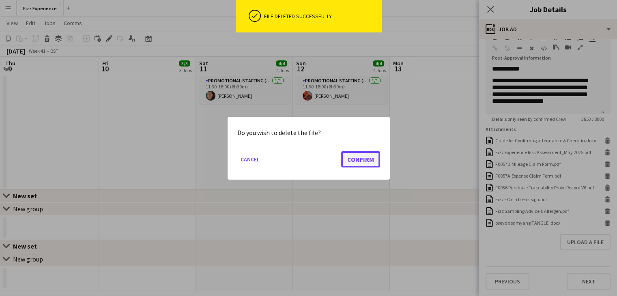
click at [356, 156] on button "Confirm" at bounding box center [360, 159] width 39 height 16
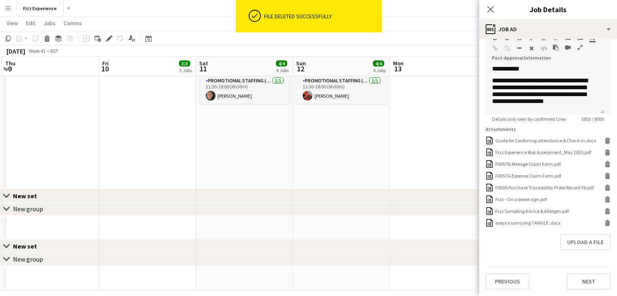
scroll to position [231, 0]
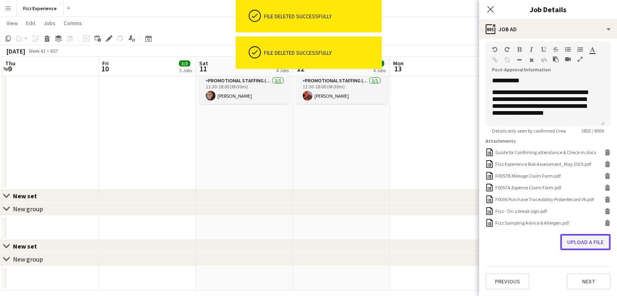
click at [569, 247] on button "Upload a file" at bounding box center [585, 242] width 50 height 16
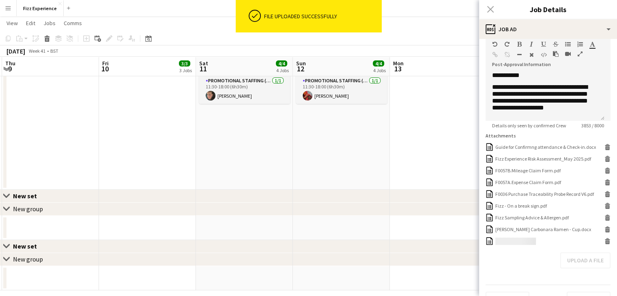
scroll to position [212, 0]
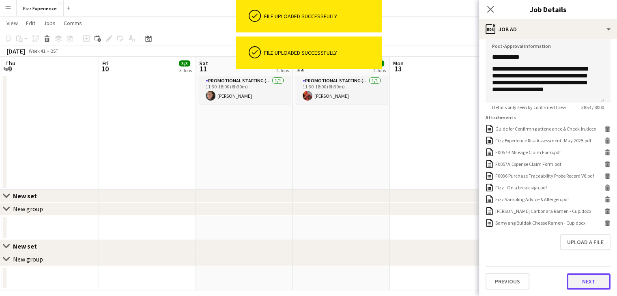
click at [572, 276] on button "Next" at bounding box center [588, 281] width 44 height 16
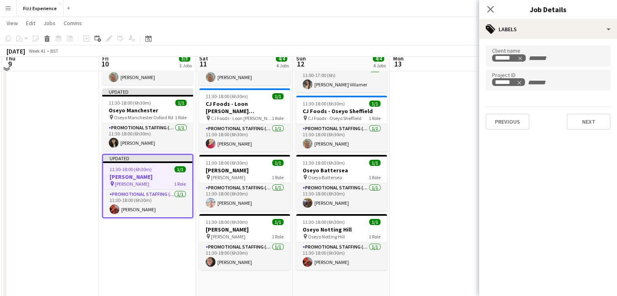
scroll to position [68, 0]
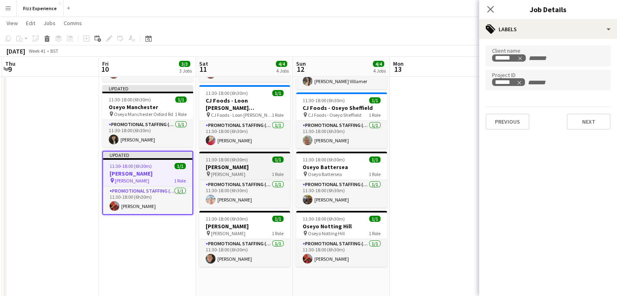
click at [249, 169] on h3 "[PERSON_NAME]" at bounding box center [244, 166] width 91 height 7
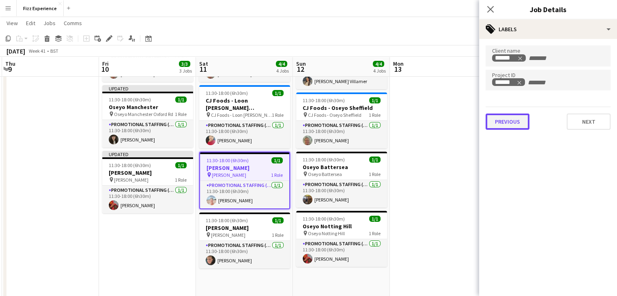
click at [516, 120] on button "Previous" at bounding box center [507, 121] width 44 height 16
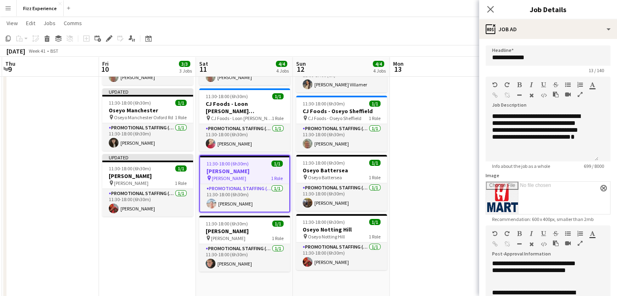
scroll to position [0, 0]
click at [554, 208] on input "Image" at bounding box center [548, 198] width 124 height 32
click at [577, 97] on icon "button" at bounding box center [579, 95] width 5 height 6
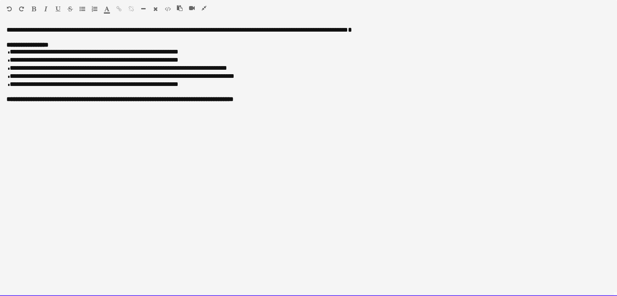
click at [178, 54] on p "**********" at bounding box center [308, 52] width 604 height 8
click at [220, 70] on p "**********" at bounding box center [308, 68] width 604 height 8
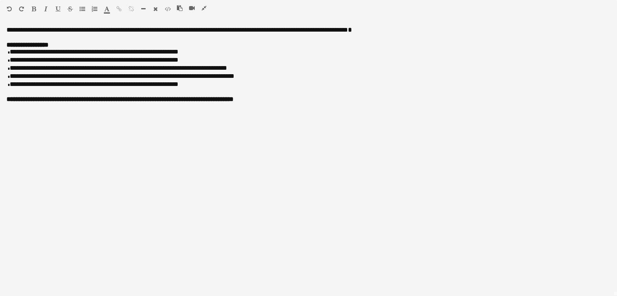
click at [203, 11] on icon "button" at bounding box center [203, 8] width 5 height 6
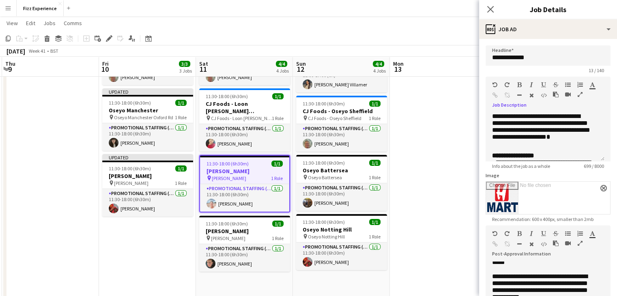
scroll to position [355, 0]
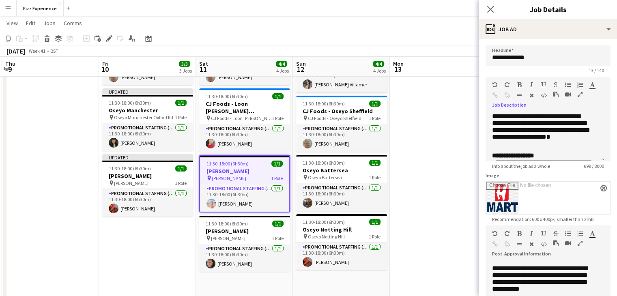
click at [579, 244] on icon "button" at bounding box center [579, 243] width 5 height 6
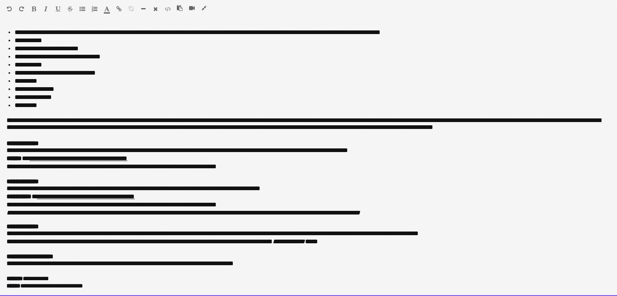
scroll to position [0, 0]
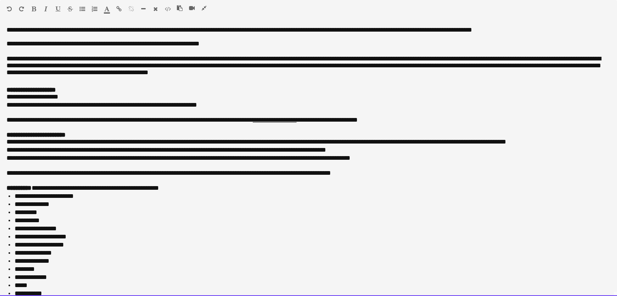
drag, startPoint x: 105, startPoint y: 288, endPoint x: 0, endPoint y: -35, distance: 339.6
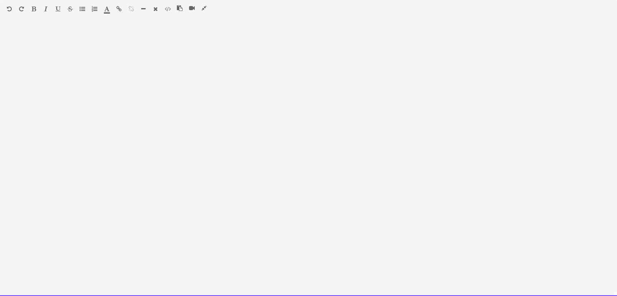
drag, startPoint x: 30, startPoint y: 48, endPoint x: 13, endPoint y: 30, distance: 25.2
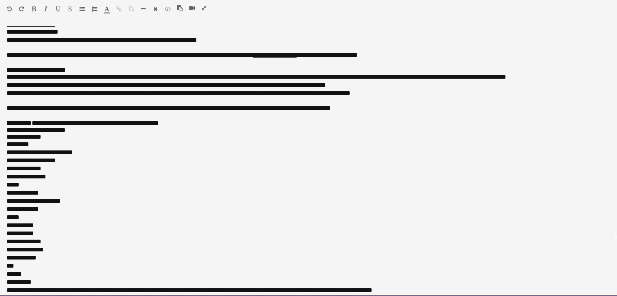
scroll to position [46, 0]
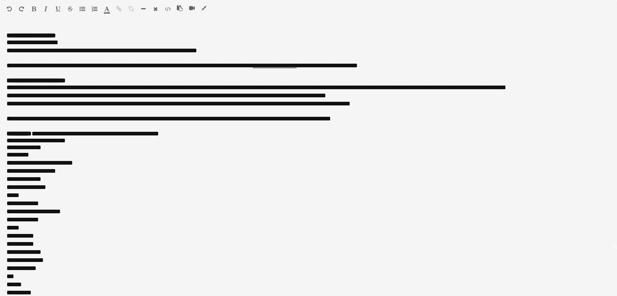
click at [204, 9] on icon "button" at bounding box center [203, 8] width 5 height 6
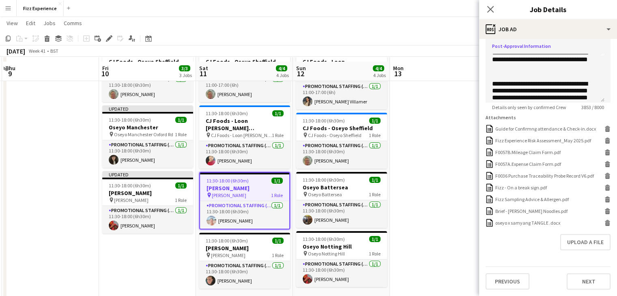
scroll to position [94, 0]
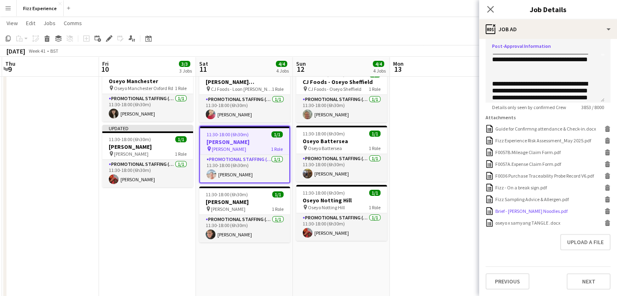
click at [604, 210] on icon at bounding box center [606, 209] width 5 height 2
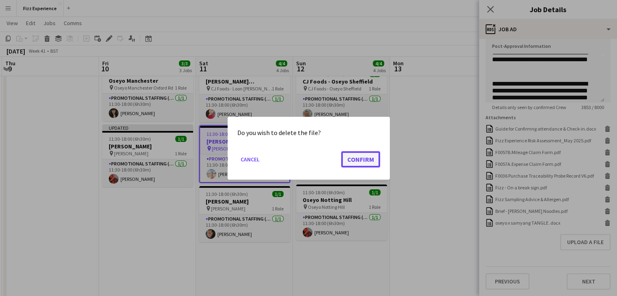
click at [359, 157] on button "Confirm" at bounding box center [360, 159] width 39 height 16
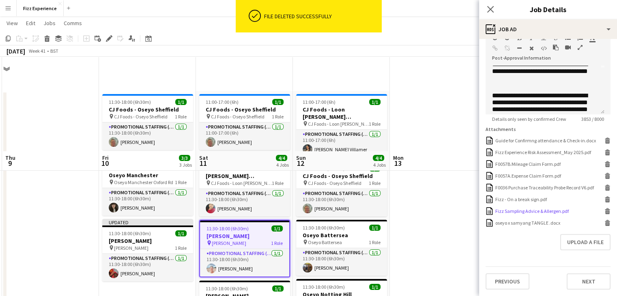
scroll to position [201, 0]
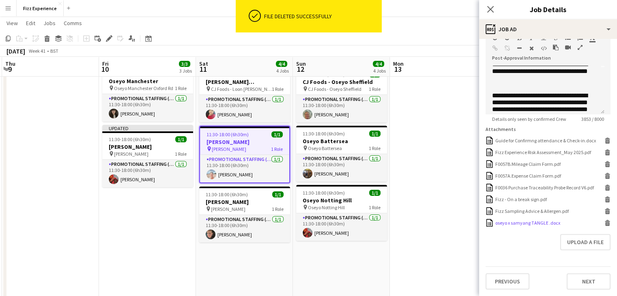
click at [604, 224] on icon "Delete" at bounding box center [607, 223] width 6 height 6
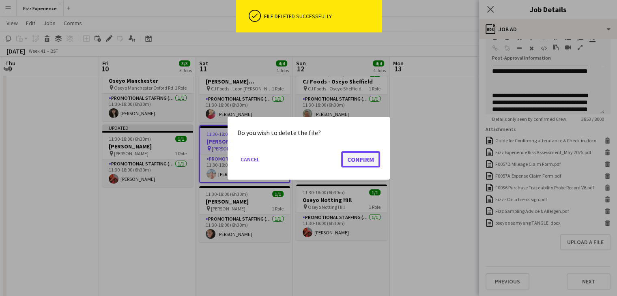
click at [350, 160] on button "Confirm" at bounding box center [360, 159] width 39 height 16
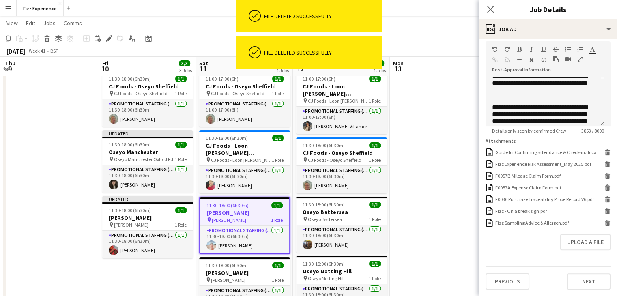
scroll to position [23, 0]
click at [572, 245] on button "Upload a file" at bounding box center [585, 242] width 50 height 16
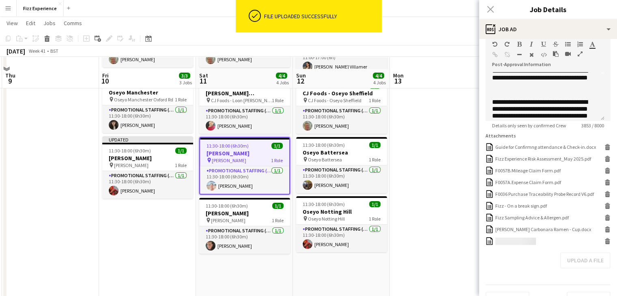
scroll to position [96, 0]
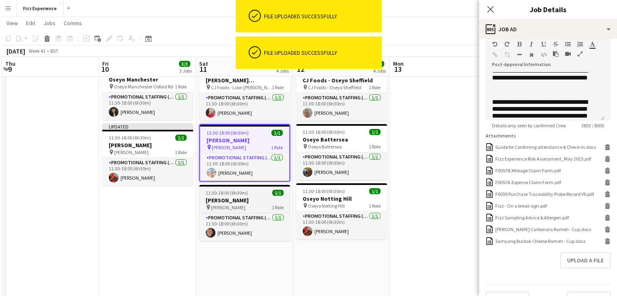
click at [251, 197] on h3 "[PERSON_NAME]" at bounding box center [244, 200] width 91 height 7
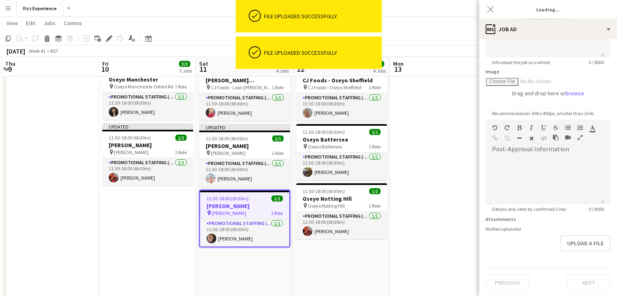
type input "**********"
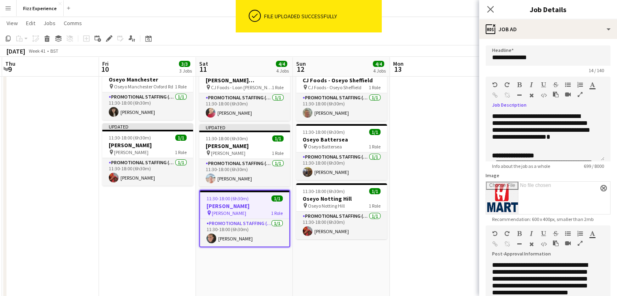
click at [578, 96] on icon "button" at bounding box center [579, 95] width 5 height 6
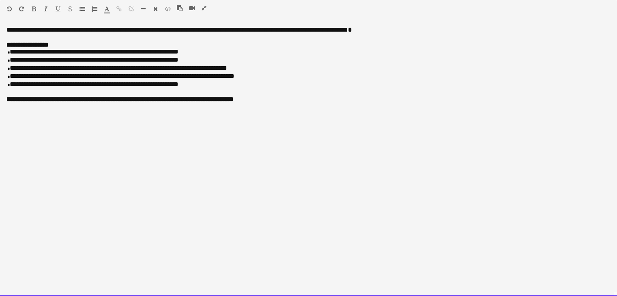
click at [179, 54] on p "**********" at bounding box center [308, 52] width 604 height 8
click at [223, 68] on p "**********" at bounding box center [308, 68] width 604 height 8
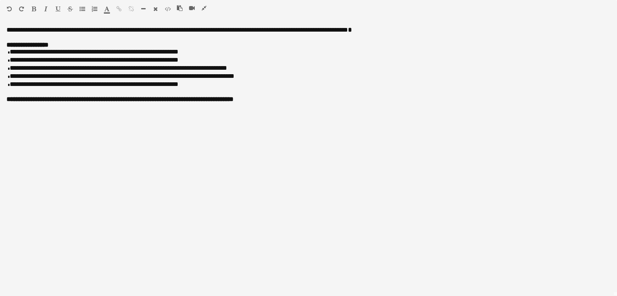
click at [206, 9] on icon "button" at bounding box center [203, 8] width 5 height 6
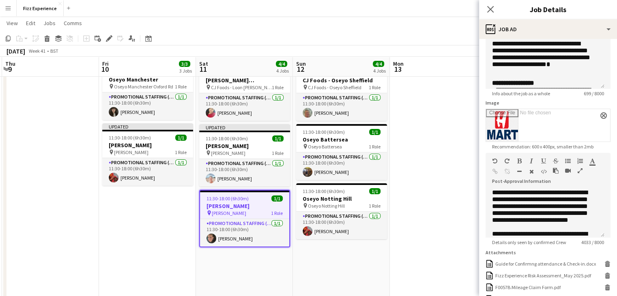
scroll to position [75, 0]
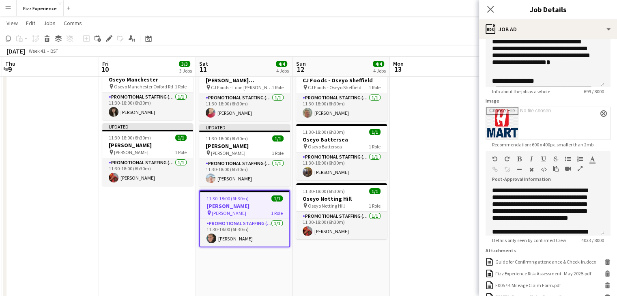
click at [577, 169] on button "button" at bounding box center [580, 168] width 6 height 6
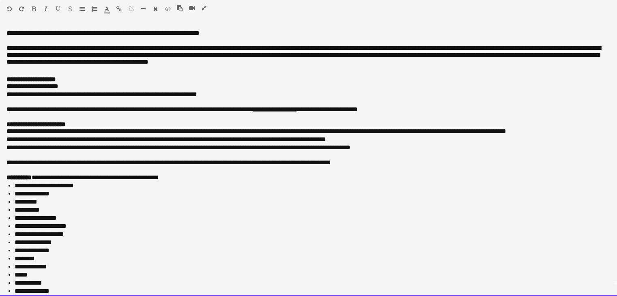
scroll to position [0, 0]
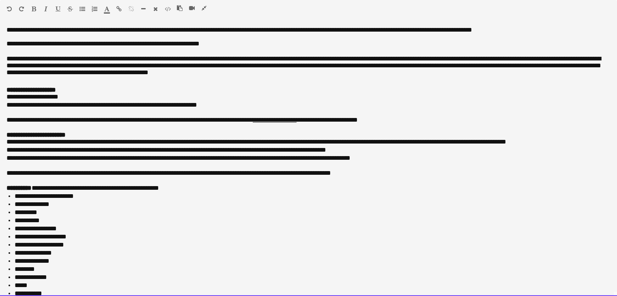
drag, startPoint x: 114, startPoint y: 282, endPoint x: 7, endPoint y: -35, distance: 334.7
click at [7, 0] on html "Menu Boards Boards Boards All jobs Status Workforce Workforce My Workforce Recr…" at bounding box center [308, 199] width 617 height 942
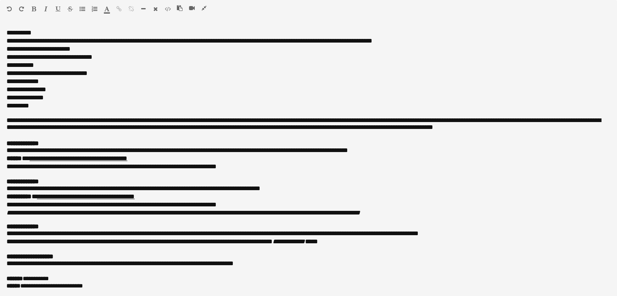
click at [203, 11] on icon "button" at bounding box center [203, 8] width 5 height 6
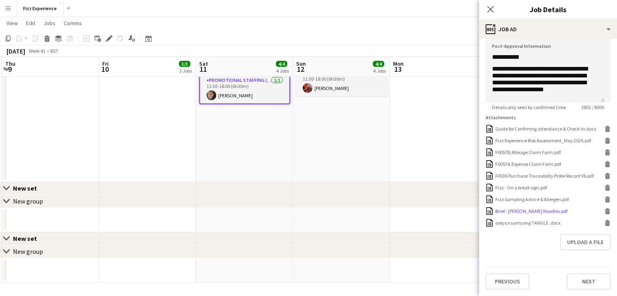
click at [605, 212] on icon at bounding box center [607, 212] width 4 height 4
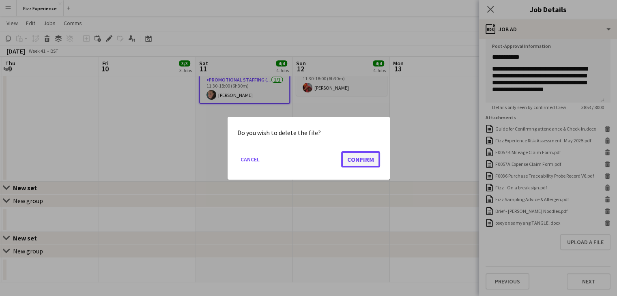
click at [347, 159] on button "Confirm" at bounding box center [360, 159] width 39 height 16
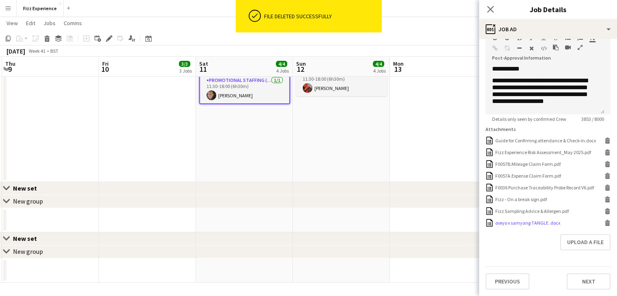
click at [604, 224] on icon "Delete" at bounding box center [607, 223] width 6 height 6
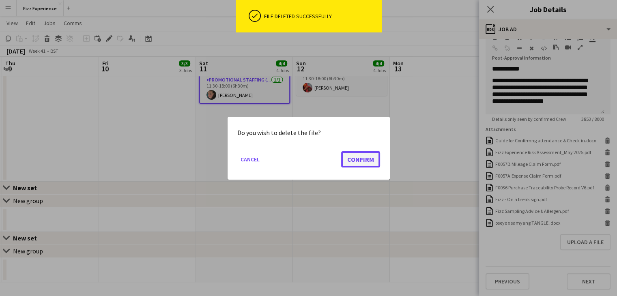
click at [364, 156] on button "Confirm" at bounding box center [360, 159] width 39 height 16
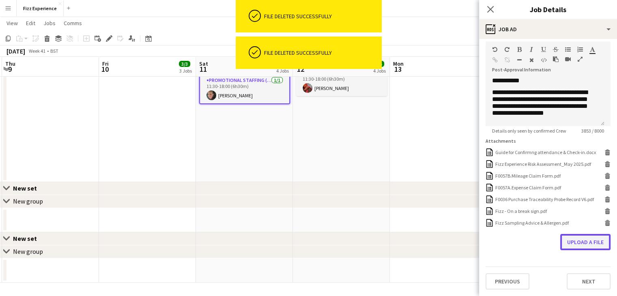
click at [571, 237] on button "Upload a file" at bounding box center [585, 242] width 50 height 16
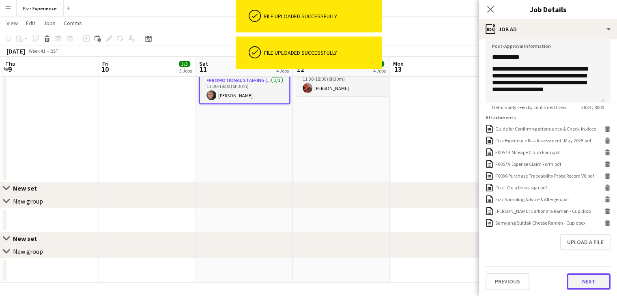
click at [568, 280] on button "Next" at bounding box center [588, 281] width 44 height 16
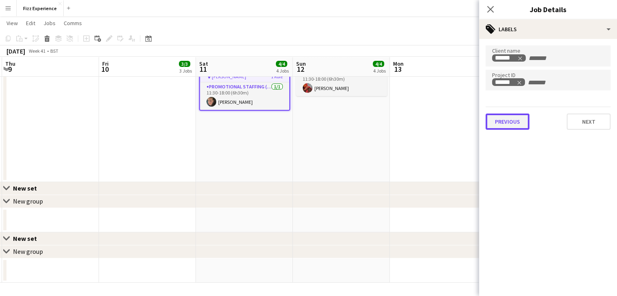
click at [503, 124] on button "Previous" at bounding box center [507, 121] width 44 height 16
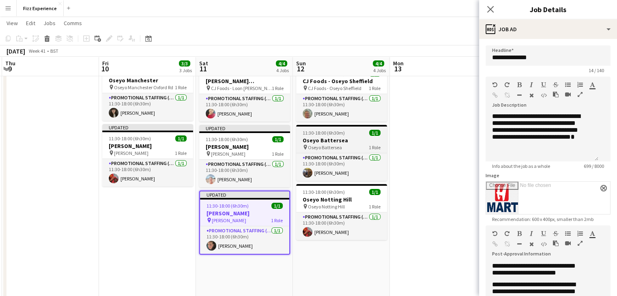
click at [332, 142] on h3 "Oseyo Battersea" at bounding box center [341, 140] width 91 height 7
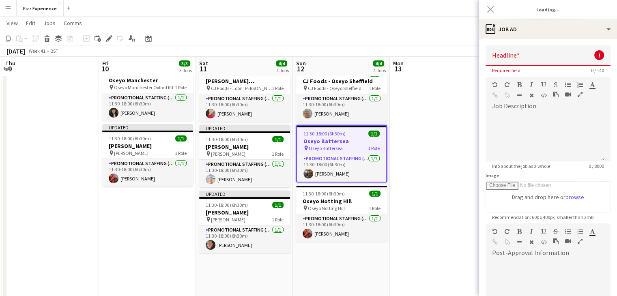
type input "**********"
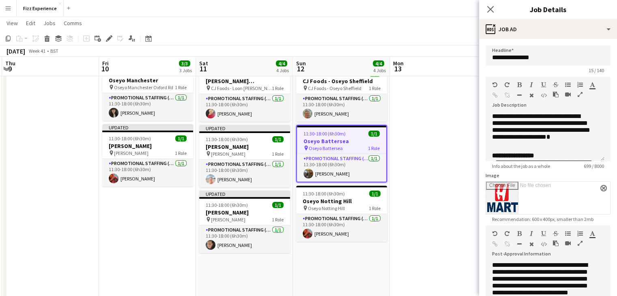
click at [580, 93] on icon "button" at bounding box center [579, 95] width 5 height 6
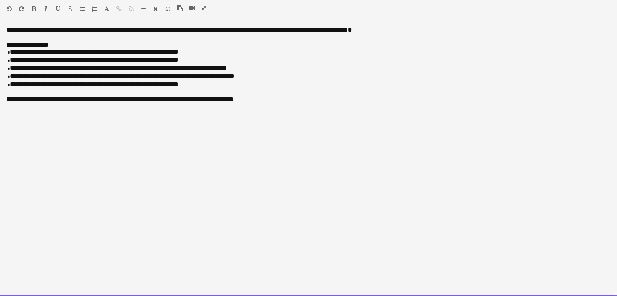
click at [59, 39] on p at bounding box center [308, 37] width 604 height 7
click at [179, 55] on p "**********" at bounding box center [308, 52] width 604 height 8
click at [224, 69] on p "**********" at bounding box center [308, 68] width 604 height 8
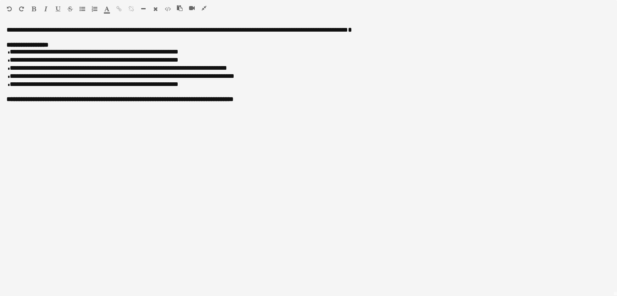
click at [203, 9] on icon "button" at bounding box center [203, 8] width 5 height 6
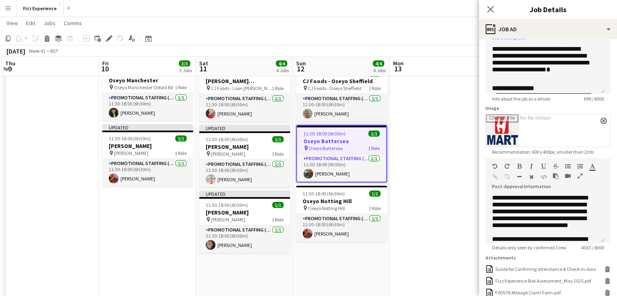
scroll to position [68, 0]
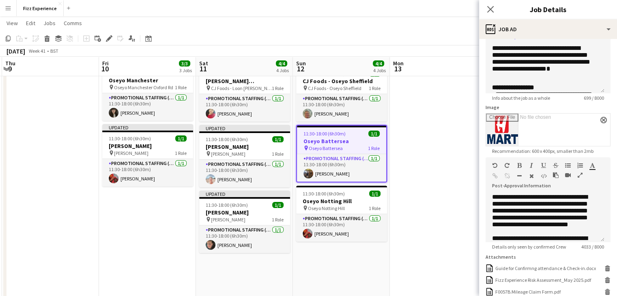
click at [580, 177] on icon "button" at bounding box center [579, 175] width 5 height 6
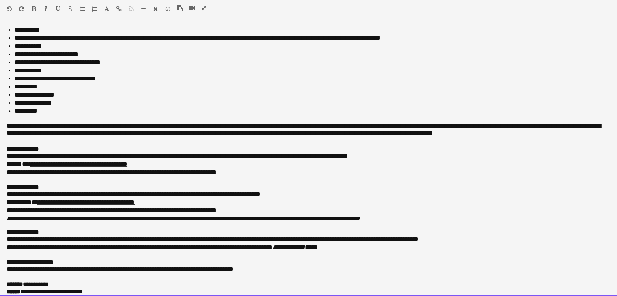
scroll to position [0, 0]
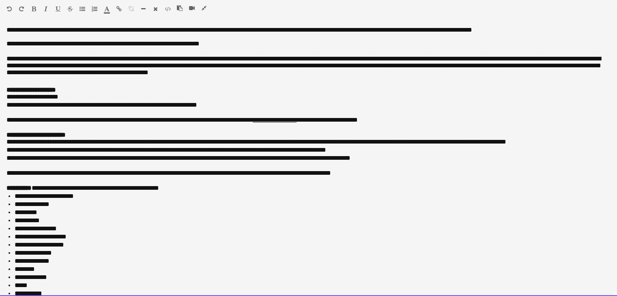
drag, startPoint x: 92, startPoint y: 255, endPoint x: 0, endPoint y: -35, distance: 304.6
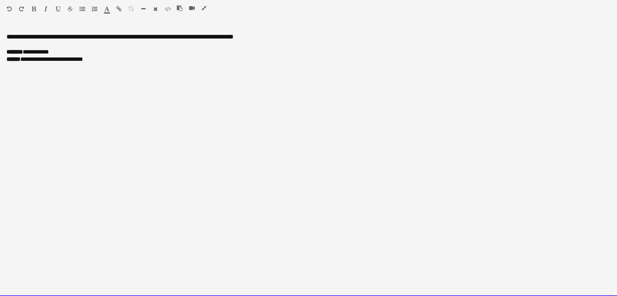
drag, startPoint x: 100, startPoint y: 77, endPoint x: 0, endPoint y: -29, distance: 145.4
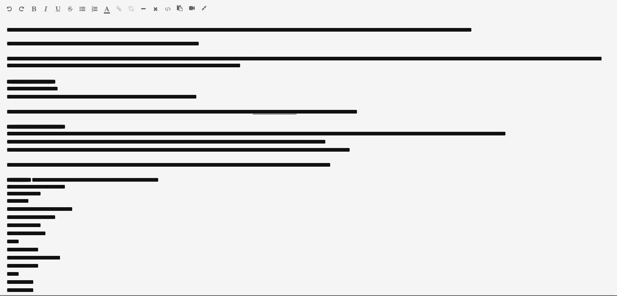
scroll to position [331, 0]
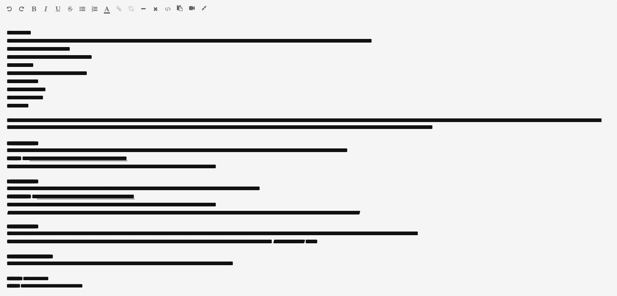
click at [203, 5] on icon "button" at bounding box center [203, 8] width 5 height 6
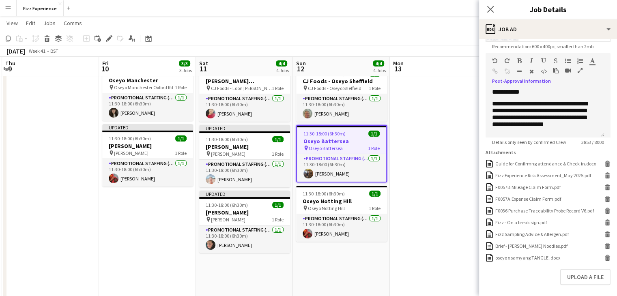
scroll to position [212, 0]
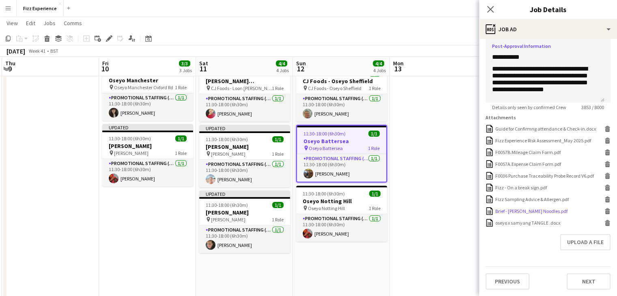
click at [605, 213] on icon at bounding box center [607, 212] width 4 height 4
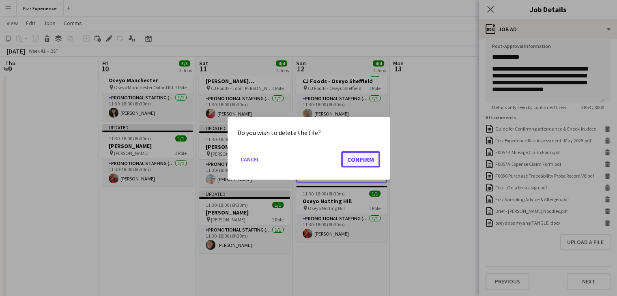
click at [362, 154] on button "Confirm" at bounding box center [360, 159] width 39 height 16
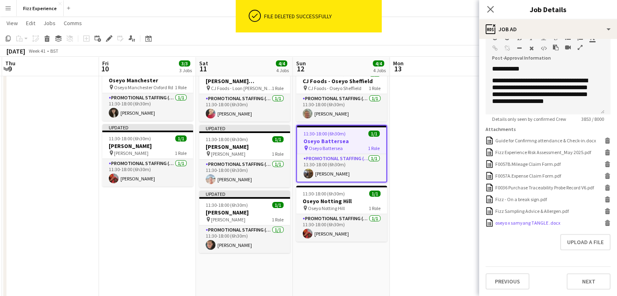
click at [605, 224] on icon at bounding box center [607, 224] width 4 height 4
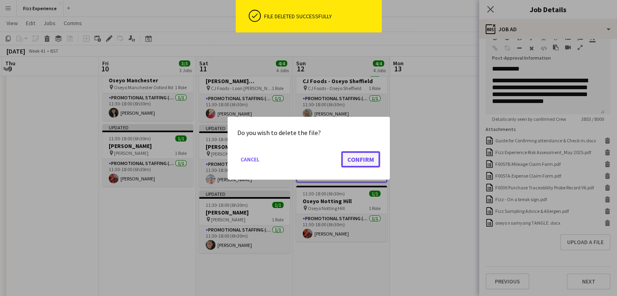
click at [353, 159] on button "Confirm" at bounding box center [360, 159] width 39 height 16
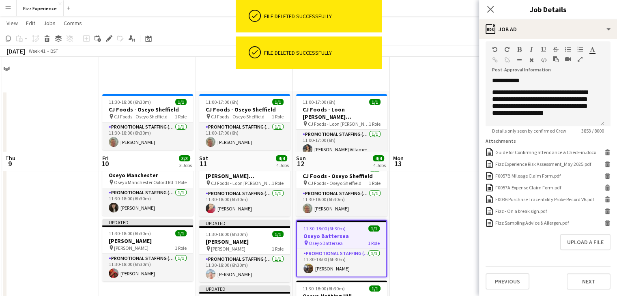
scroll to position [95, 0]
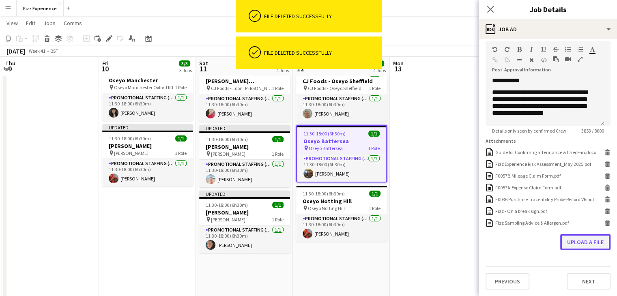
click at [560, 237] on button "Upload a file" at bounding box center [585, 242] width 50 height 16
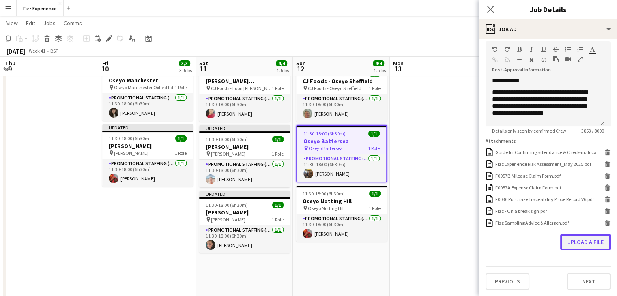
scroll to position [189, 0]
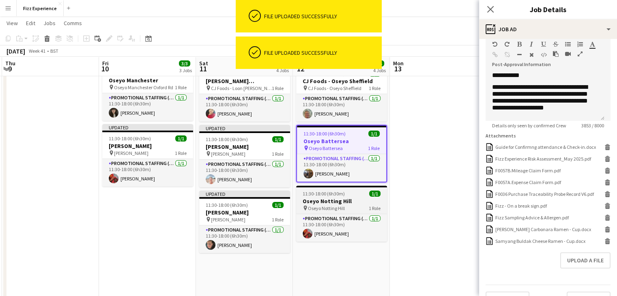
click at [342, 202] on h3 "Oseyo Notting Hill" at bounding box center [341, 200] width 91 height 7
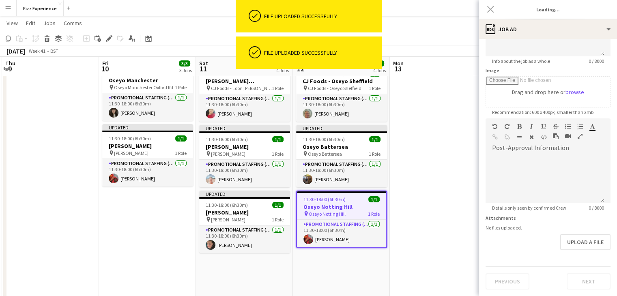
scroll to position [0, 0]
type input "**********"
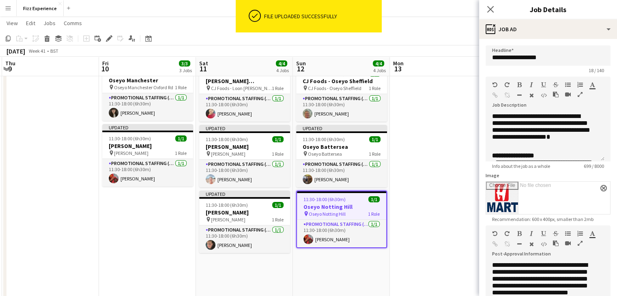
click at [577, 94] on icon "button" at bounding box center [579, 95] width 5 height 6
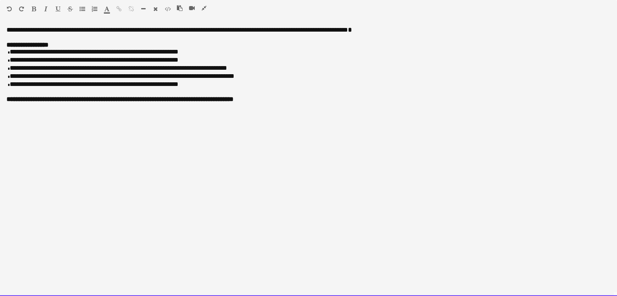
click at [133, 32] on p "**********" at bounding box center [308, 30] width 604 height 8
click at [178, 64] on p "**********" at bounding box center [308, 60] width 604 height 8
click at [177, 56] on p "**********" at bounding box center [308, 52] width 604 height 8
click at [224, 70] on p "**********" at bounding box center [308, 68] width 604 height 8
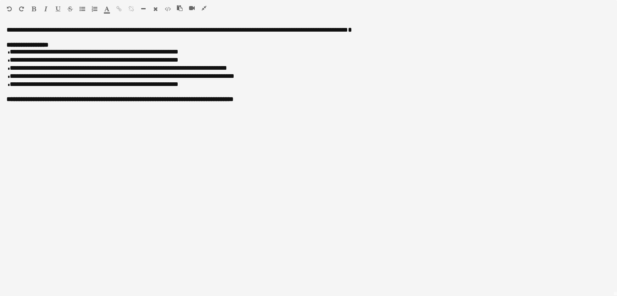
click at [202, 8] on icon "button" at bounding box center [203, 8] width 5 height 6
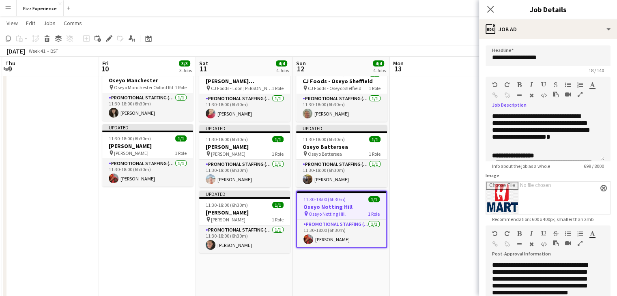
click at [580, 244] on icon "button" at bounding box center [579, 243] width 5 height 6
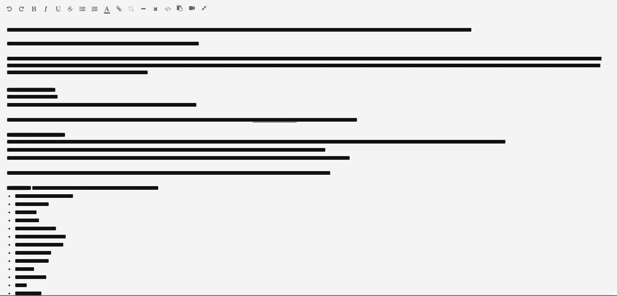
drag, startPoint x: 102, startPoint y: 289, endPoint x: 0, endPoint y: -35, distance: 340.0
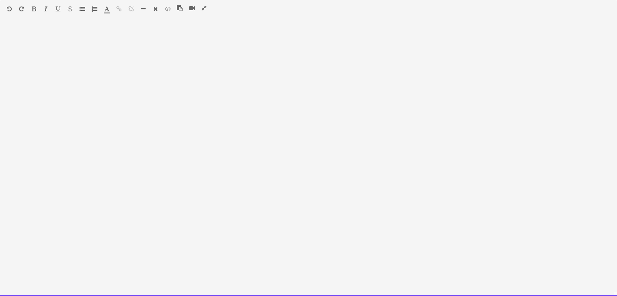
drag, startPoint x: 14, startPoint y: 24, endPoint x: 13, endPoint y: 33, distance: 9.4
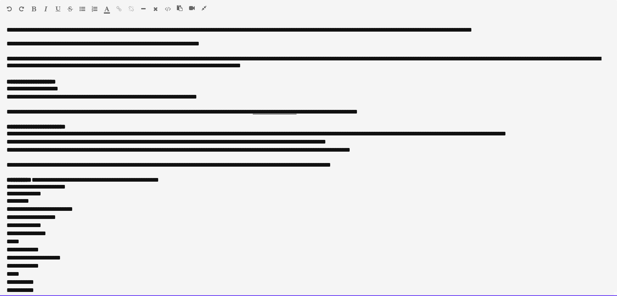
scroll to position [331, 0]
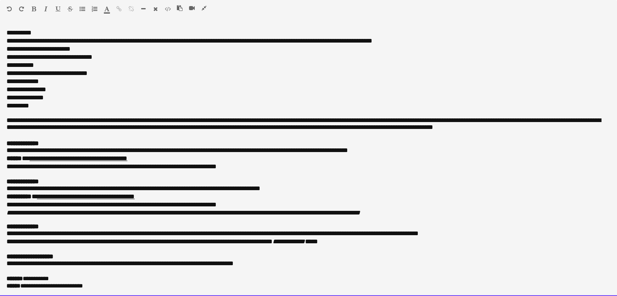
click at [207, 7] on div at bounding box center [195, 10] width 36 height 10
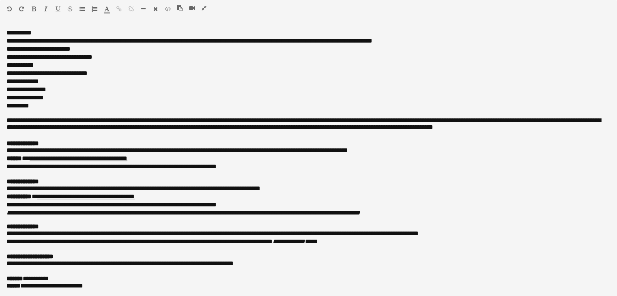
click at [204, 7] on icon "button" at bounding box center [203, 8] width 5 height 6
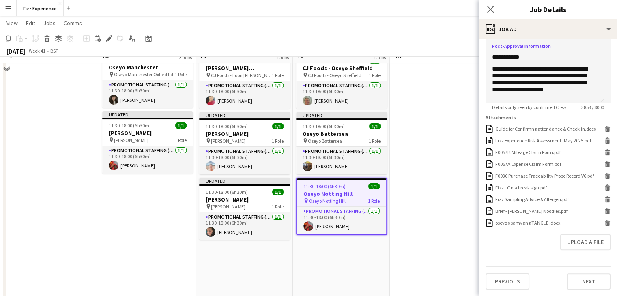
scroll to position [109, 0]
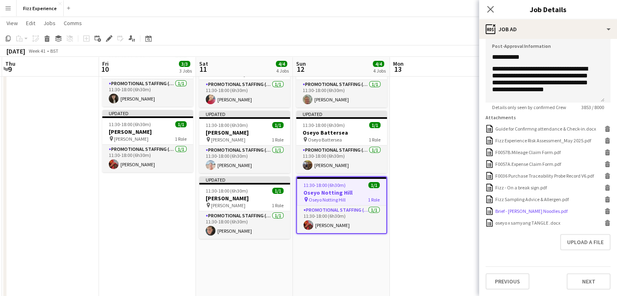
click at [605, 212] on icon at bounding box center [607, 212] width 4 height 4
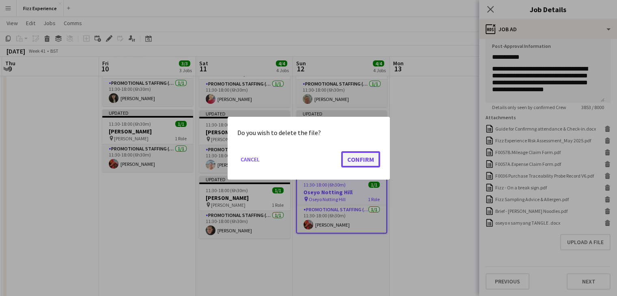
click at [364, 154] on button "Confirm" at bounding box center [360, 159] width 39 height 16
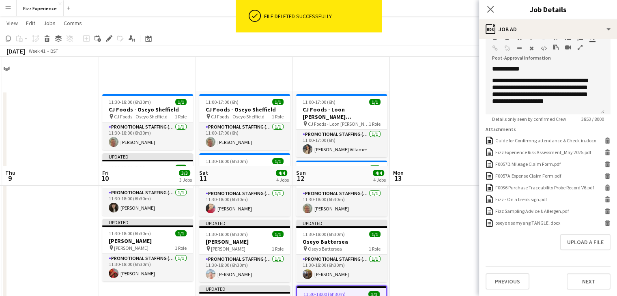
scroll to position [201, 0]
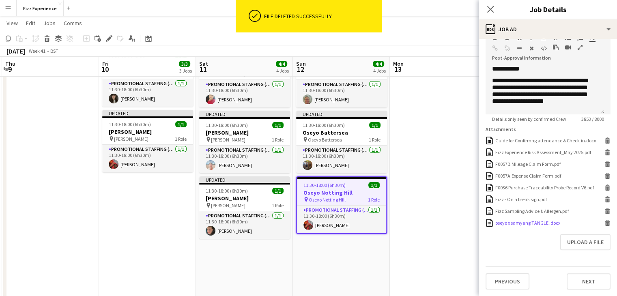
click at [604, 222] on icon "Delete" at bounding box center [607, 223] width 6 height 6
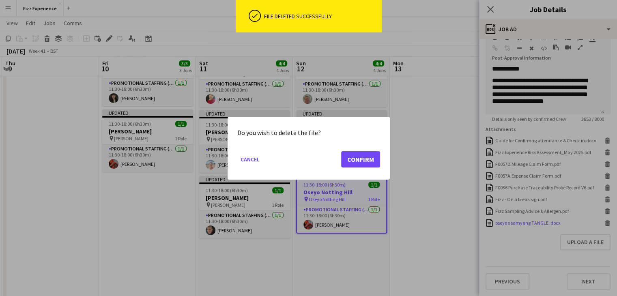
scroll to position [0, 0]
click at [352, 161] on button "Confirm" at bounding box center [360, 159] width 39 height 16
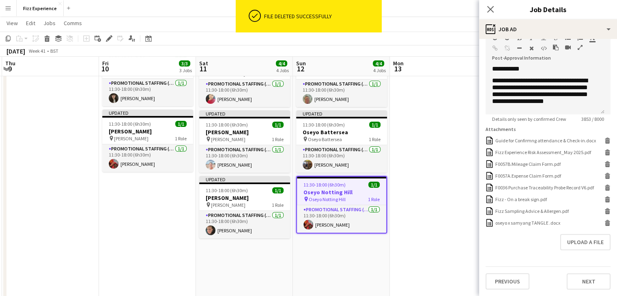
scroll to position [189, 0]
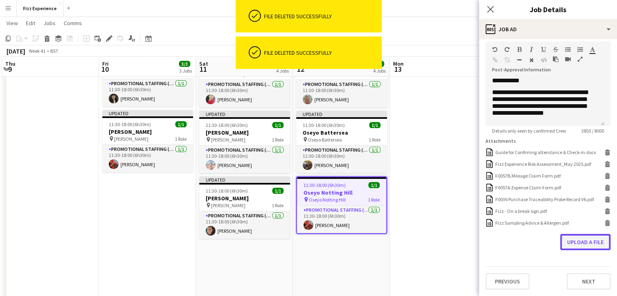
click at [578, 240] on button "Upload a file" at bounding box center [585, 242] width 50 height 16
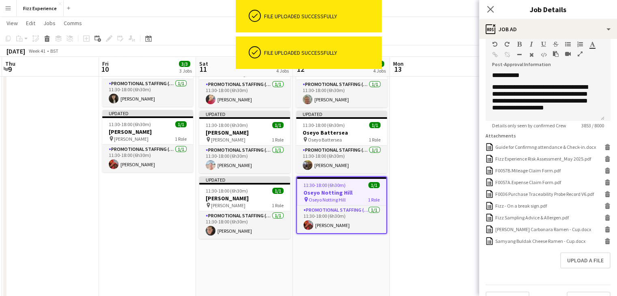
scroll to position [212, 0]
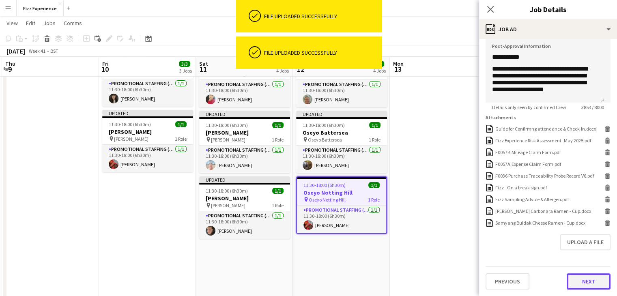
click at [577, 287] on button "Next" at bounding box center [588, 281] width 44 height 16
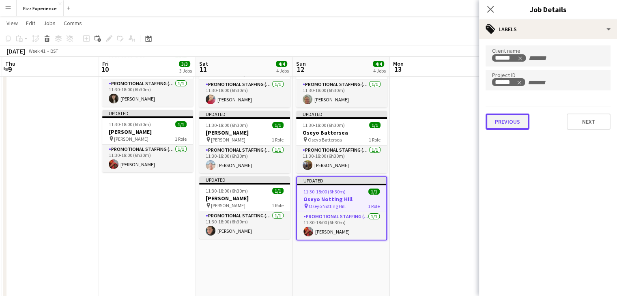
click at [509, 128] on button "Previous" at bounding box center [507, 121] width 44 height 16
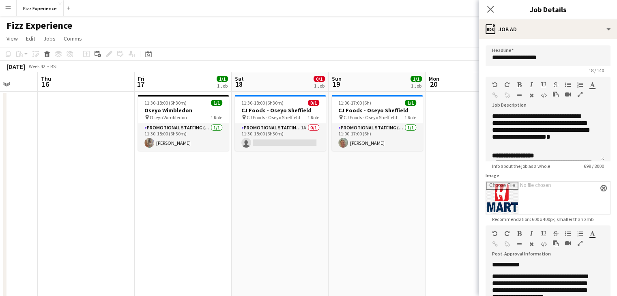
scroll to position [0, 255]
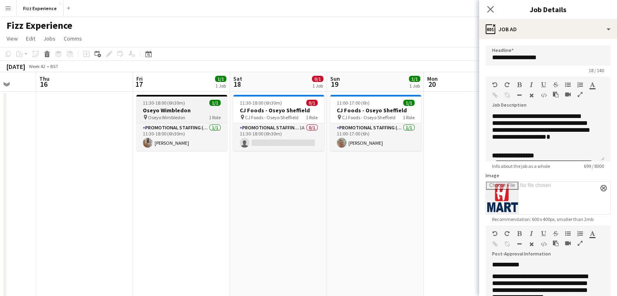
click at [195, 118] on div "pin Oseyo Wimbledon 1 Role" at bounding box center [181, 117] width 91 height 6
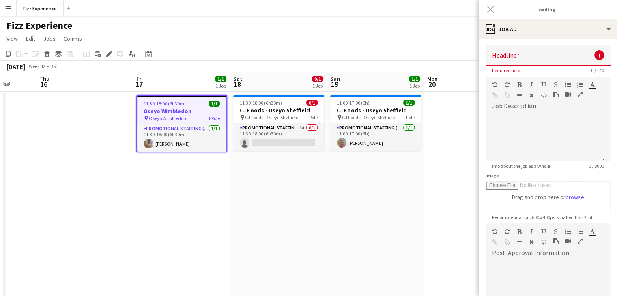
scroll to position [0, 0]
type input "**********"
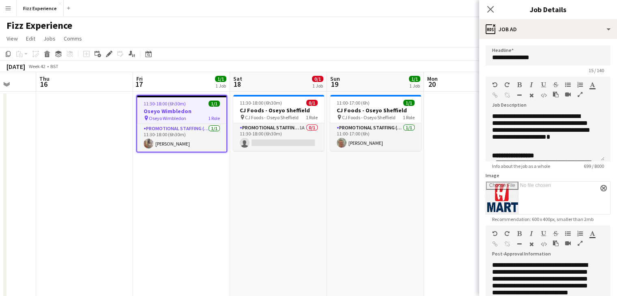
click at [579, 93] on icon "button" at bounding box center [579, 95] width 5 height 6
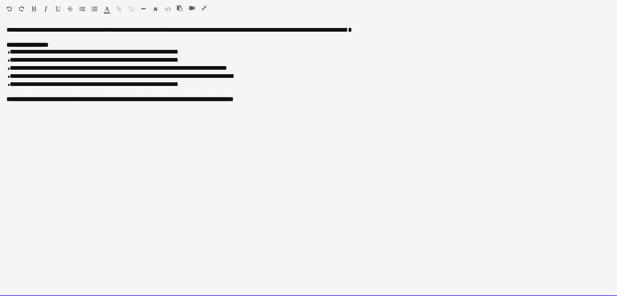
click at [180, 56] on p "**********" at bounding box center [308, 52] width 604 height 8
click at [223, 70] on p "**********" at bounding box center [308, 68] width 604 height 8
click at [202, 12] on div at bounding box center [195, 10] width 36 height 10
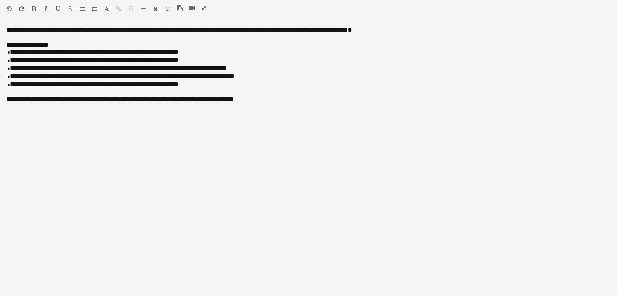
click at [203, 7] on icon "button" at bounding box center [203, 8] width 5 height 6
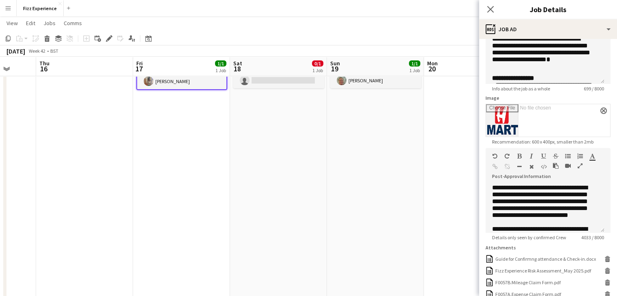
scroll to position [78, 0]
click at [578, 166] on icon "button" at bounding box center [579, 166] width 5 height 6
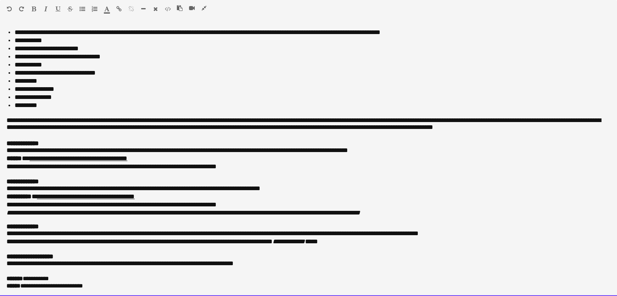
scroll to position [0, 0]
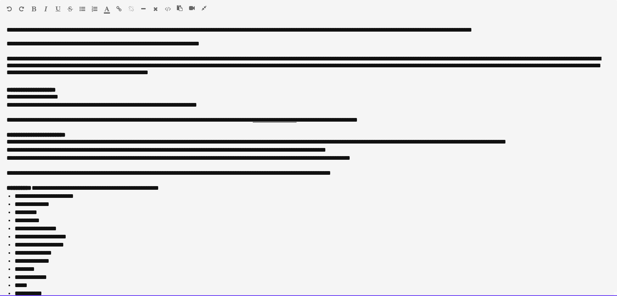
drag, startPoint x: 97, startPoint y: 283, endPoint x: 0, endPoint y: -35, distance: 333.0
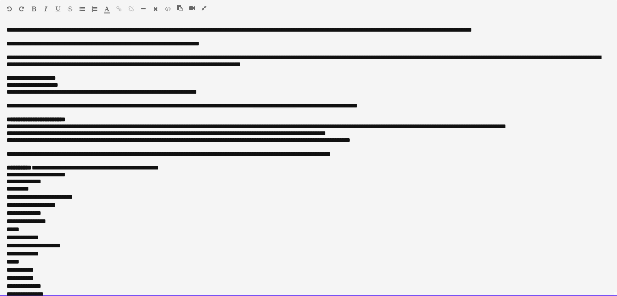
scroll to position [331, 0]
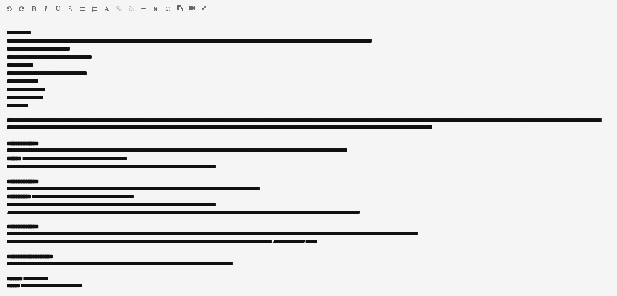
click at [204, 9] on icon "button" at bounding box center [203, 8] width 5 height 6
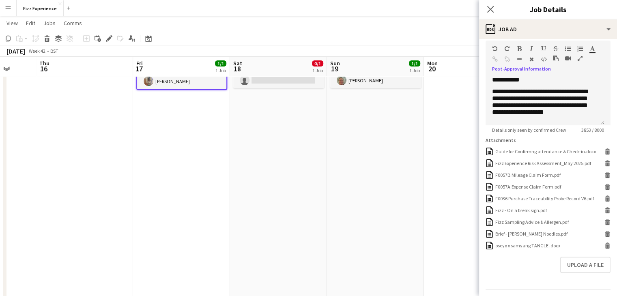
scroll to position [212, 0]
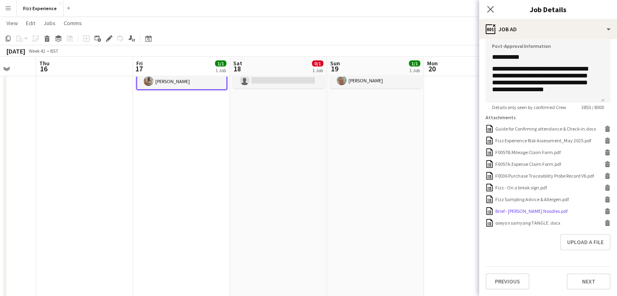
click at [604, 213] on icon "Delete" at bounding box center [607, 211] width 6 height 6
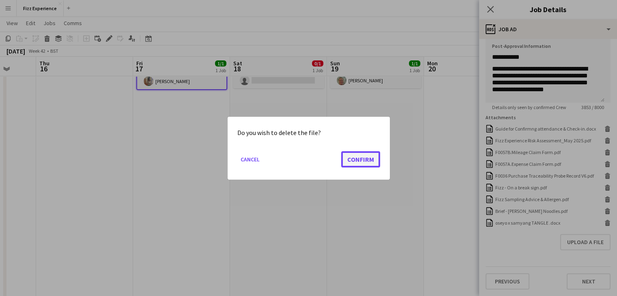
click at [353, 154] on button "Confirm" at bounding box center [360, 159] width 39 height 16
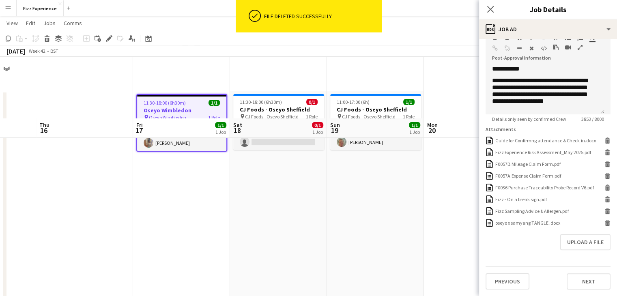
scroll to position [62, 0]
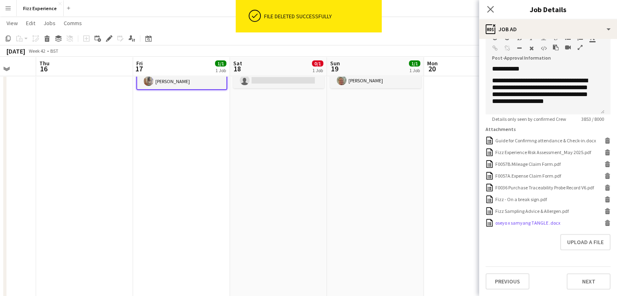
click at [604, 223] on icon "Delete" at bounding box center [607, 223] width 6 height 6
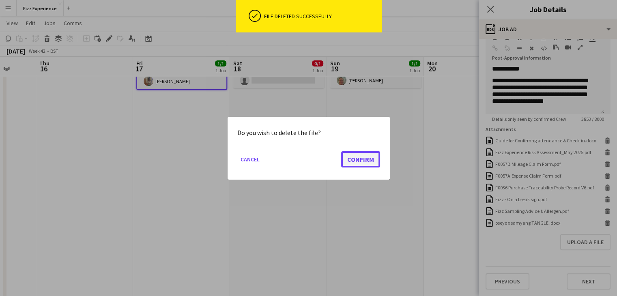
click at [368, 157] on button "Confirm" at bounding box center [360, 159] width 39 height 16
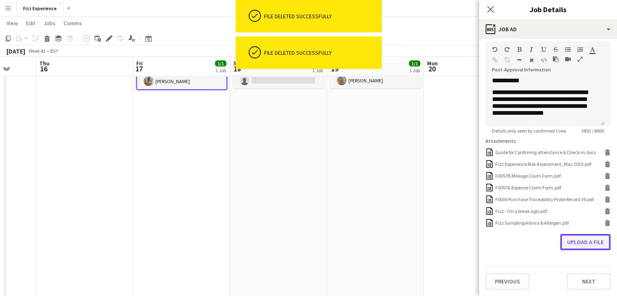
click at [566, 244] on button "Upload a file" at bounding box center [585, 242] width 50 height 16
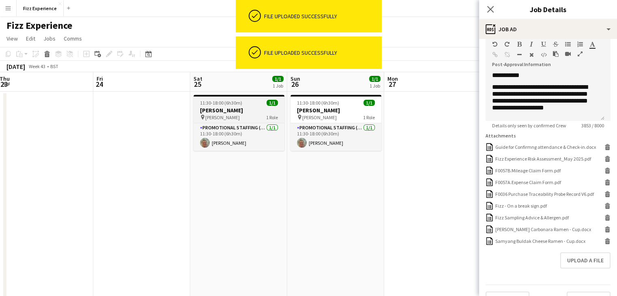
click at [244, 109] on h3 "[PERSON_NAME]" at bounding box center [238, 110] width 91 height 7
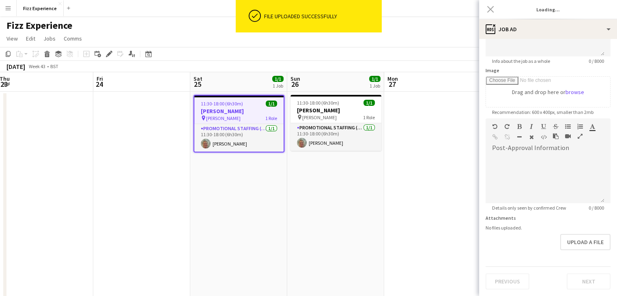
scroll to position [0, 0]
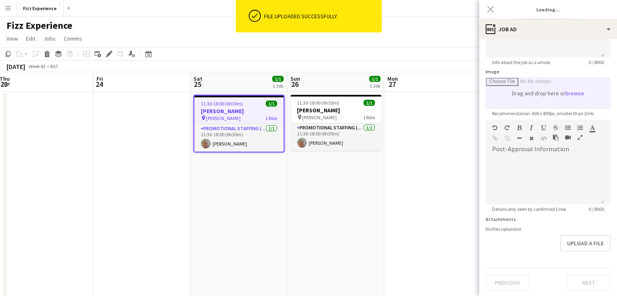
type input "**********"
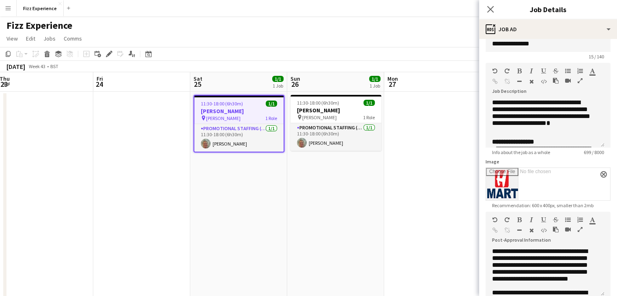
scroll to position [13, 0]
click at [579, 81] on icon "button" at bounding box center [579, 81] width 5 height 6
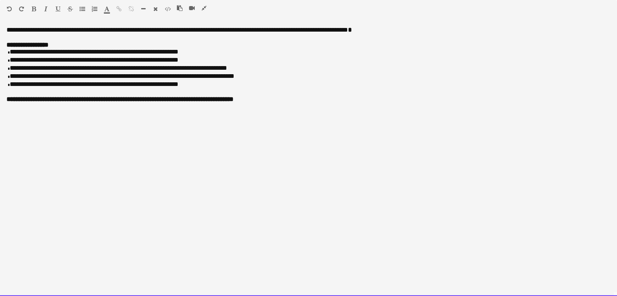
click at [177, 54] on p "**********" at bounding box center [308, 52] width 604 height 8
click at [222, 72] on p "**********" at bounding box center [308, 68] width 604 height 8
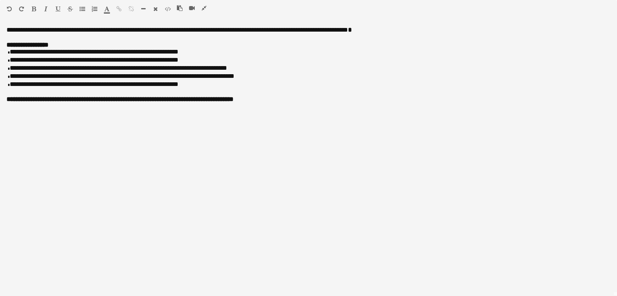
click at [204, 6] on icon "button" at bounding box center [203, 8] width 5 height 6
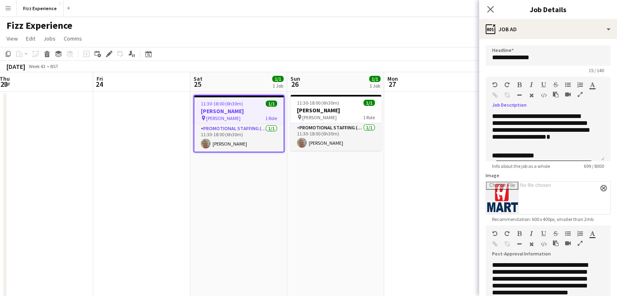
click at [580, 243] on icon "button" at bounding box center [579, 243] width 5 height 6
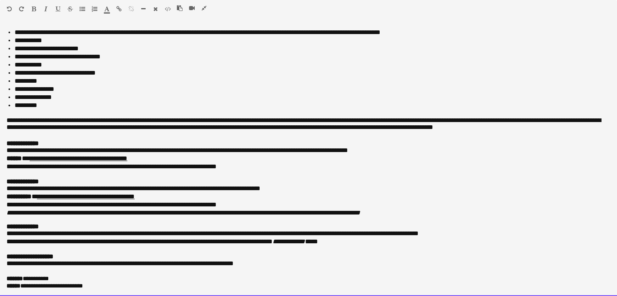
scroll to position [0, 0]
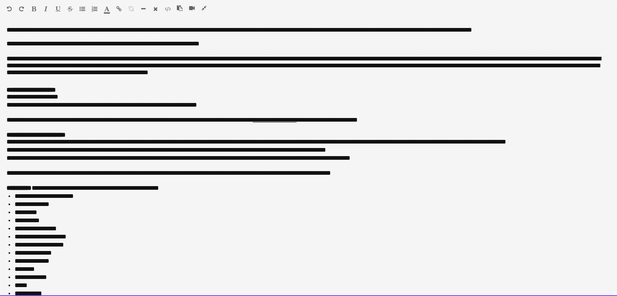
drag, startPoint x: 91, startPoint y: 287, endPoint x: 0, endPoint y: -35, distance: 335.2
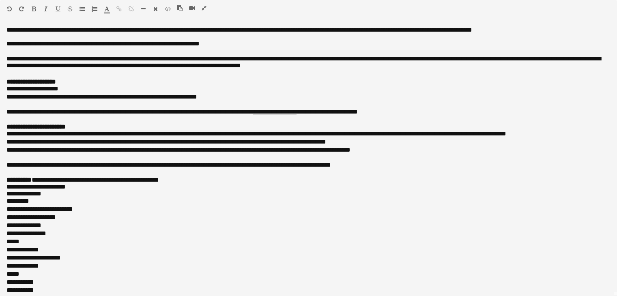
click at [201, 10] on icon "button" at bounding box center [203, 8] width 5 height 6
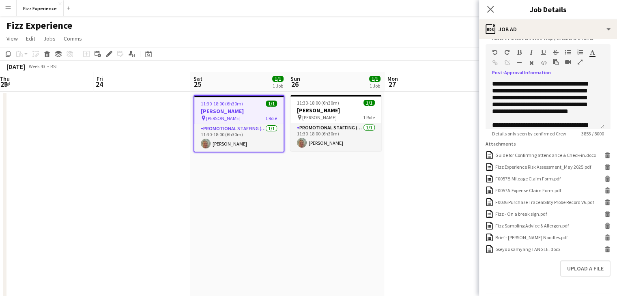
scroll to position [212, 0]
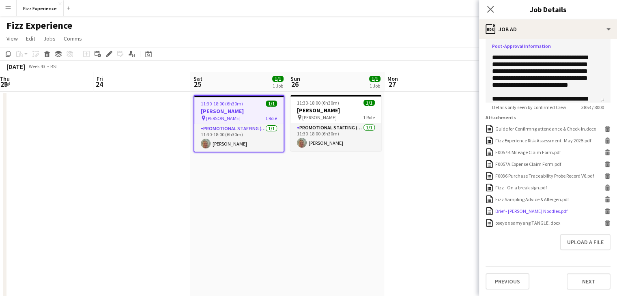
click at [605, 211] on icon at bounding box center [607, 212] width 4 height 4
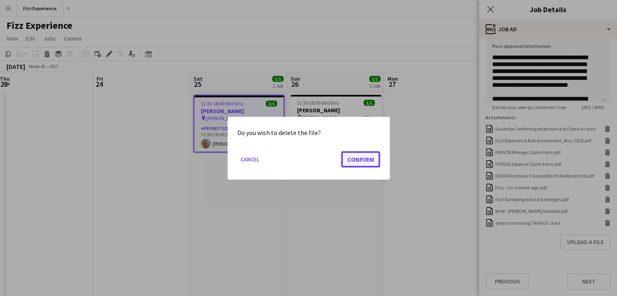
click at [371, 158] on button "Confirm" at bounding box center [360, 159] width 39 height 16
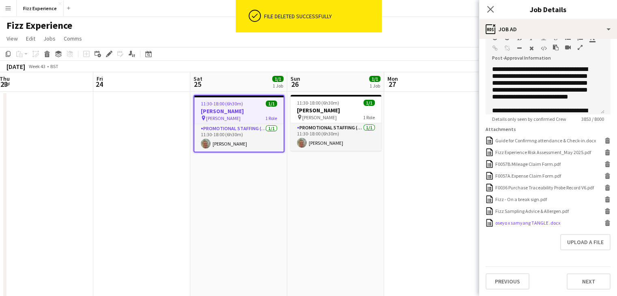
click at [604, 221] on icon "Delete" at bounding box center [607, 223] width 6 height 6
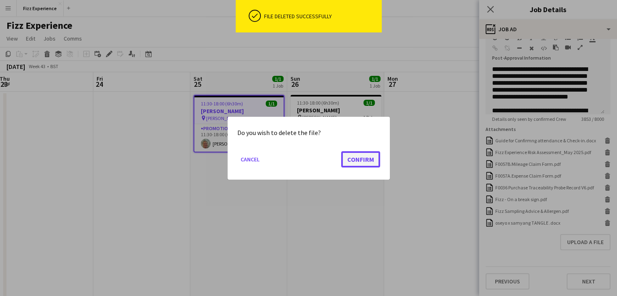
click at [360, 164] on button "Confirm" at bounding box center [360, 159] width 39 height 16
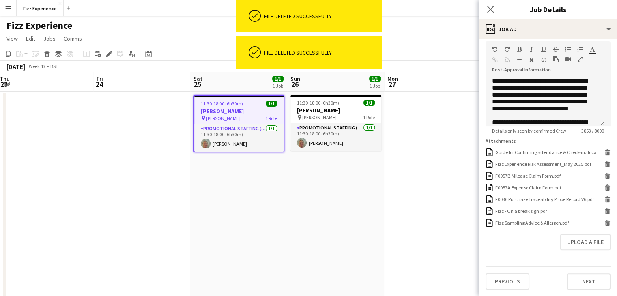
scroll to position [189, 0]
click at [569, 239] on button "Upload a file" at bounding box center [585, 242] width 50 height 16
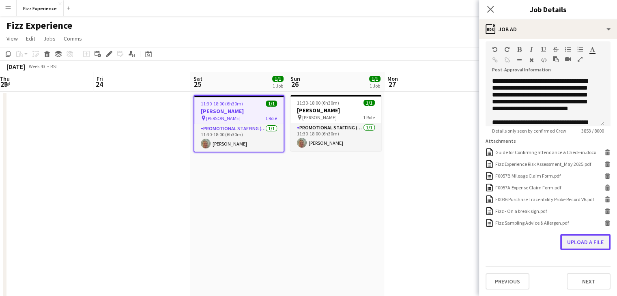
scroll to position [189, 0]
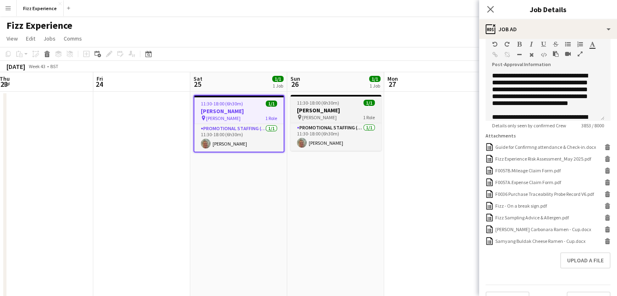
click at [338, 110] on h3 "[PERSON_NAME]" at bounding box center [335, 110] width 91 height 7
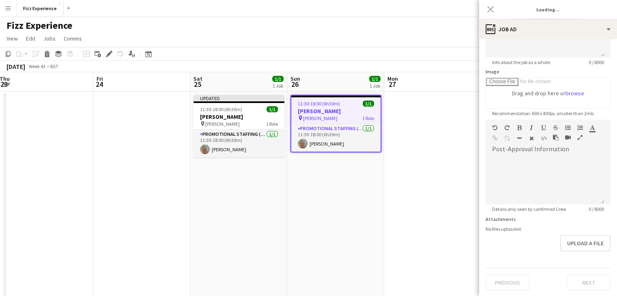
type input "**********"
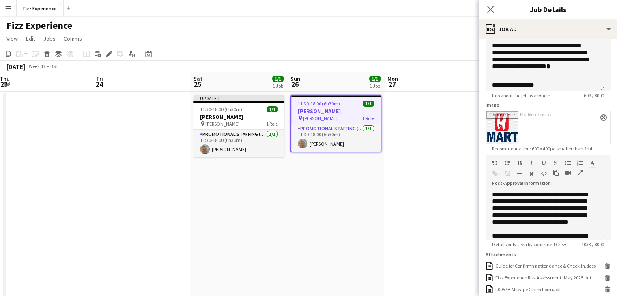
scroll to position [14, 0]
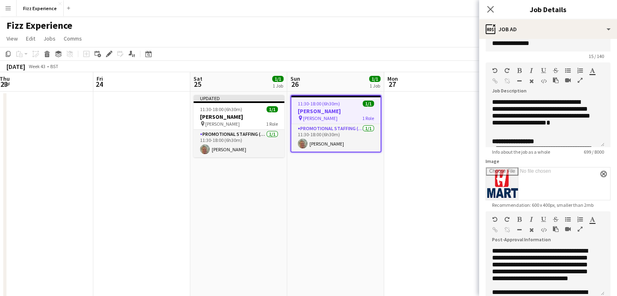
click at [580, 83] on button "button" at bounding box center [580, 80] width 6 height 6
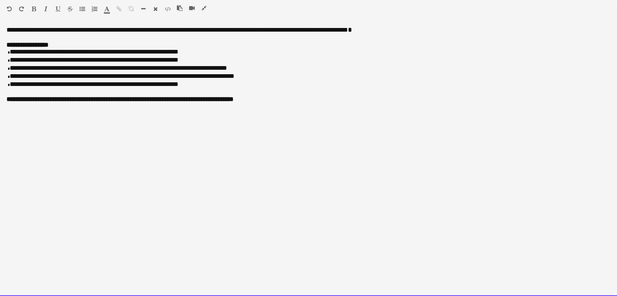
click at [178, 56] on p "**********" at bounding box center [308, 52] width 604 height 8
click at [223, 70] on p "**********" at bounding box center [308, 68] width 604 height 8
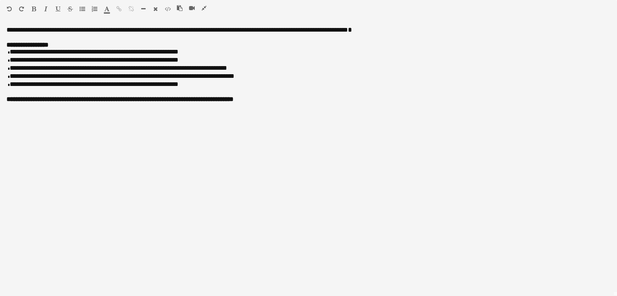
click at [204, 9] on icon "button" at bounding box center [203, 8] width 5 height 6
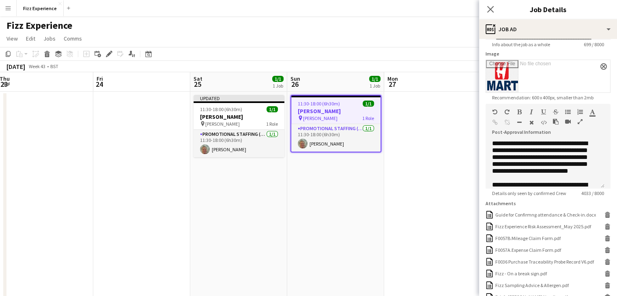
scroll to position [122, 0]
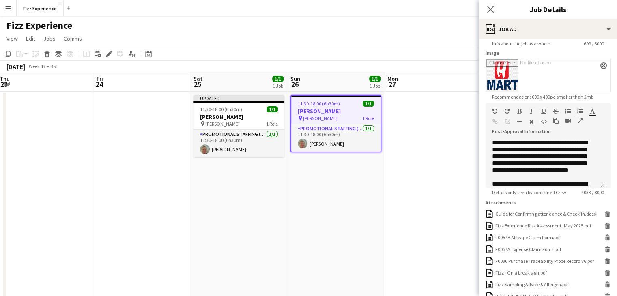
click at [580, 120] on icon "button" at bounding box center [579, 121] width 5 height 6
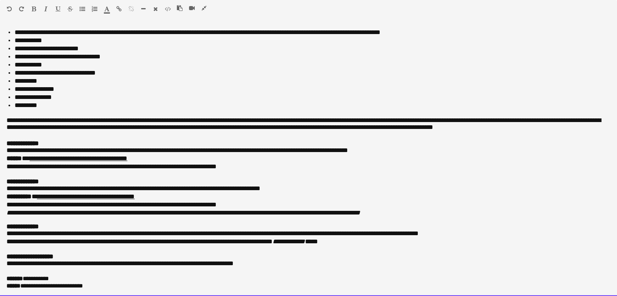
scroll to position [0, 0]
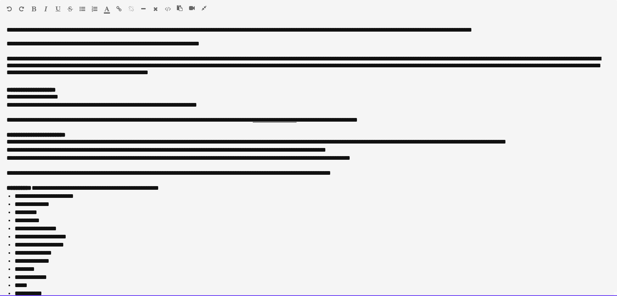
drag, startPoint x: 97, startPoint y: 287, endPoint x: 15, endPoint y: -35, distance: 332.4
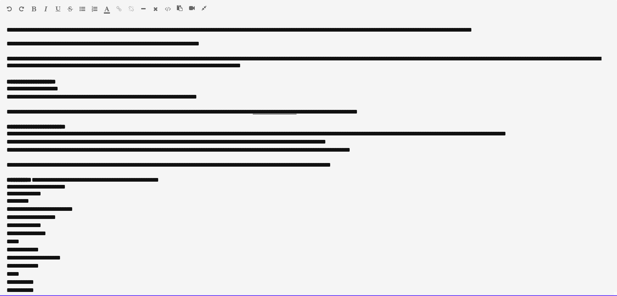
scroll to position [331, 0]
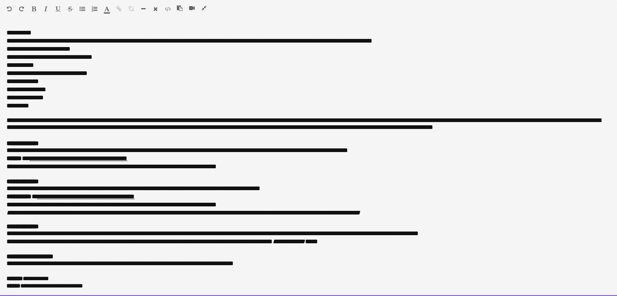
click at [206, 5] on div at bounding box center [195, 10] width 36 height 10
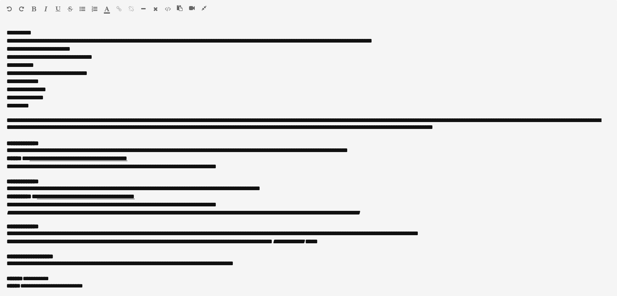
click at [204, 10] on icon "button" at bounding box center [203, 8] width 5 height 6
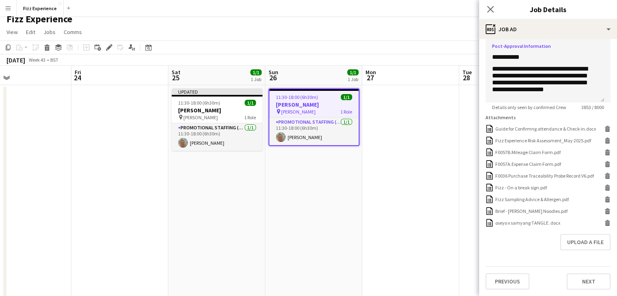
scroll to position [0, 0]
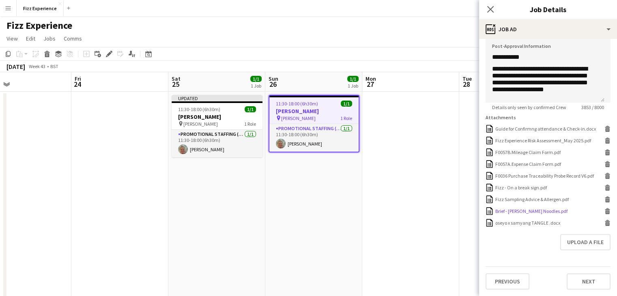
click at [605, 214] on icon at bounding box center [607, 212] width 4 height 4
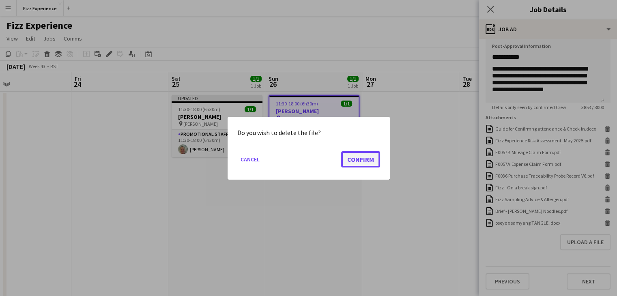
click at [356, 161] on button "Confirm" at bounding box center [360, 159] width 39 height 16
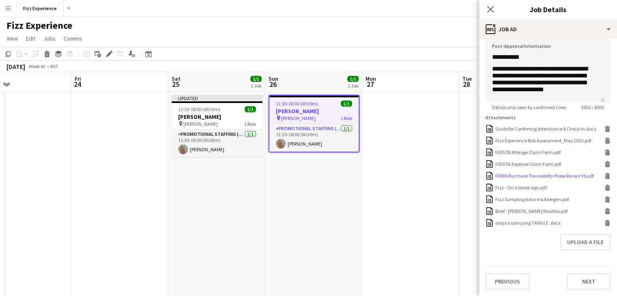
scroll to position [201, 0]
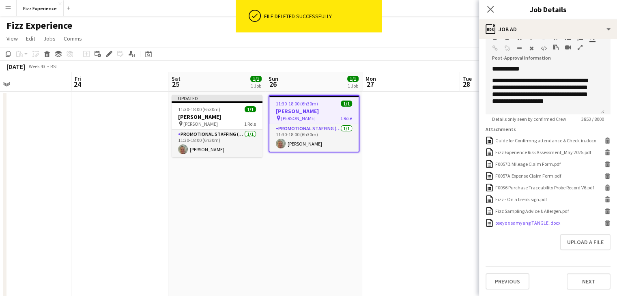
click at [604, 225] on icon "Delete" at bounding box center [607, 223] width 6 height 6
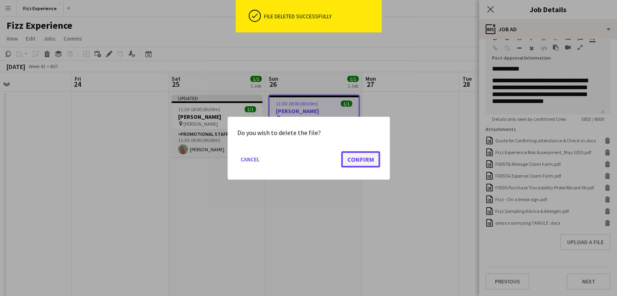
click at [367, 154] on button "Confirm" at bounding box center [360, 159] width 39 height 16
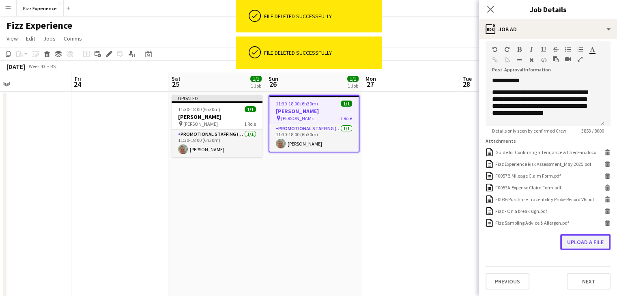
click at [563, 239] on button "Upload a file" at bounding box center [585, 242] width 50 height 16
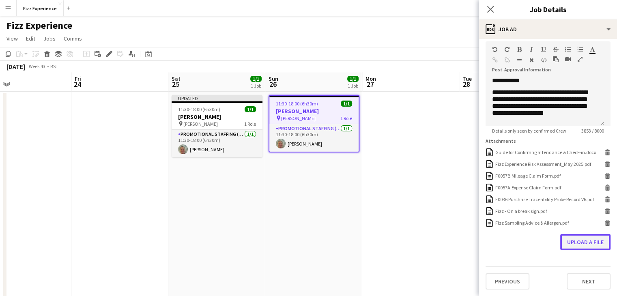
scroll to position [189, 0]
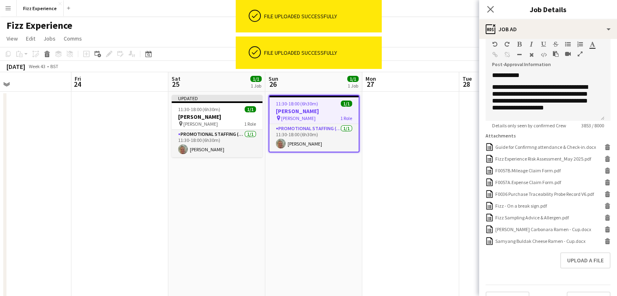
click at [439, 222] on app-date-cell at bounding box center [410, 257] width 97 height 330
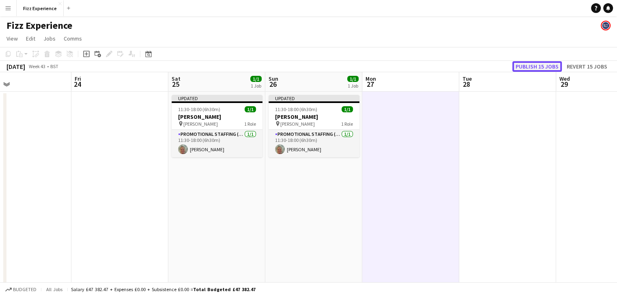
click at [521, 67] on button "Publish 15 jobs" at bounding box center [536, 66] width 49 height 11
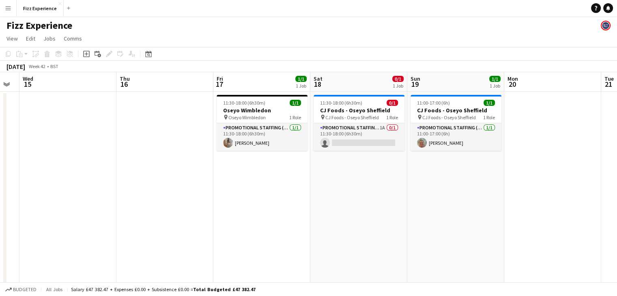
scroll to position [0, 368]
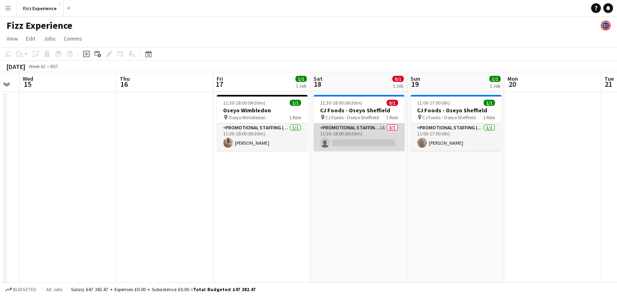
click at [368, 133] on app-card-role "Promotional Staffing (Brand Ambassadors) 1A 0/1 11:30-18:00 (6h30m) single-neut…" at bounding box center [358, 137] width 91 height 28
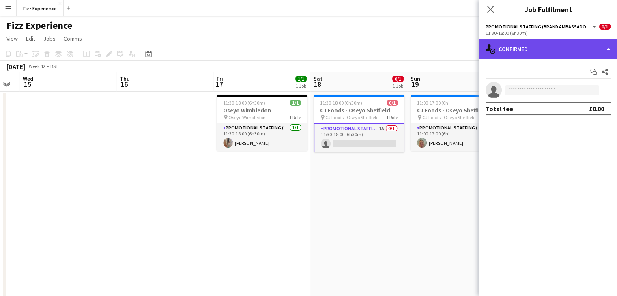
click at [525, 58] on div "single-neutral-actions-check-2 Confirmed" at bounding box center [548, 48] width 138 height 19
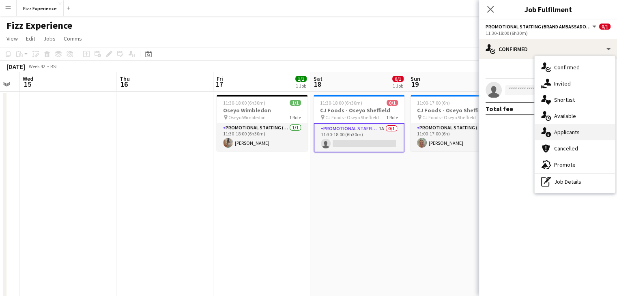
click at [559, 131] on span "Applicants" at bounding box center [567, 131] width 26 height 7
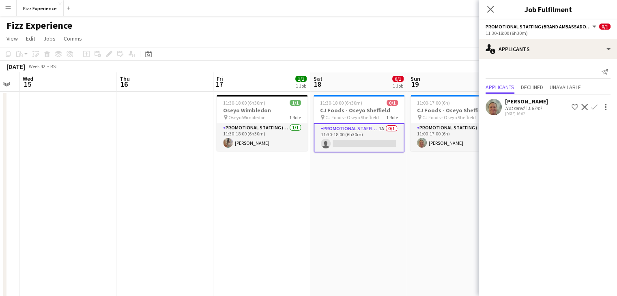
click at [593, 106] on app-icon "Confirm" at bounding box center [594, 107] width 6 height 6
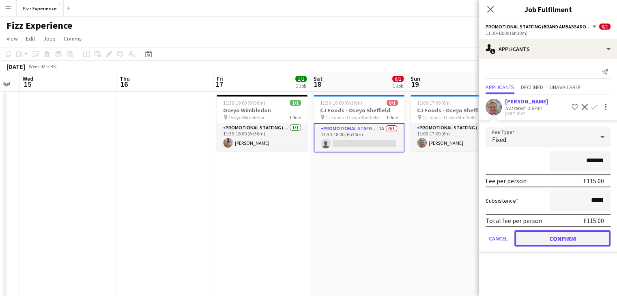
click at [547, 235] on button "Confirm" at bounding box center [562, 238] width 96 height 16
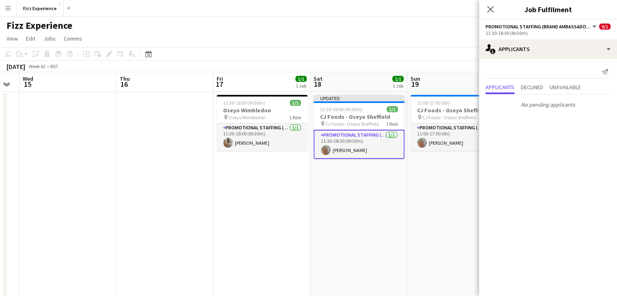
click at [377, 211] on app-date-cell "Updated 11:30-18:00 (6h30m) 1/1 CJ Foods - Oseyo Sheffield pin CJ Foods - Oseyo…" at bounding box center [358, 257] width 97 height 330
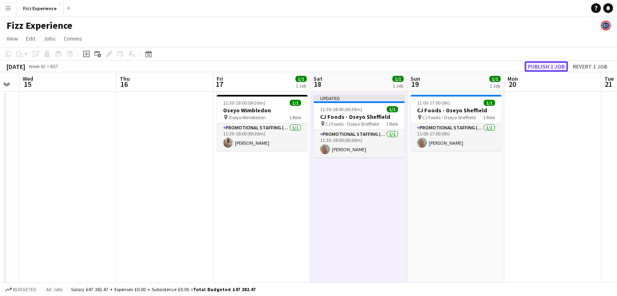
click at [544, 65] on button "Publish 1 job" at bounding box center [545, 66] width 43 height 11
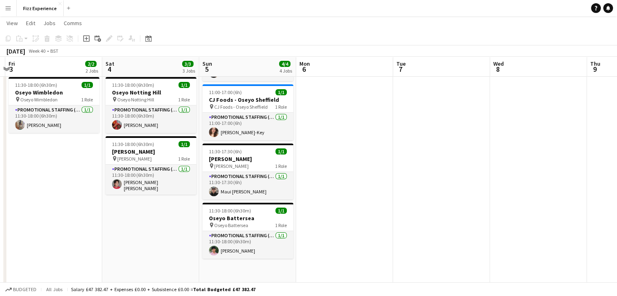
scroll to position [76, 0]
